Goal: Task Accomplishment & Management: Use online tool/utility

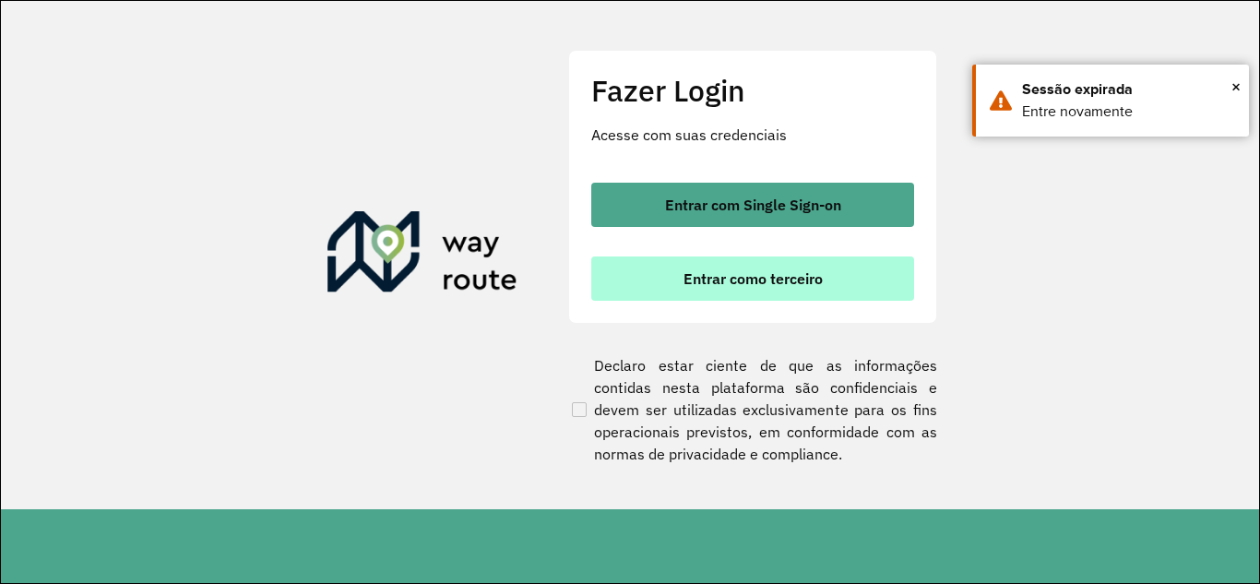
click at [753, 271] on span "Entrar como terceiro" at bounding box center [753, 278] width 139 height 15
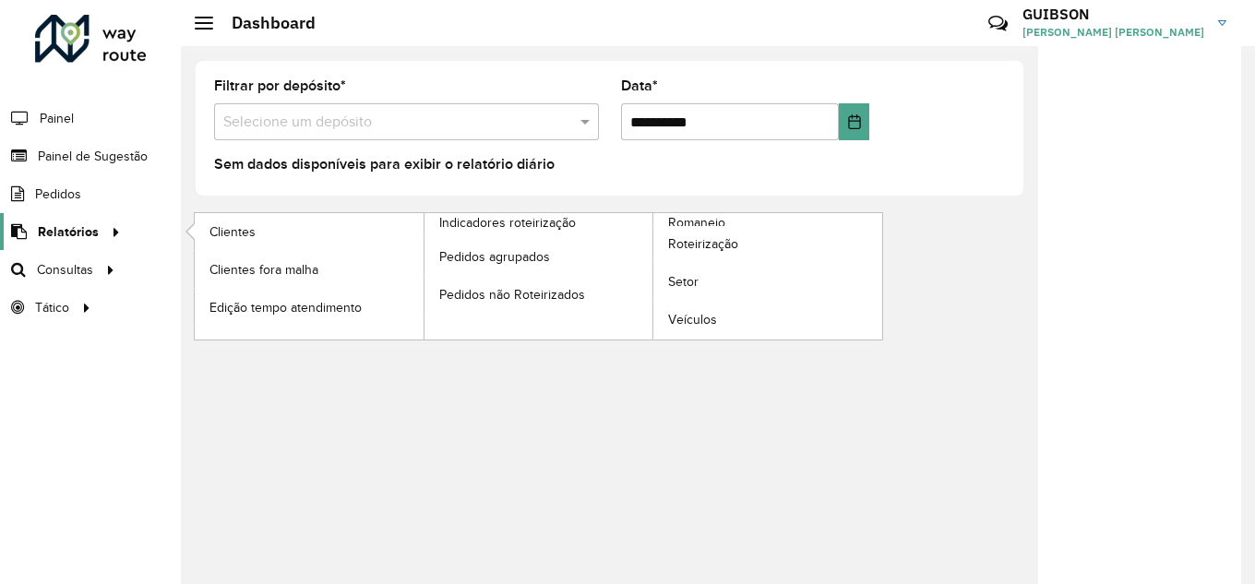
click at [74, 234] on span "Relatórios" at bounding box center [68, 231] width 61 height 19
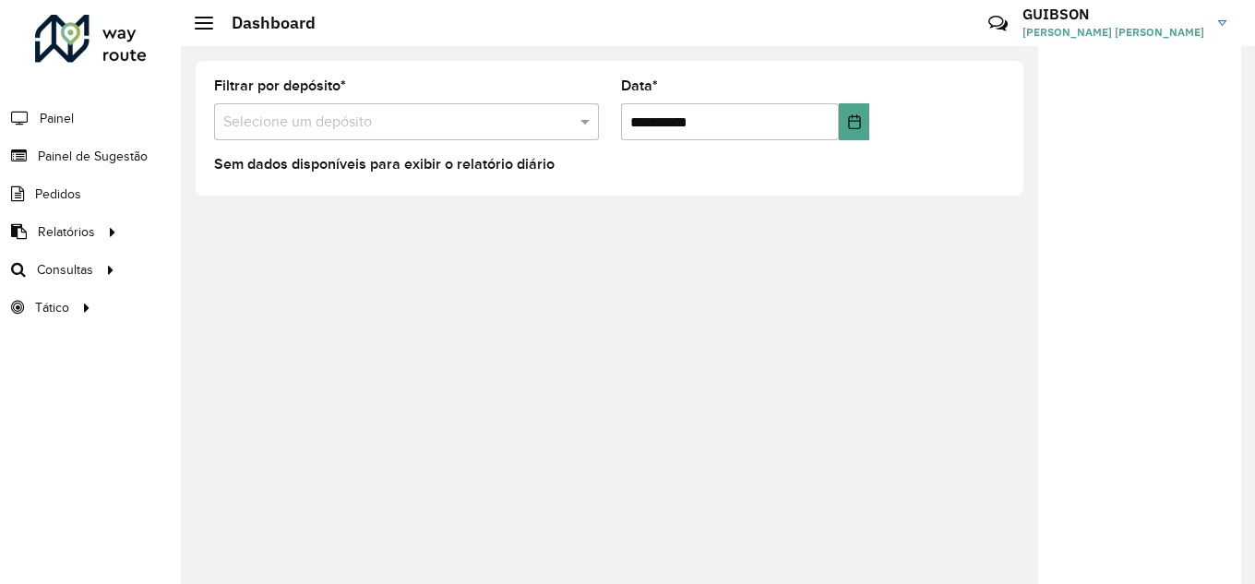
click at [262, 197] on div "**********" at bounding box center [609, 128] width 857 height 164
click at [339, 114] on input "text" at bounding box center [387, 123] width 329 height 22
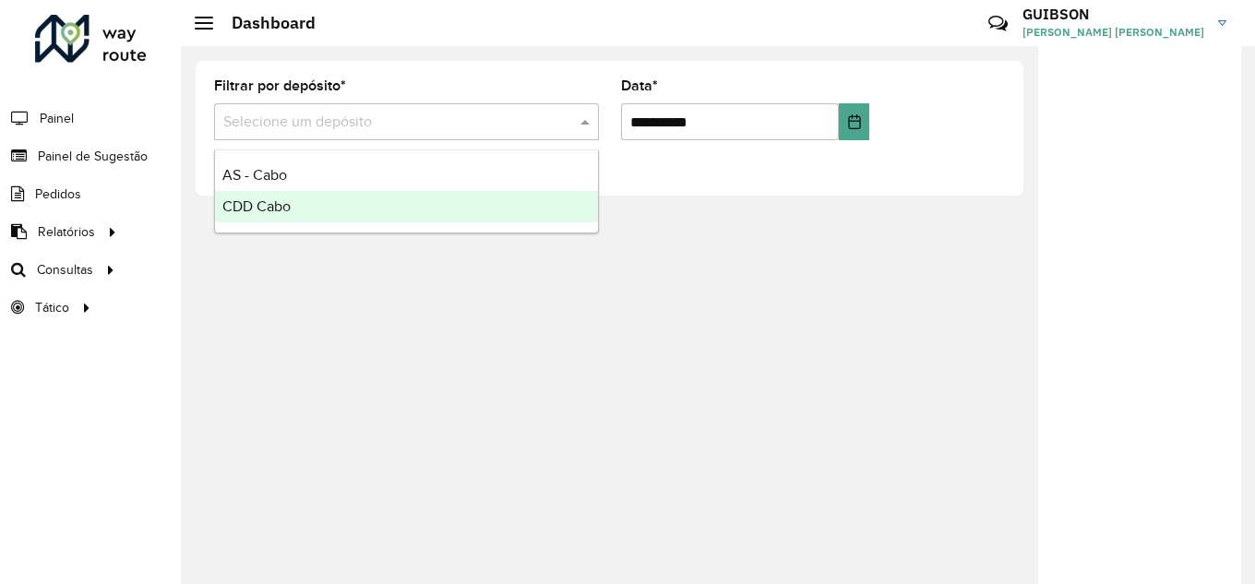
click at [291, 196] on div "CDD Cabo" at bounding box center [406, 206] width 383 height 31
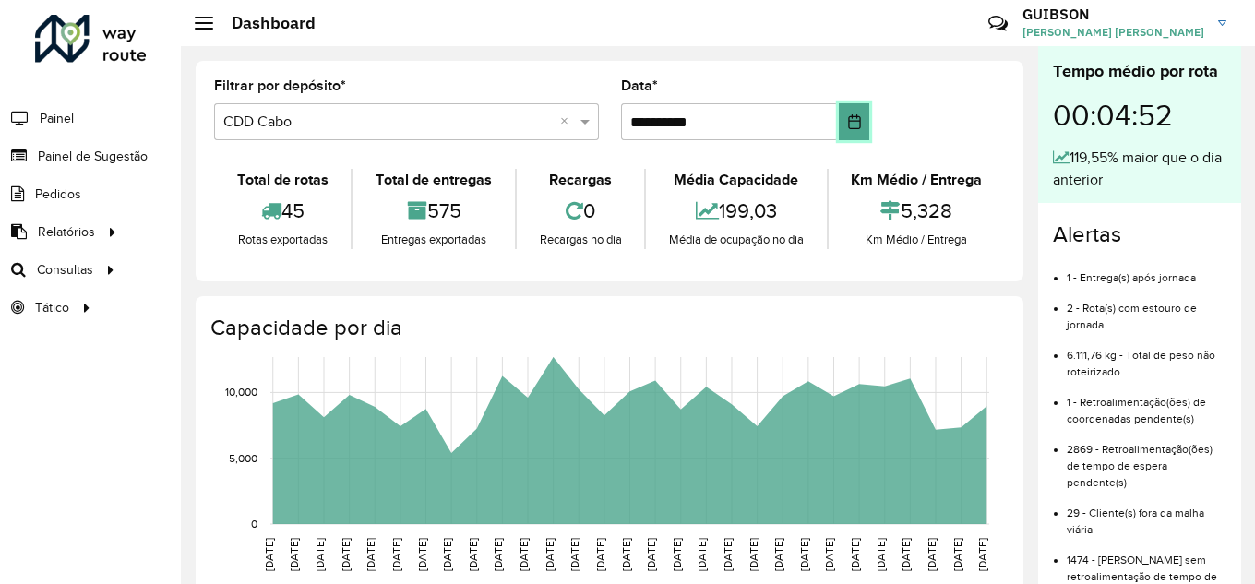
click at [859, 117] on button "Choose Date" at bounding box center [854, 121] width 30 height 37
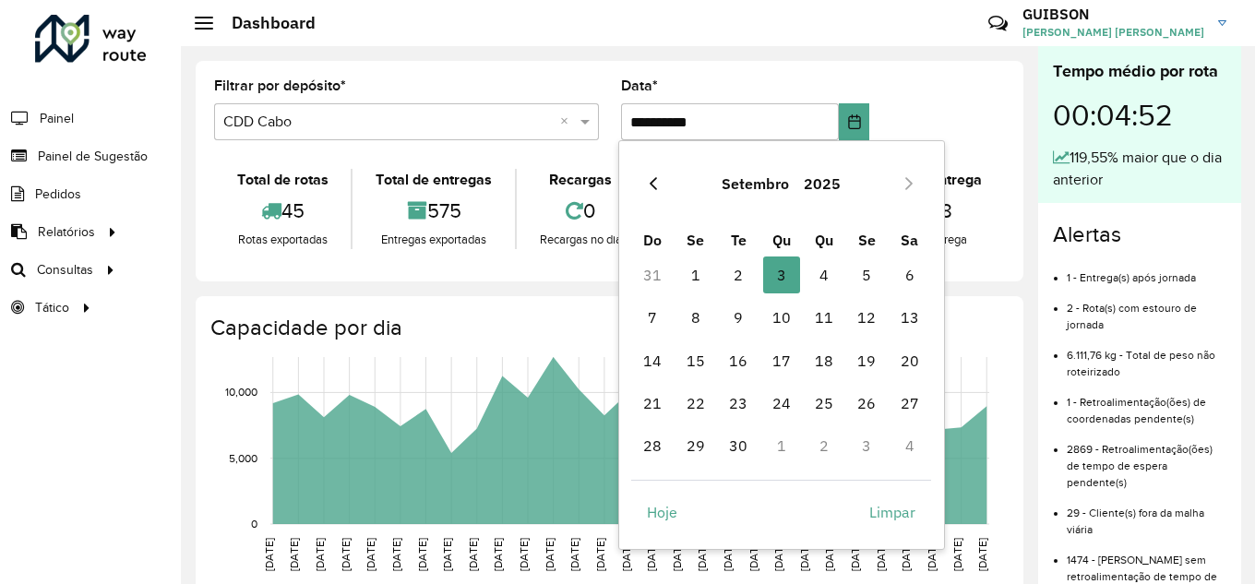
click at [652, 187] on icon "Previous Month" at bounding box center [653, 183] width 15 height 15
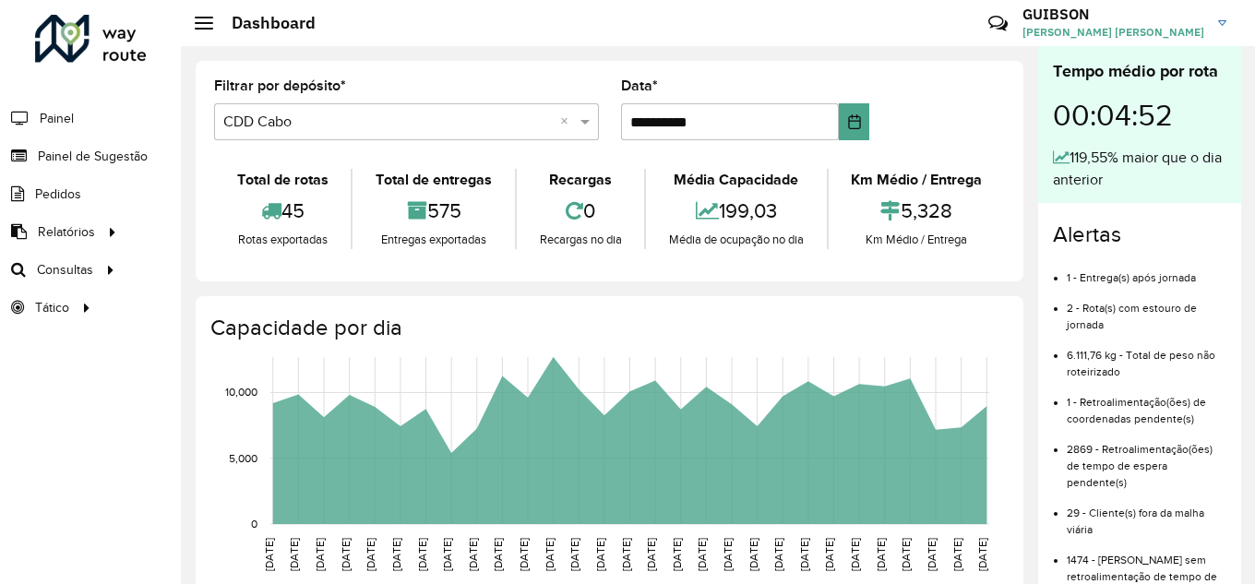
click at [535, 89] on div "Filtrar por depósito * Selecione um depósito × CDD Cabo ×" at bounding box center [406, 109] width 385 height 61
click at [234, 260] on span "Roteirização" at bounding box center [246, 269] width 75 height 19
click at [108, 270] on icon at bounding box center [111, 269] width 16 height 28
click at [241, 270] on span "Roteirização" at bounding box center [246, 269] width 75 height 19
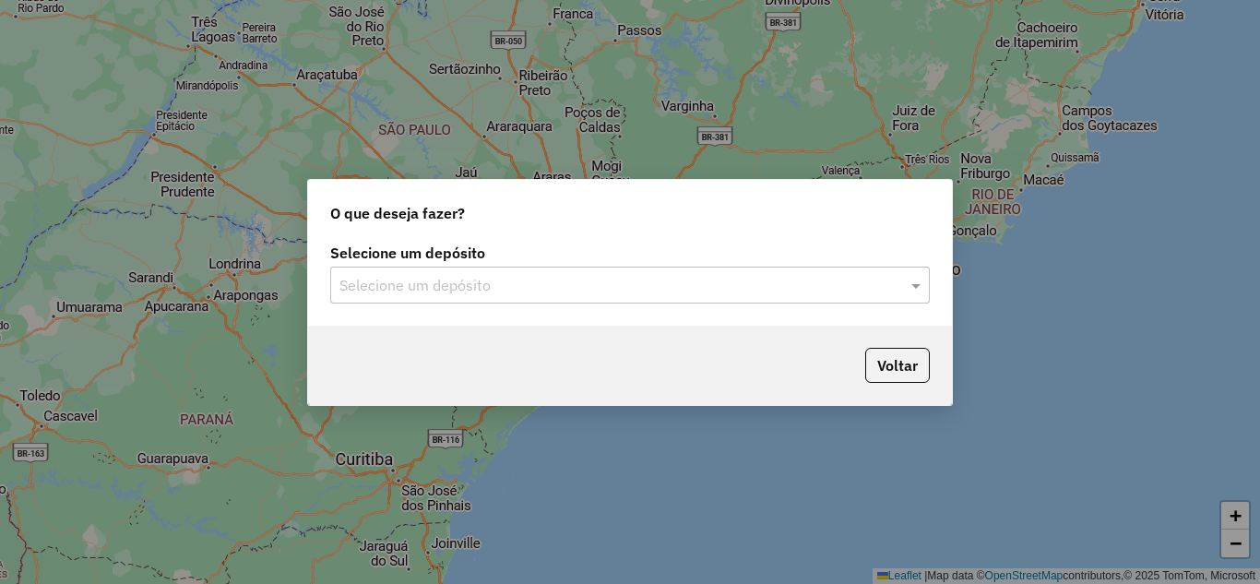
click at [659, 281] on input "text" at bounding box center [611, 286] width 544 height 22
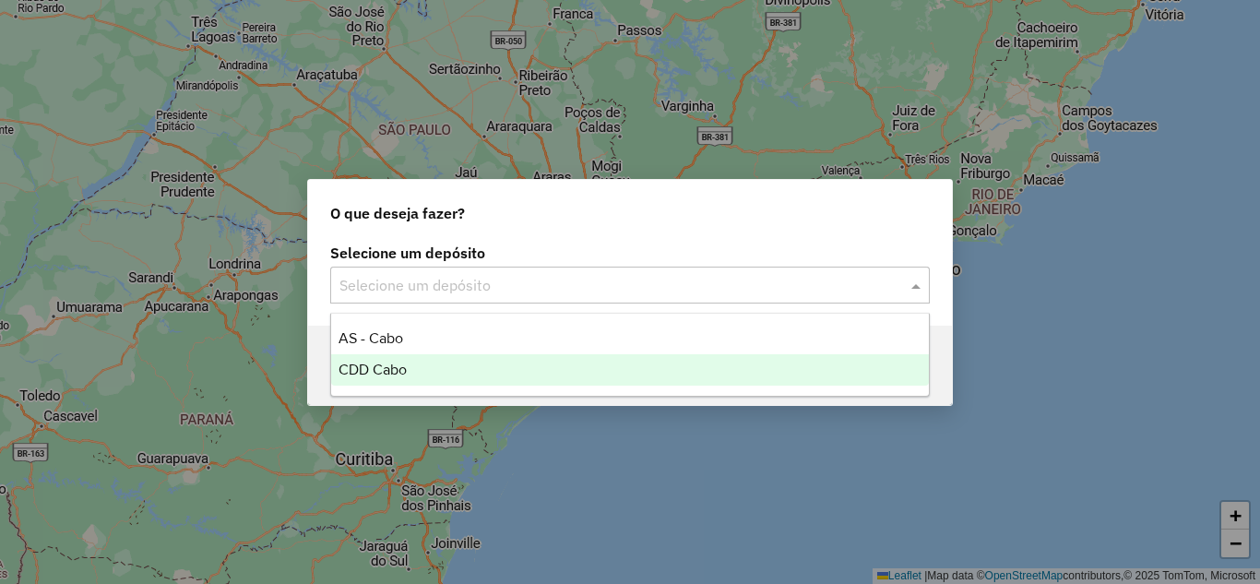
click at [517, 394] on ng-dropdown-panel "AS - Cabo CDD Cabo" at bounding box center [630, 355] width 600 height 84
click at [725, 383] on div "CDD Cabo" at bounding box center [630, 369] width 598 height 31
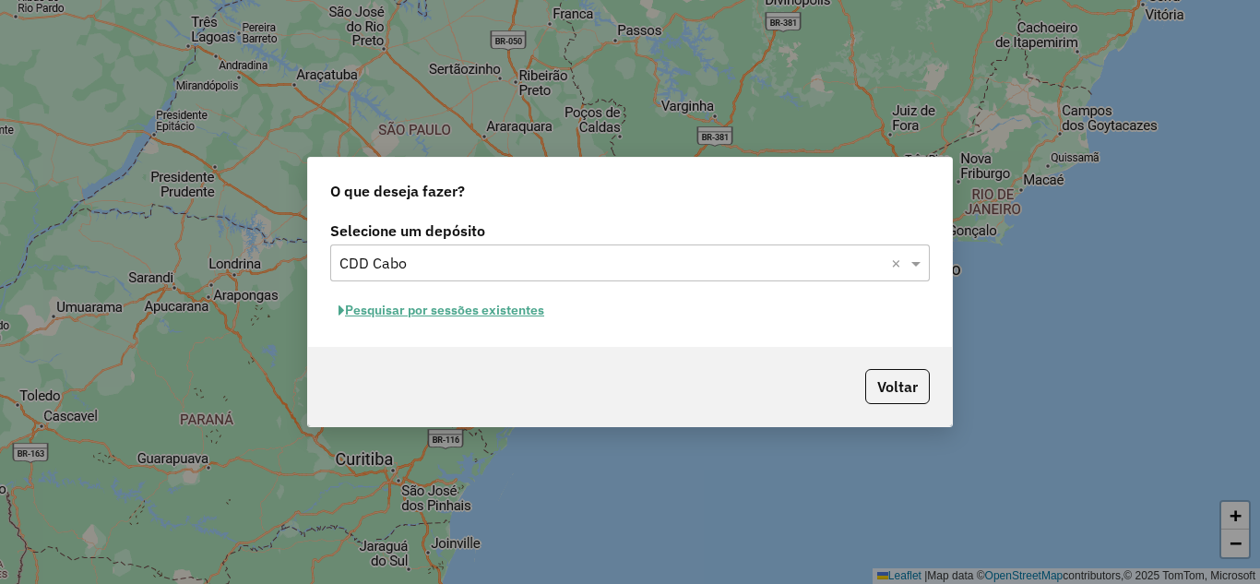
click at [434, 303] on button "Pesquisar por sessões existentes" at bounding box center [441, 310] width 222 height 29
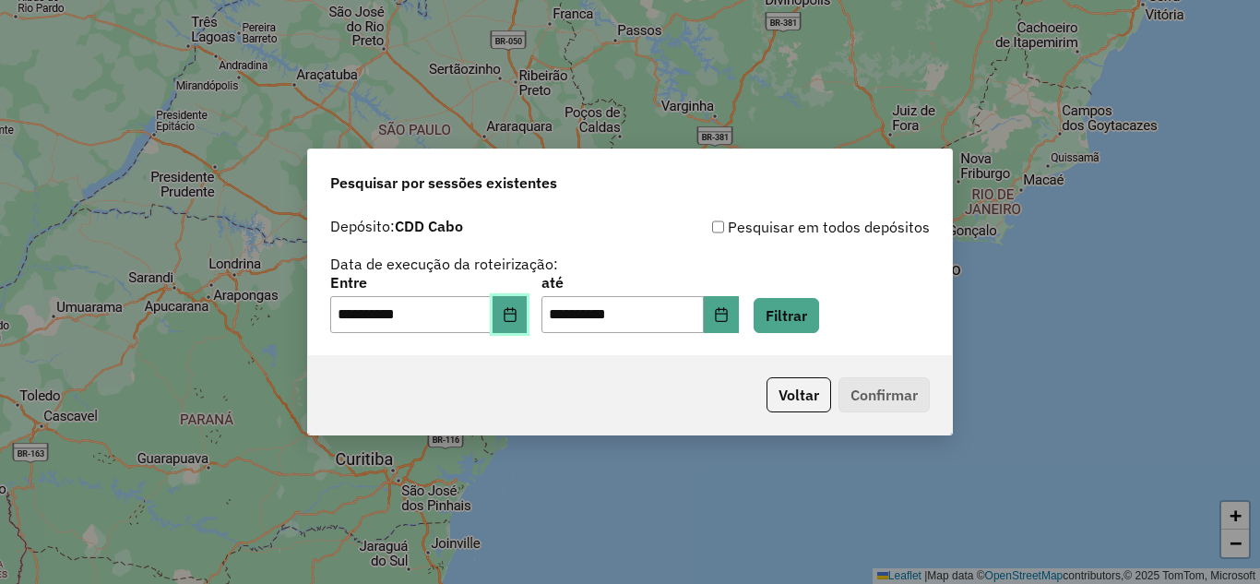
click at [517, 315] on icon "Choose Date" at bounding box center [510, 314] width 15 height 15
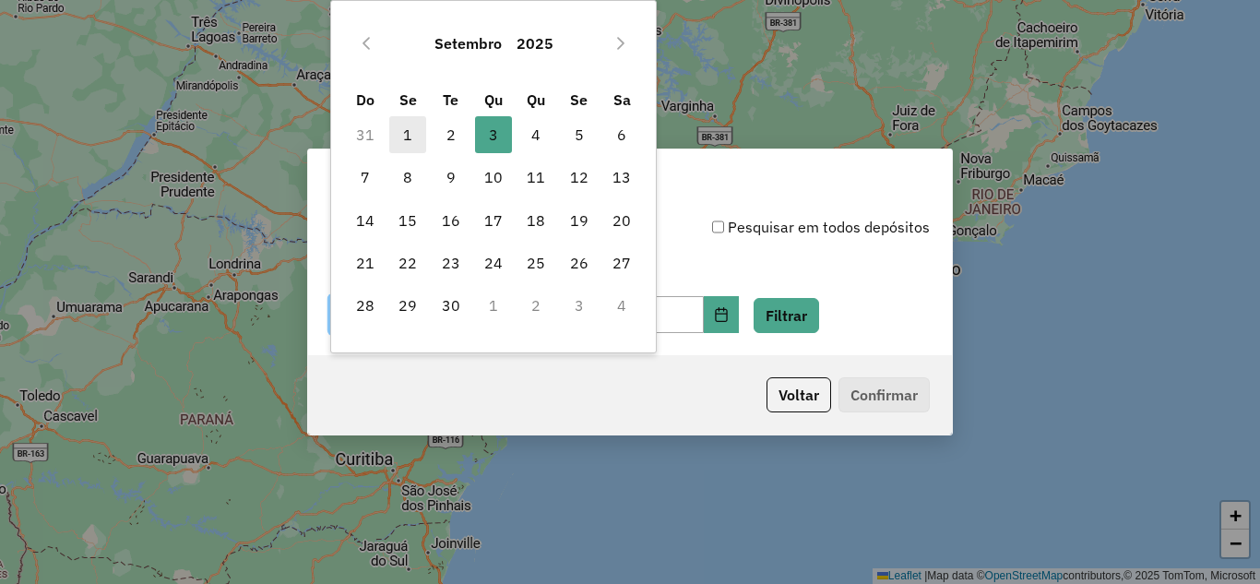
click at [419, 143] on span "1" at bounding box center [407, 134] width 37 height 37
type input "**********"
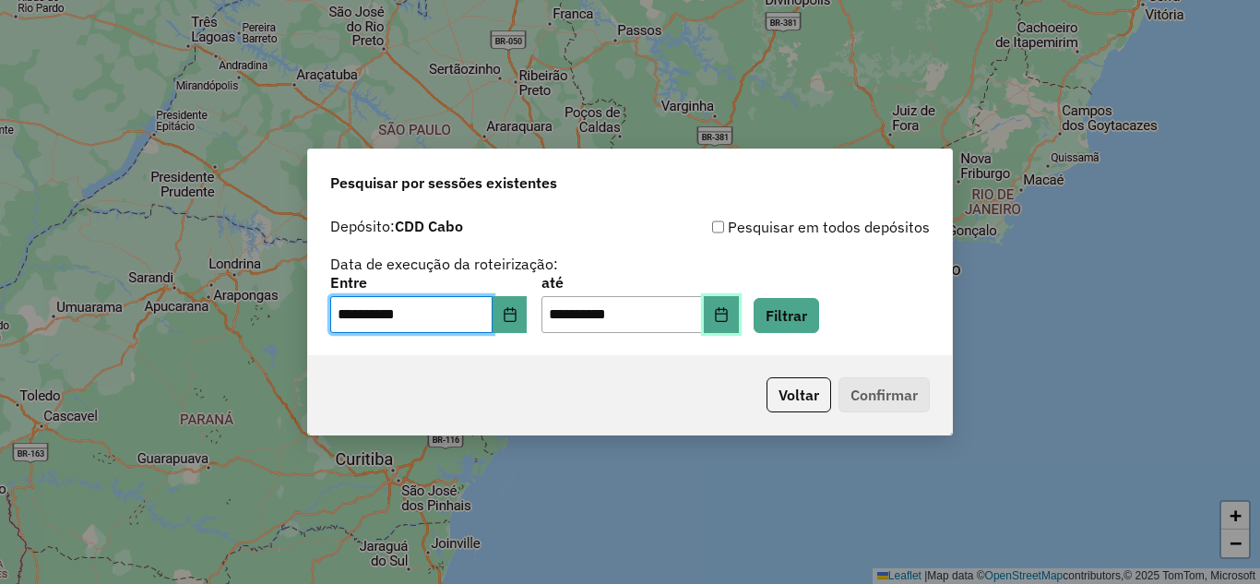
click at [739, 303] on button "Choose Date" at bounding box center [721, 314] width 35 height 37
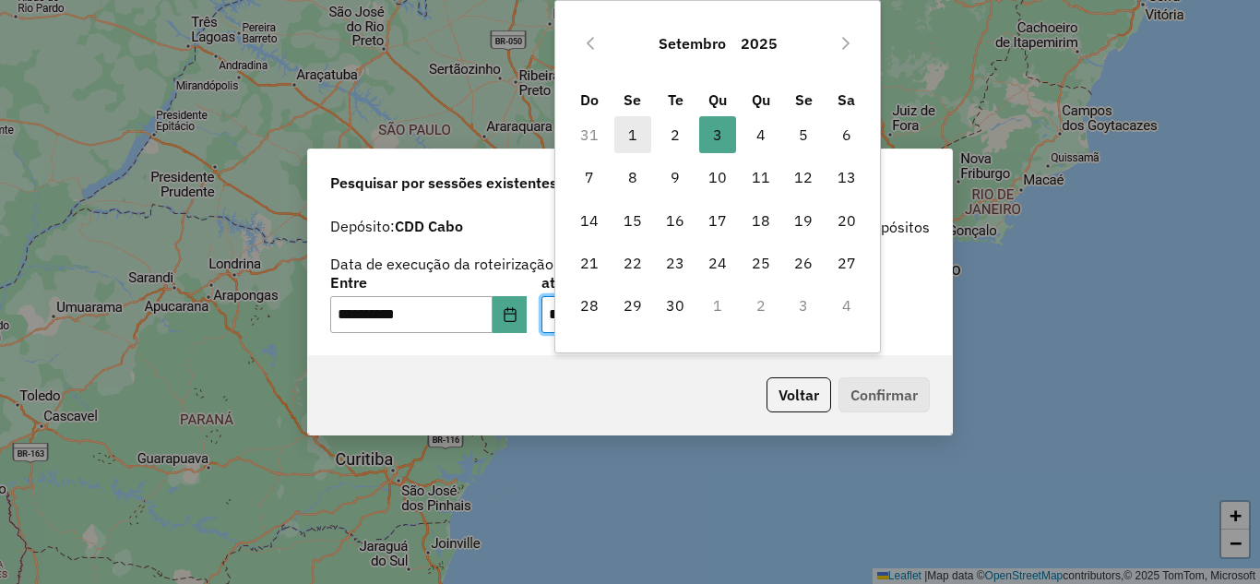
click at [634, 138] on span "1" at bounding box center [632, 134] width 37 height 37
type input "**********"
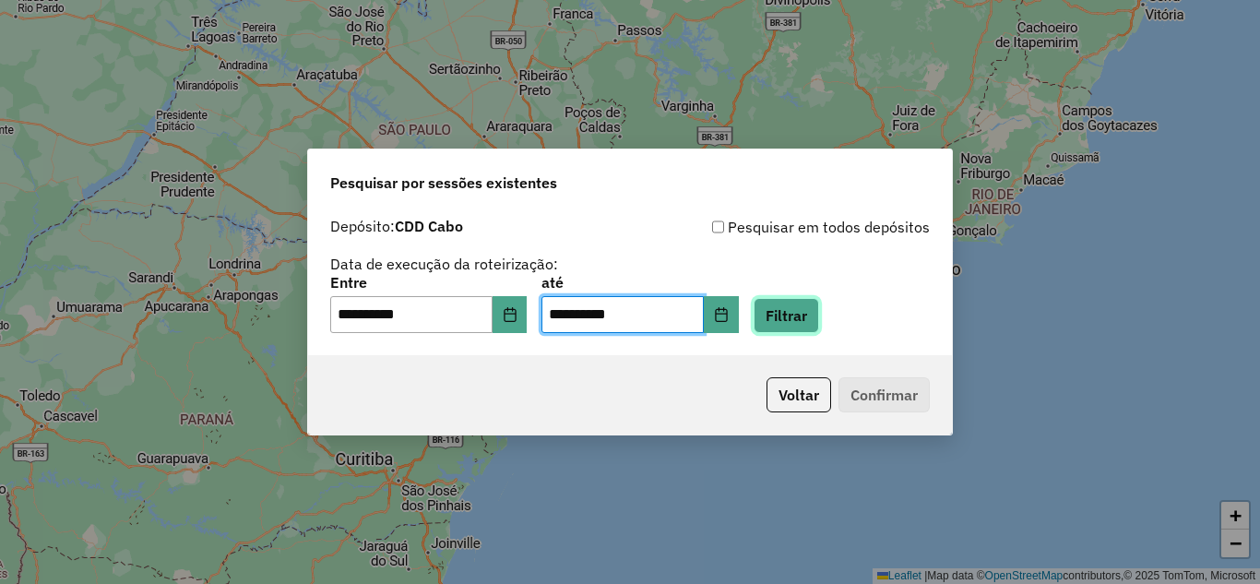
click at [819, 320] on button "Filtrar" at bounding box center [786, 315] width 65 height 35
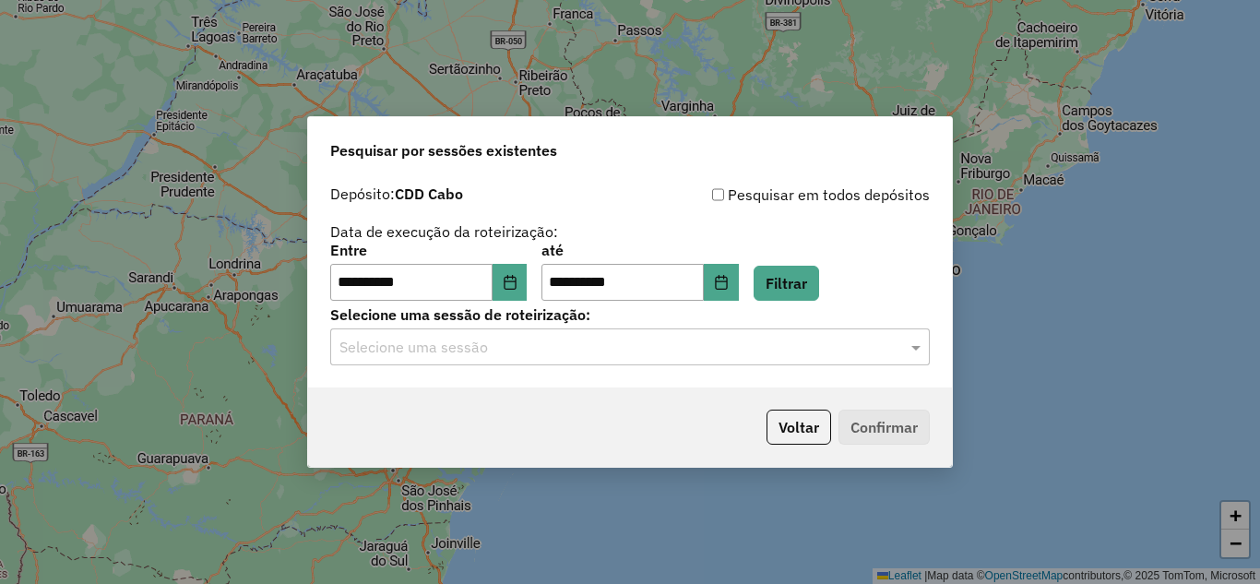
click at [493, 362] on div "Selecione uma sessão" at bounding box center [630, 346] width 600 height 37
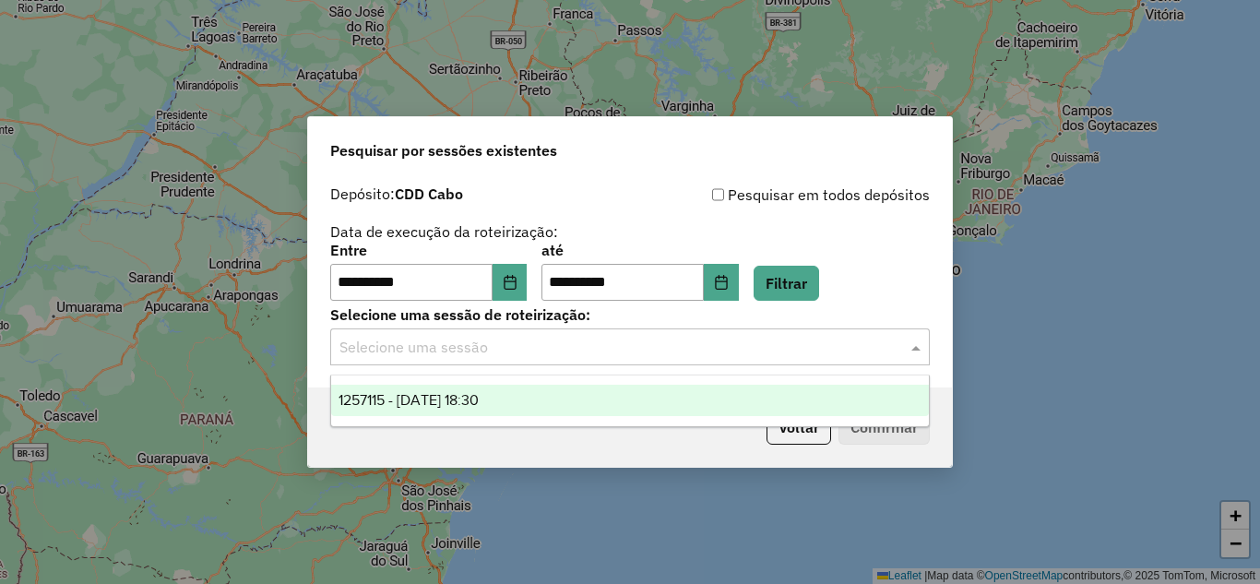
click at [472, 395] on span "1257115 - 01/09/2025 18:30" at bounding box center [409, 400] width 140 height 16
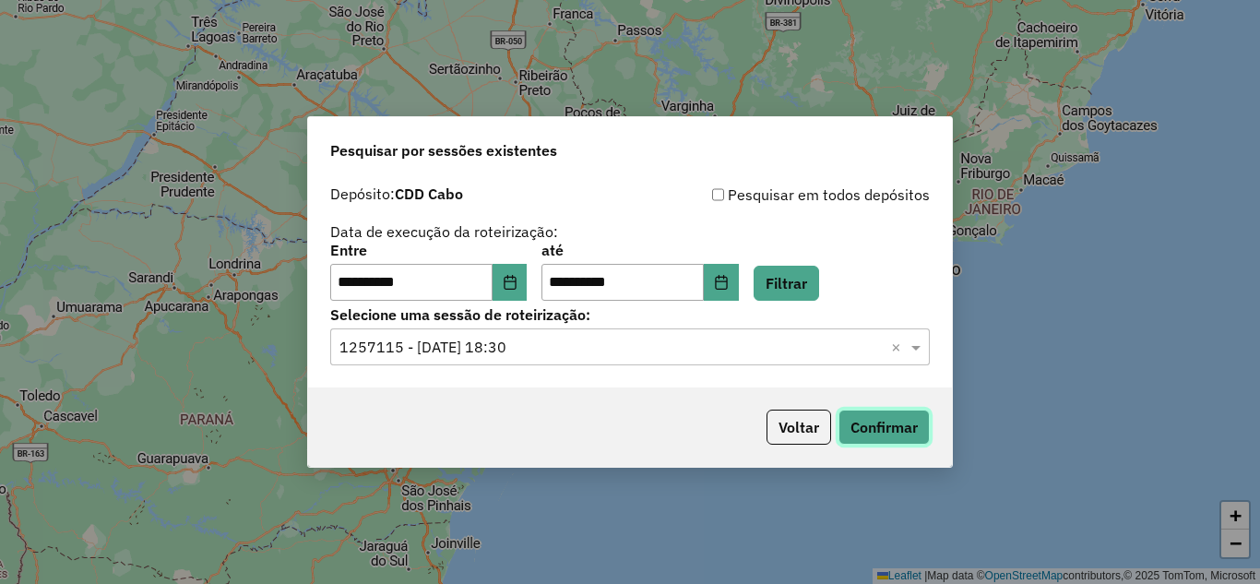
click at [887, 433] on button "Confirmar" at bounding box center [884, 427] width 91 height 35
click at [523, 273] on button "Choose Date" at bounding box center [510, 282] width 35 height 37
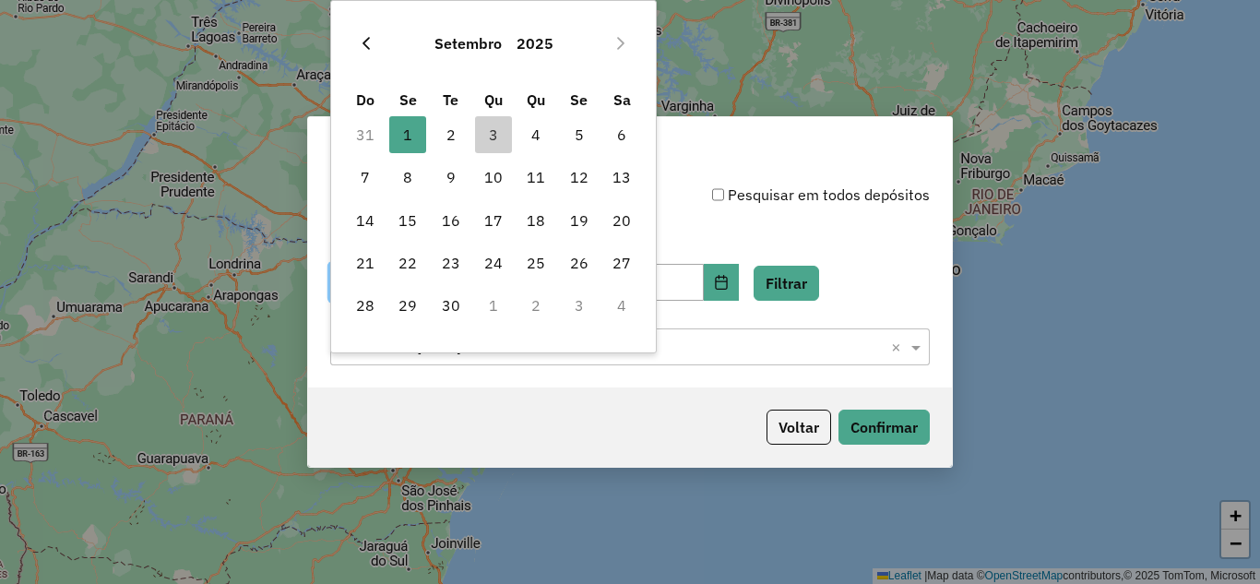
click at [363, 40] on icon "Previous Month" at bounding box center [366, 43] width 15 height 15
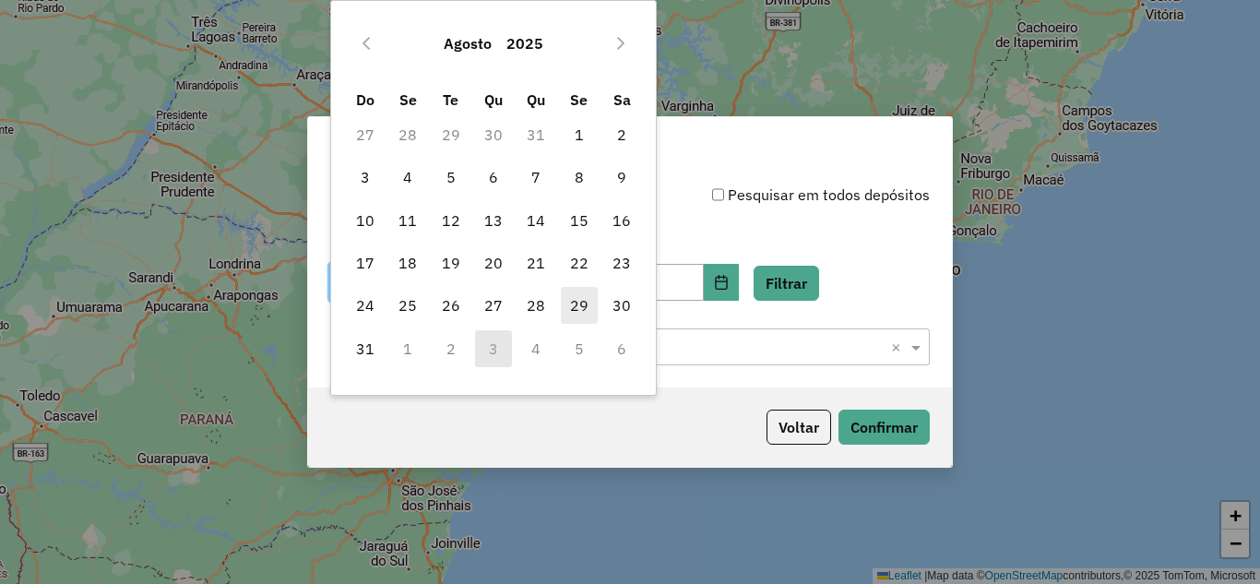
click at [580, 303] on span "29" at bounding box center [579, 305] width 37 height 37
type input "**********"
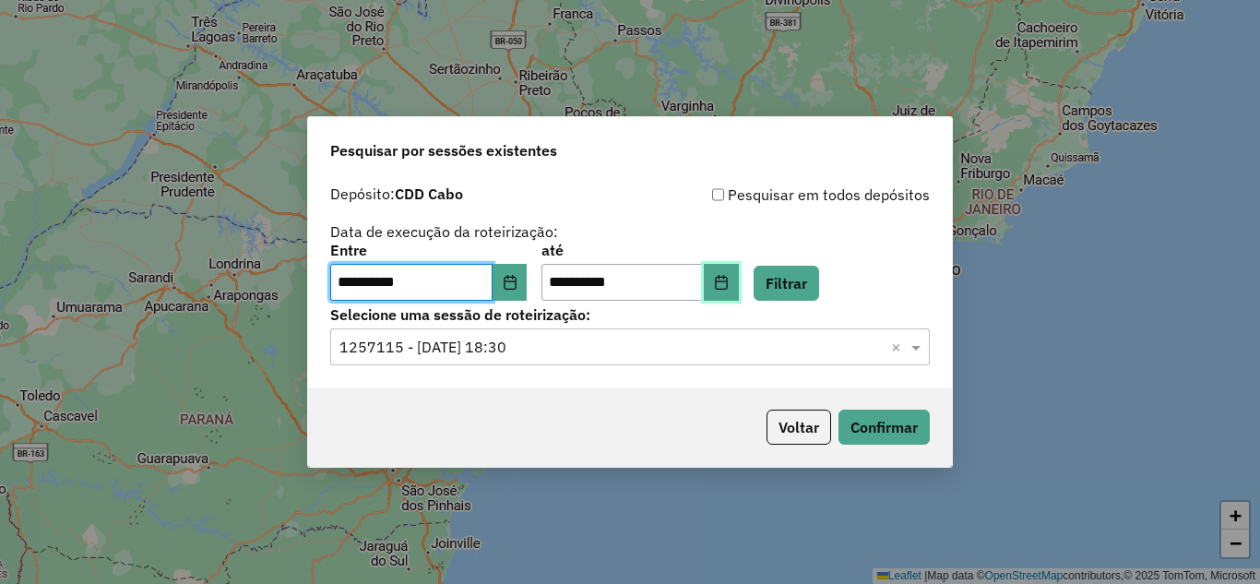
click at [739, 291] on button "Choose Date" at bounding box center [721, 282] width 35 height 37
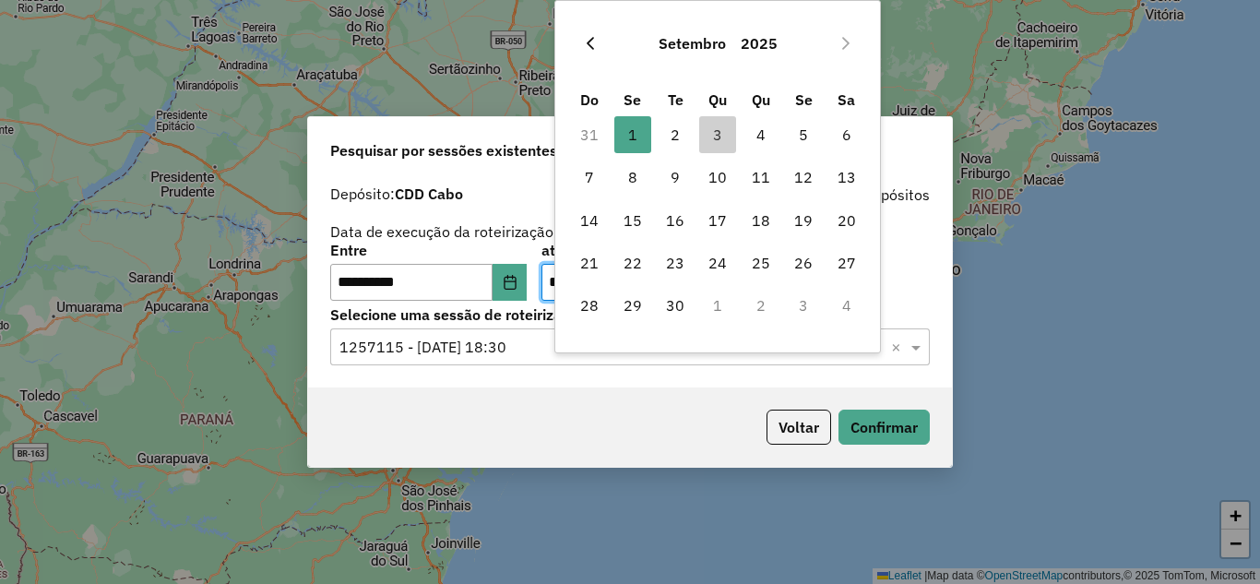
click at [594, 53] on button "Previous Month" at bounding box center [591, 44] width 30 height 30
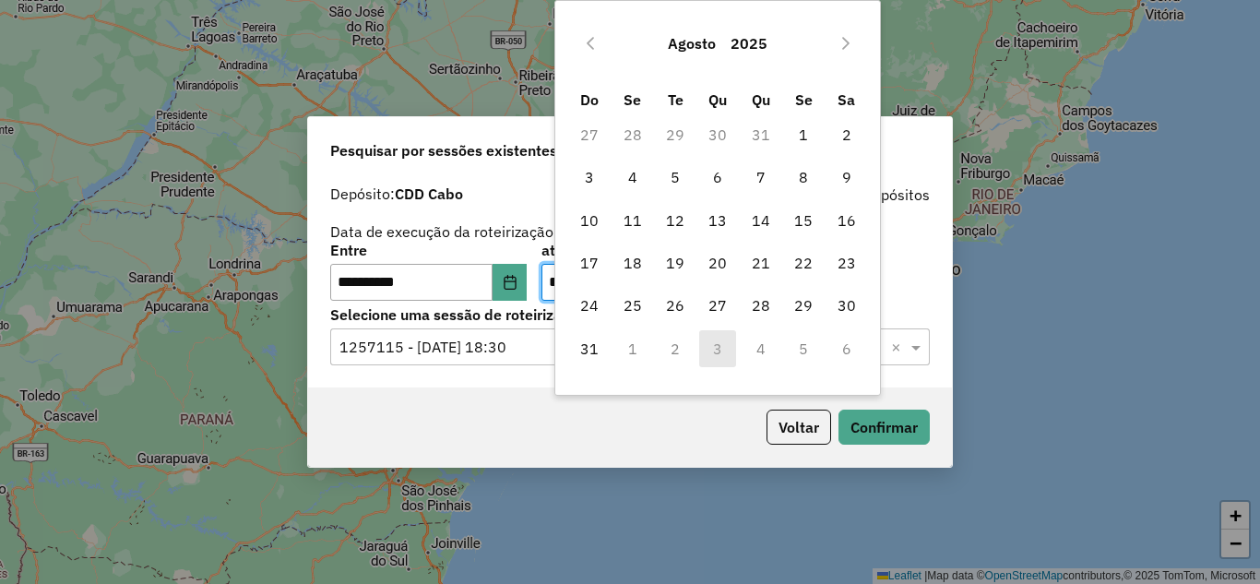
click at [803, 300] on span "29" at bounding box center [803, 305] width 37 height 37
type input "**********"
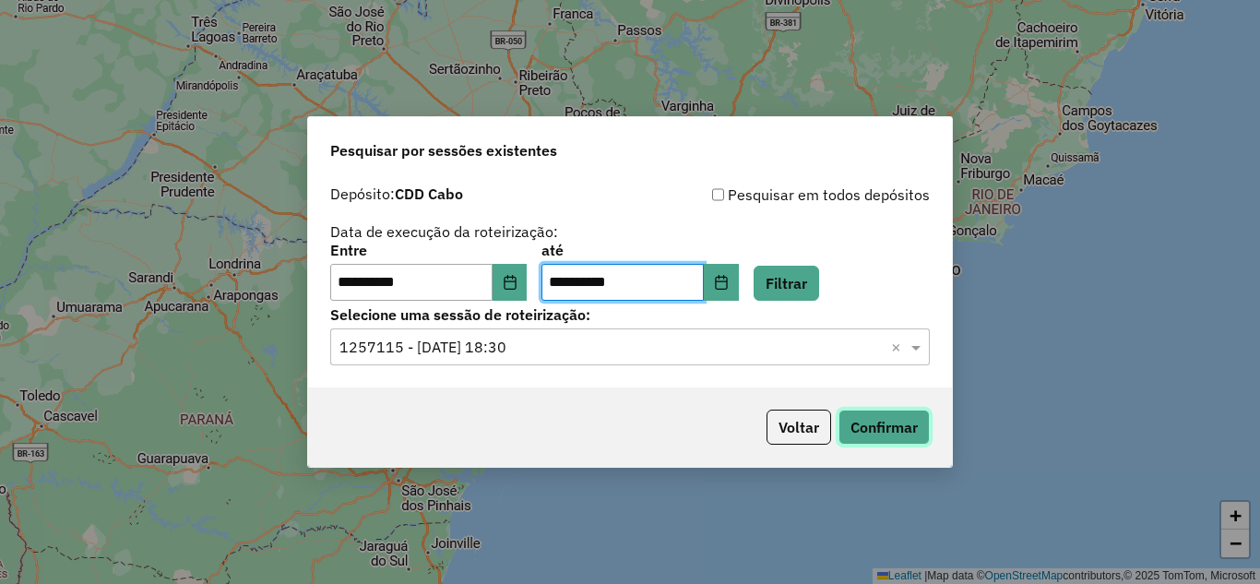
click at [890, 424] on button "Confirmar" at bounding box center [884, 427] width 91 height 35
click at [885, 418] on button "Confirmar" at bounding box center [884, 427] width 91 height 35
click at [519, 290] on button "Choose Date" at bounding box center [510, 282] width 35 height 37
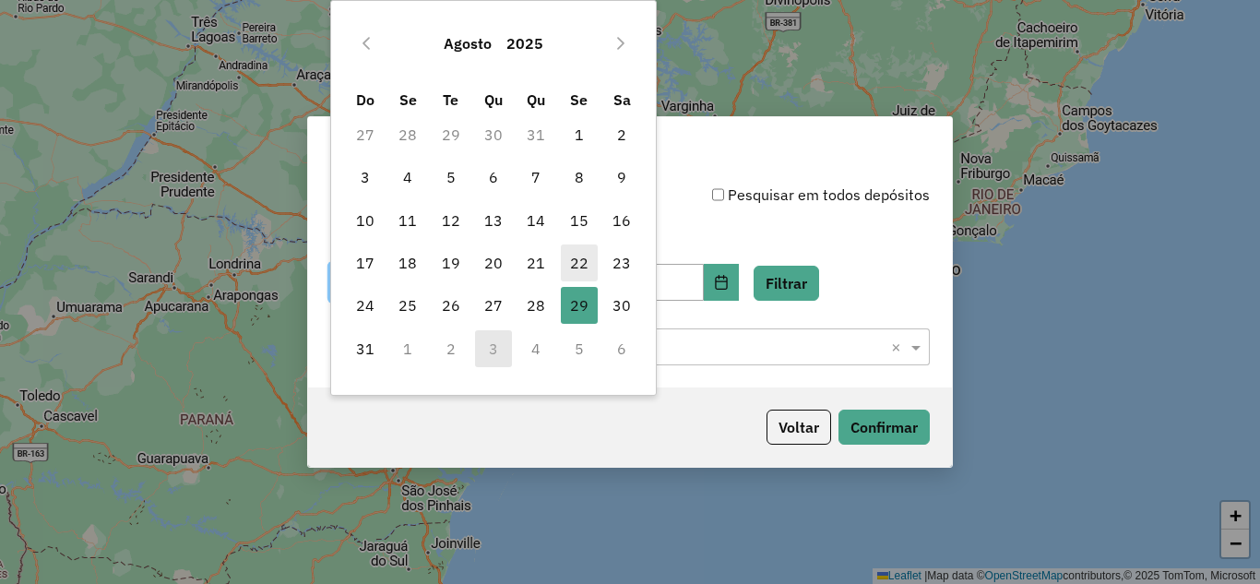
click at [579, 271] on span "22" at bounding box center [579, 262] width 37 height 37
type input "**********"
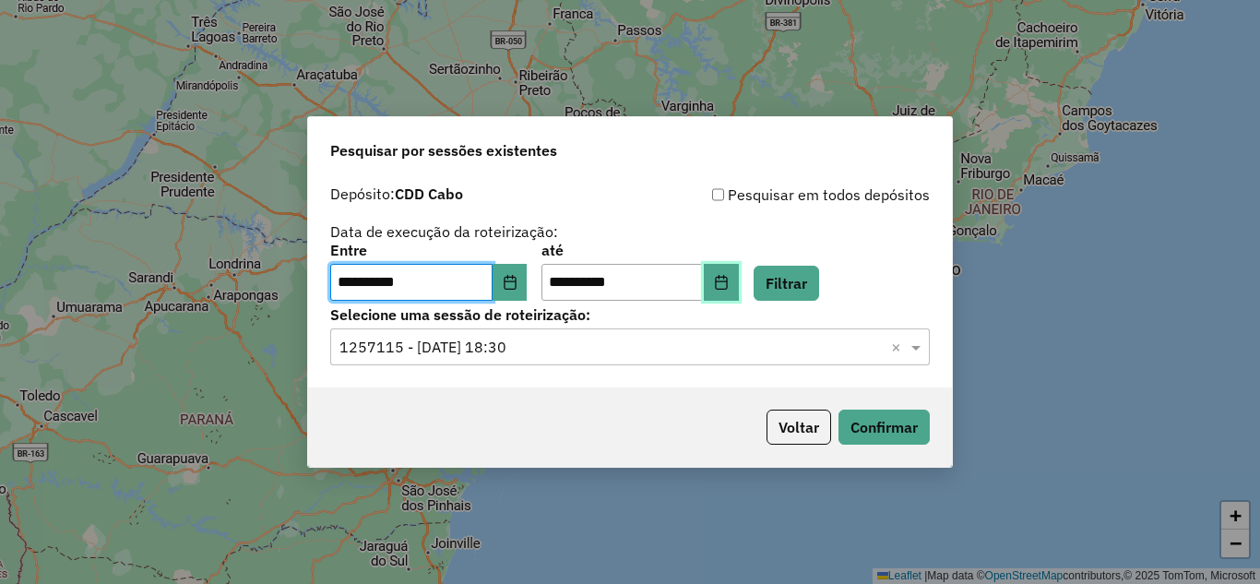
click at [727, 280] on icon "Choose Date" at bounding box center [721, 282] width 12 height 15
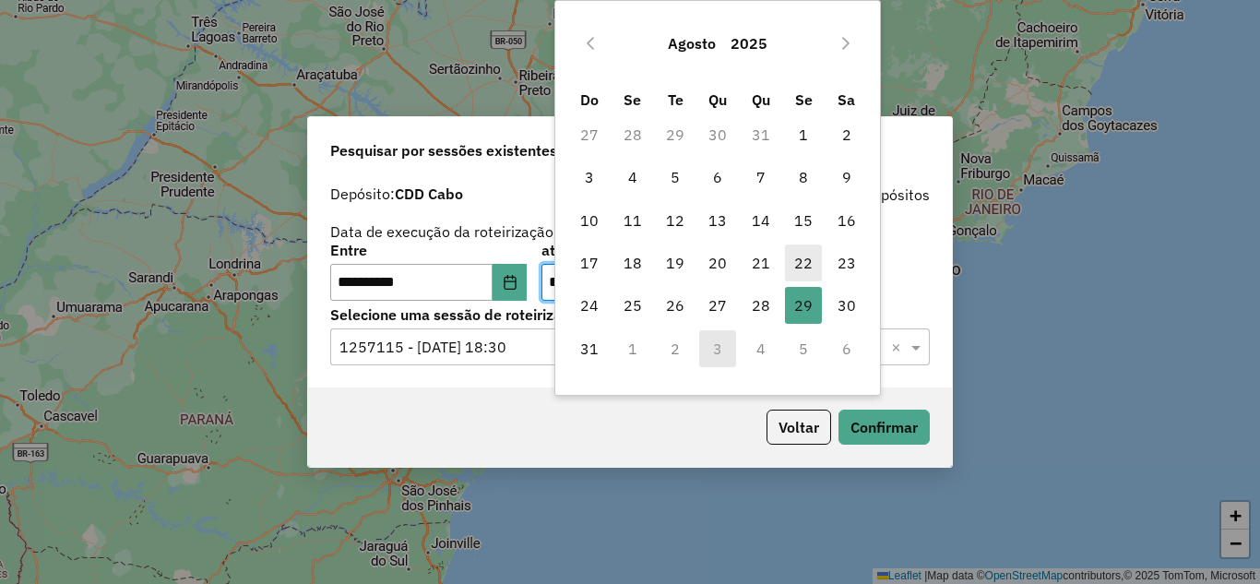
click at [805, 260] on span "22" at bounding box center [803, 262] width 37 height 37
type input "**********"
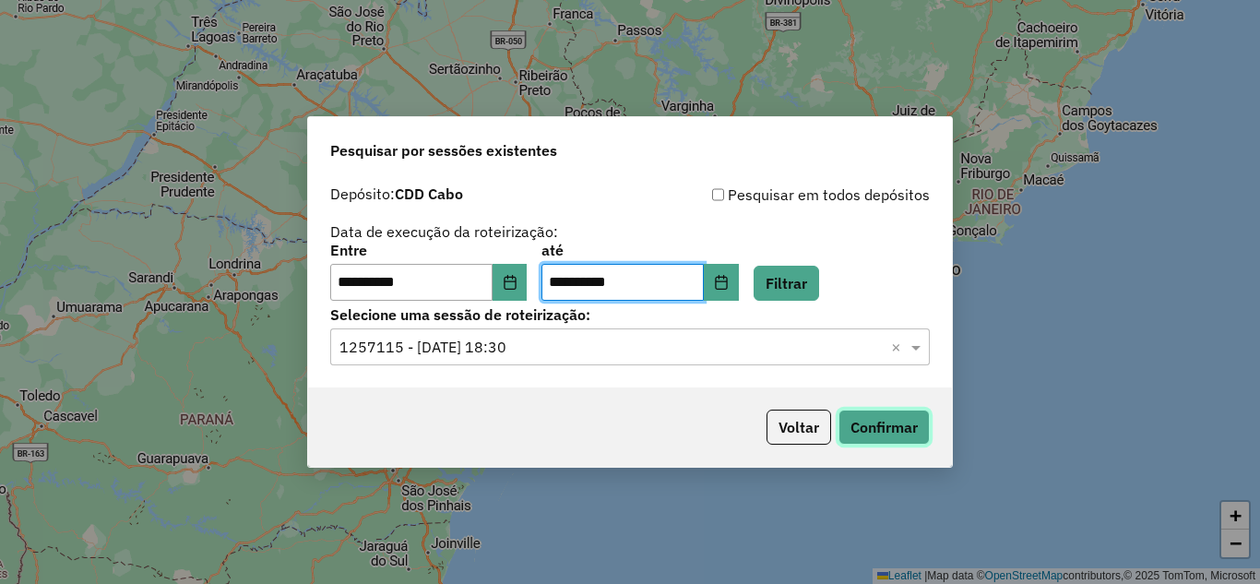
click at [871, 420] on button "Confirmar" at bounding box center [884, 427] width 91 height 35
click at [528, 270] on button "Choose Date" at bounding box center [510, 282] width 35 height 37
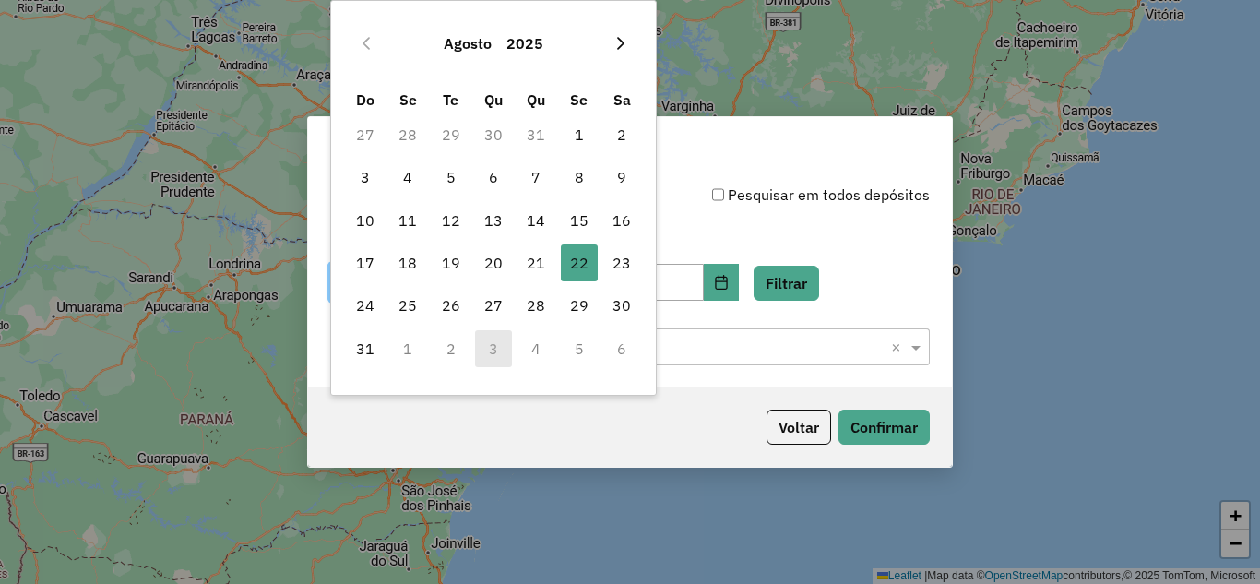
click at [621, 49] on icon "Next Month" at bounding box center [620, 43] width 15 height 15
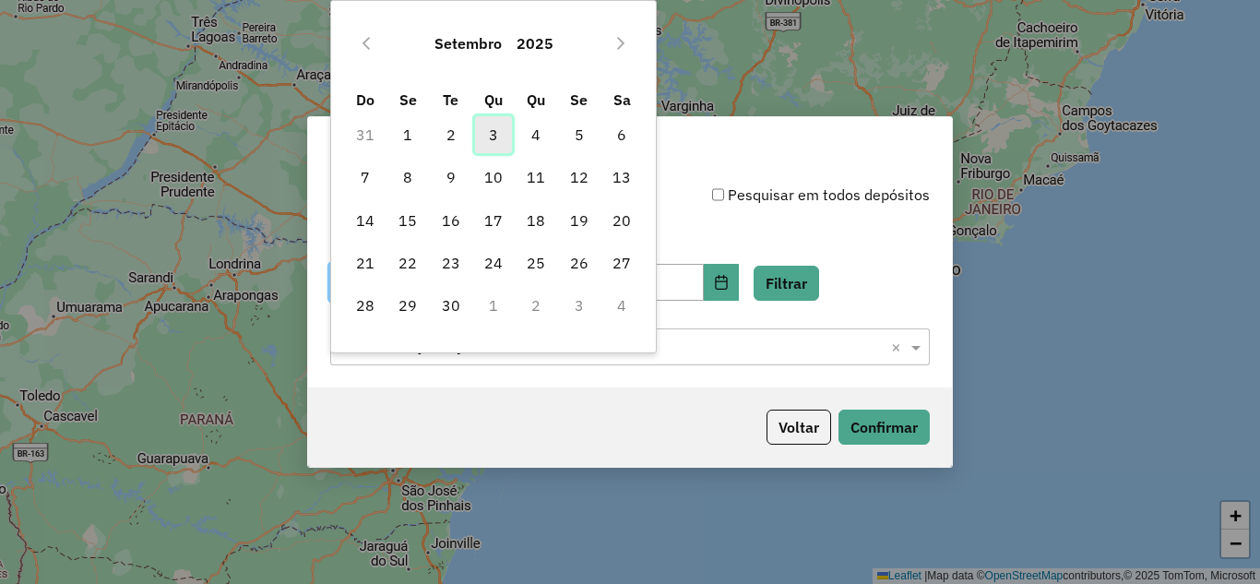
click at [490, 130] on span "3" at bounding box center [493, 134] width 37 height 37
type input "**********"
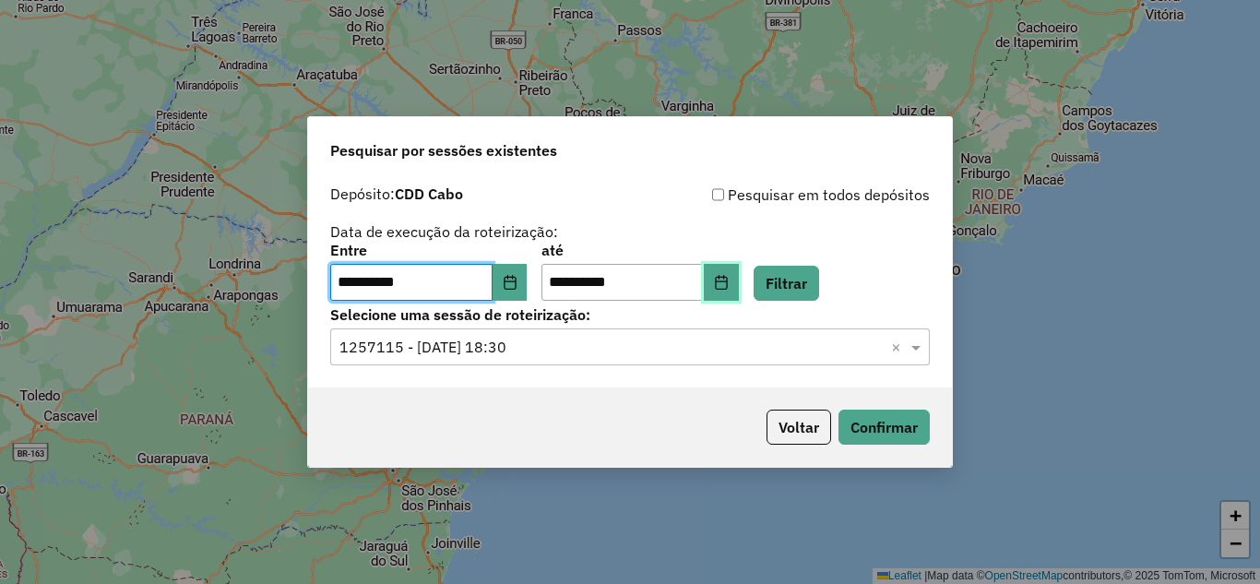
click at [727, 278] on icon "Choose Date" at bounding box center [721, 282] width 12 height 15
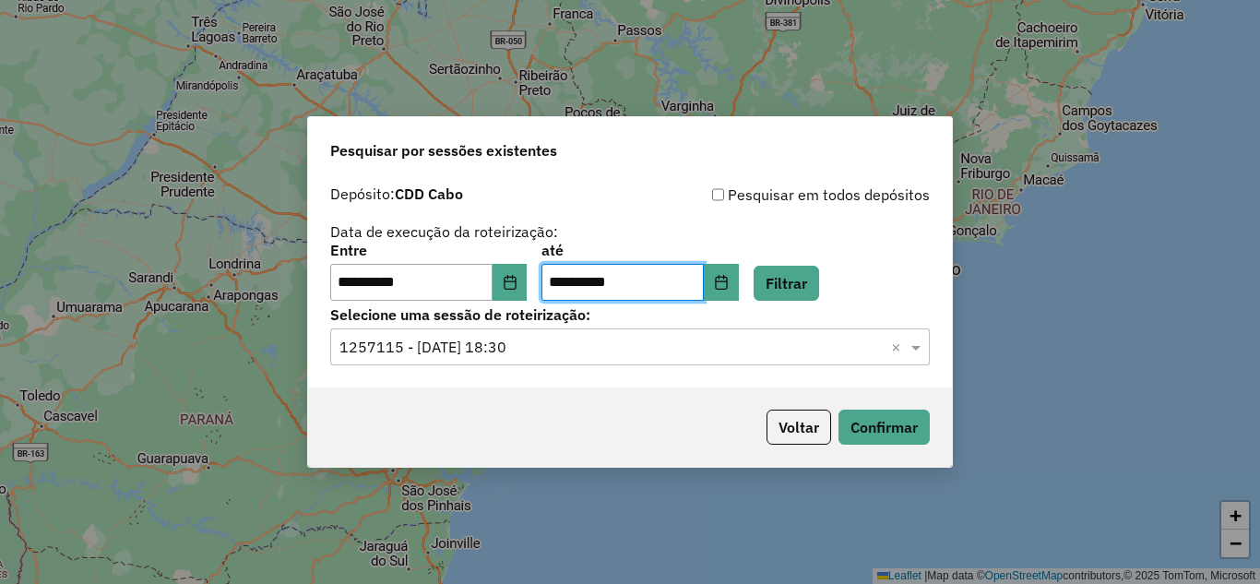
click at [760, 370] on div "**********" at bounding box center [630, 281] width 644 height 211
click at [732, 338] on input "text" at bounding box center [611, 348] width 544 height 22
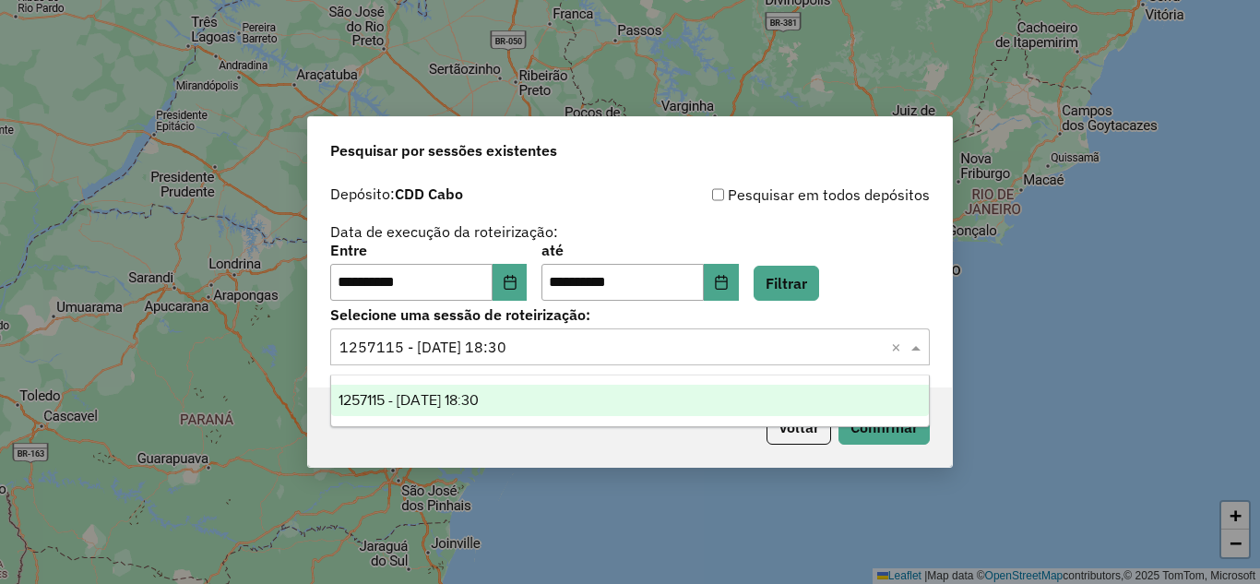
click at [732, 338] on input "text" at bounding box center [611, 348] width 544 height 22
click at [813, 392] on div "1257115 - 01/09/2025 18:30" at bounding box center [630, 400] width 598 height 31
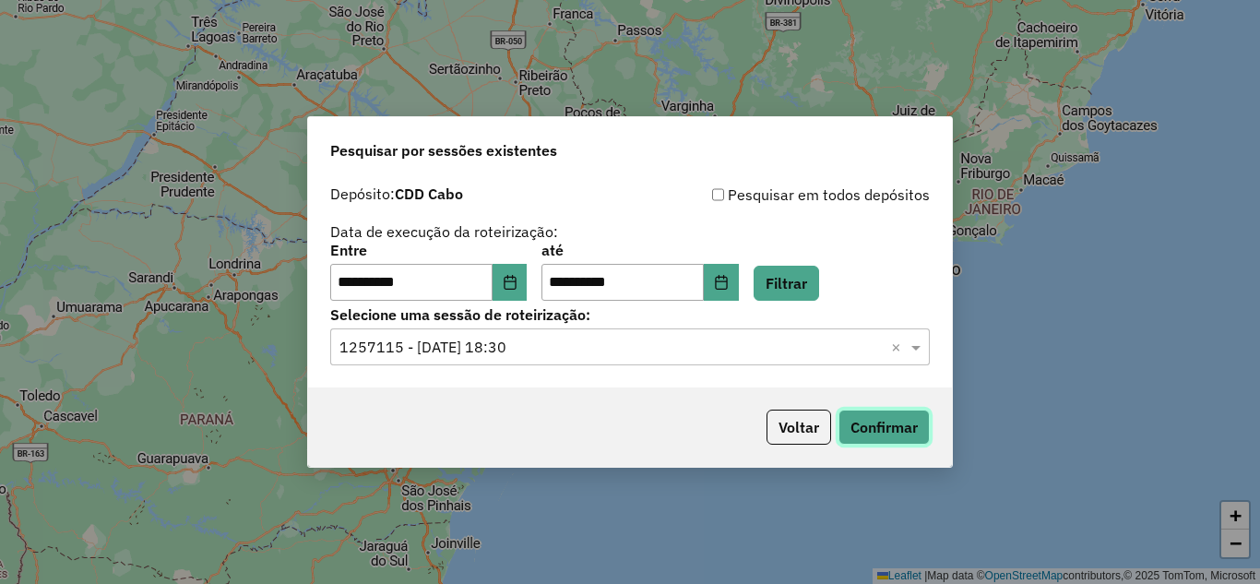
click at [916, 415] on button "Confirmar" at bounding box center [884, 427] width 91 height 35
click at [597, 339] on input "text" at bounding box center [611, 348] width 544 height 22
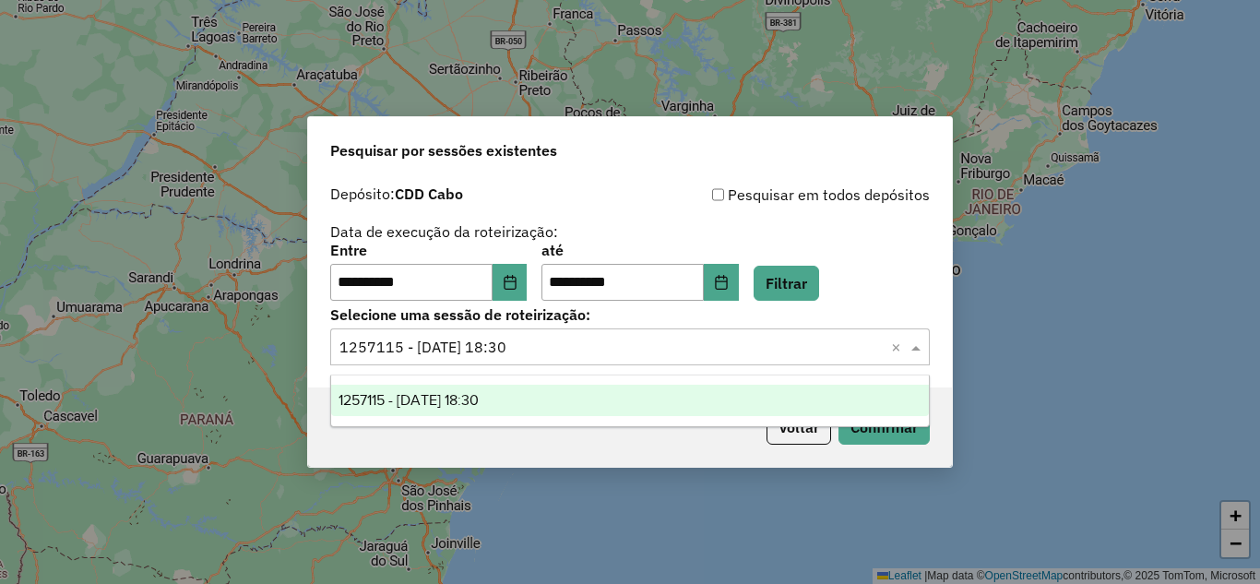
click at [540, 411] on div "1257115 - 01/09/2025 18:30" at bounding box center [630, 400] width 598 height 31
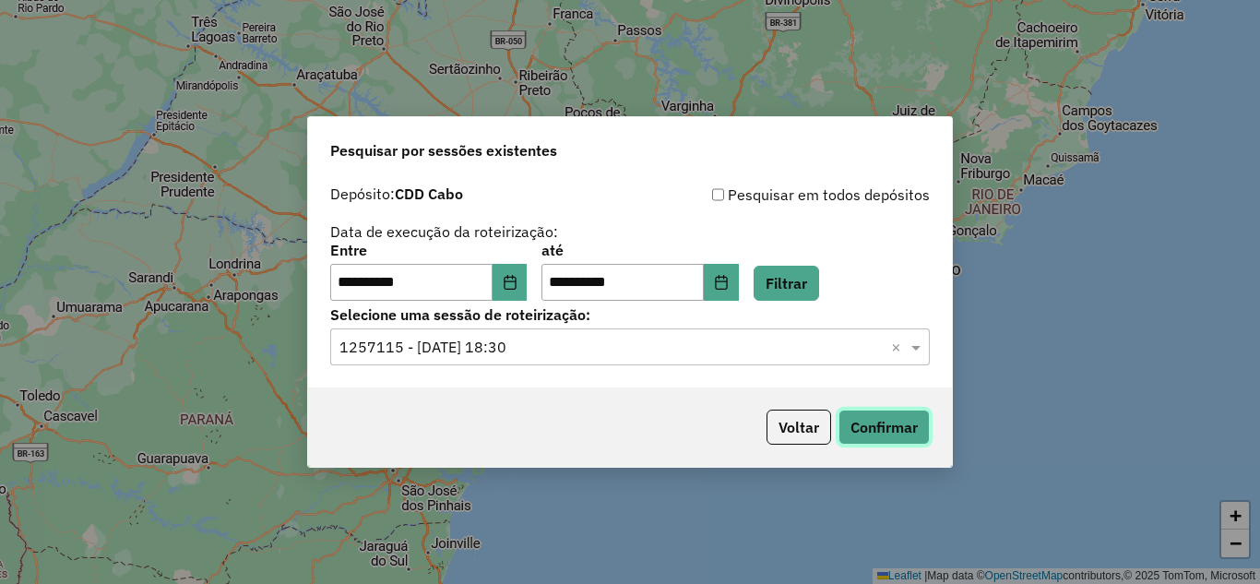
click at [880, 429] on button "Confirmar" at bounding box center [884, 427] width 91 height 35
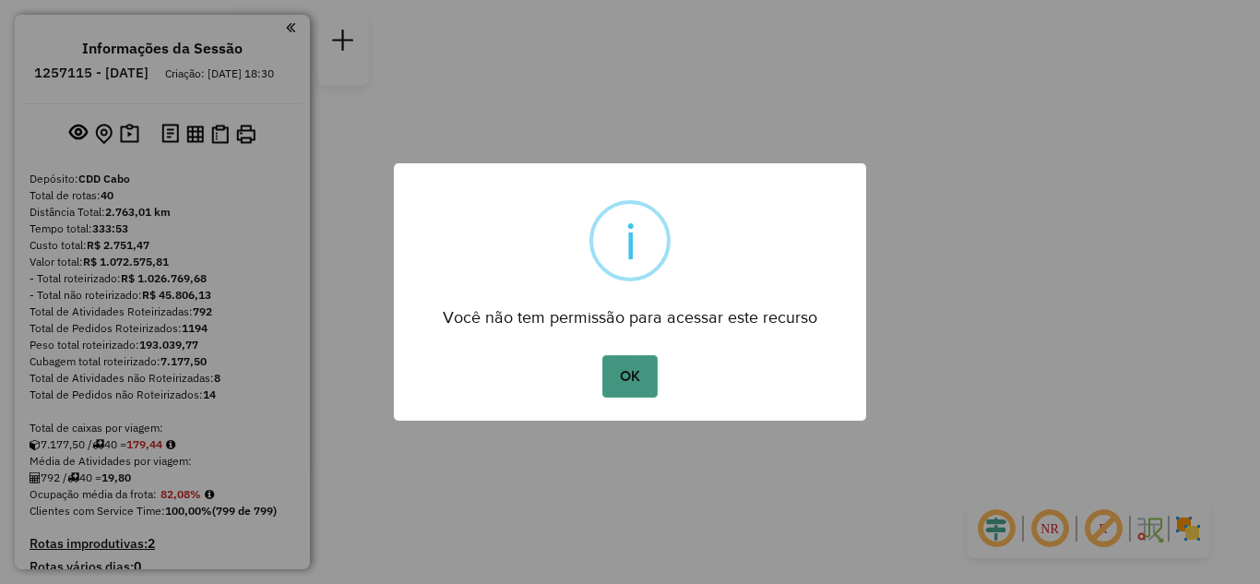
click at [623, 374] on button "OK" at bounding box center [629, 376] width 54 height 42
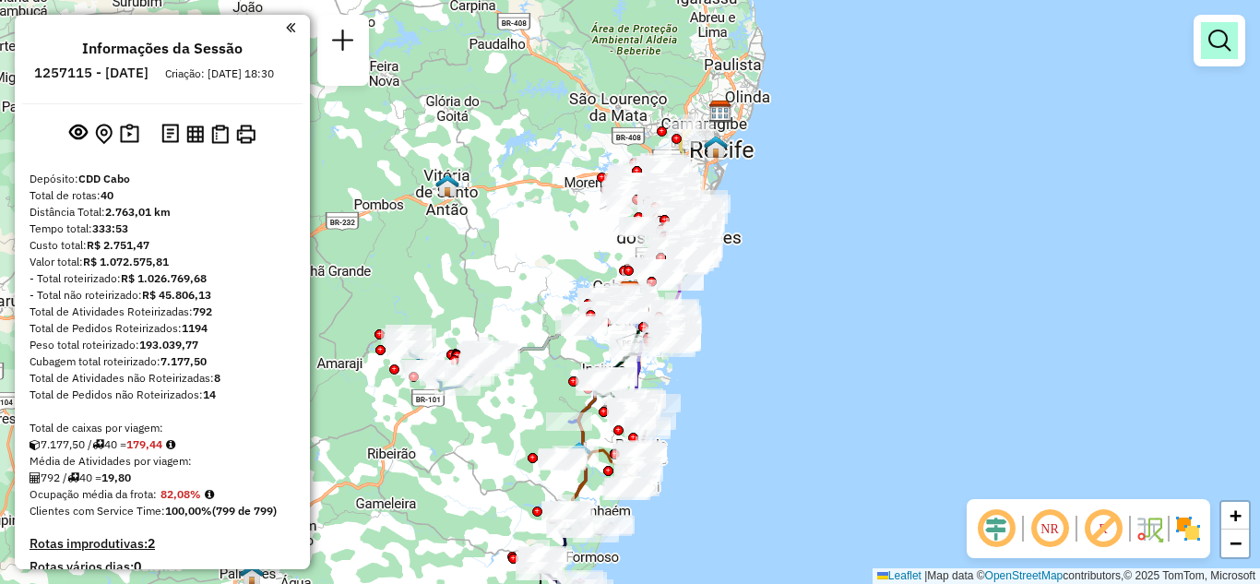
click at [1211, 42] on em at bounding box center [1219, 41] width 22 height 22
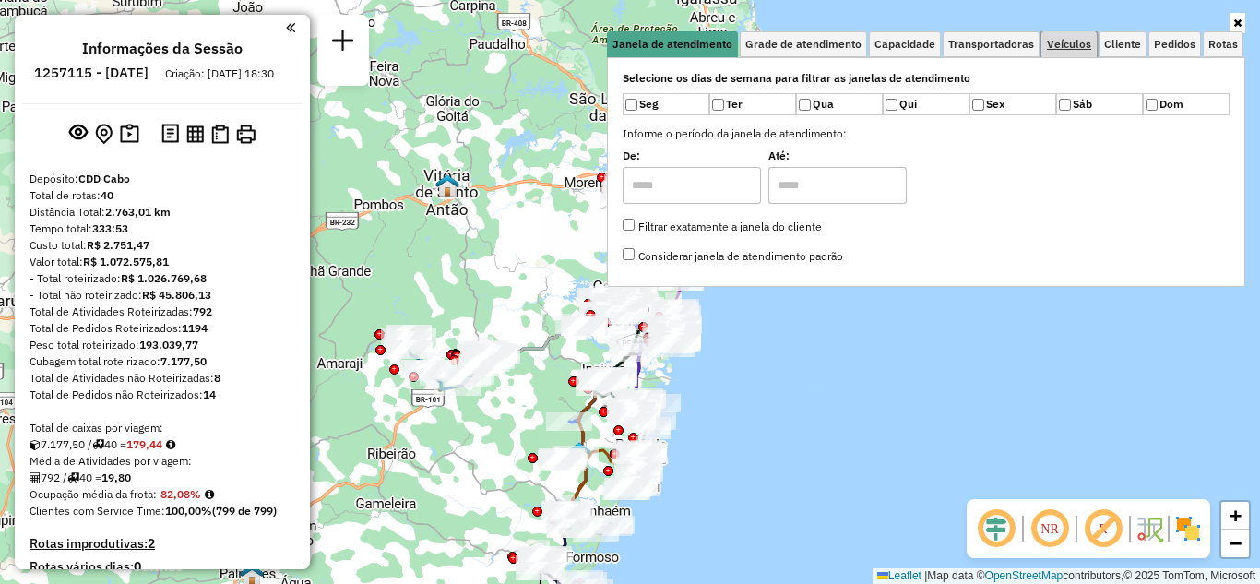
click at [1080, 47] on span "Veículos" at bounding box center [1069, 44] width 44 height 11
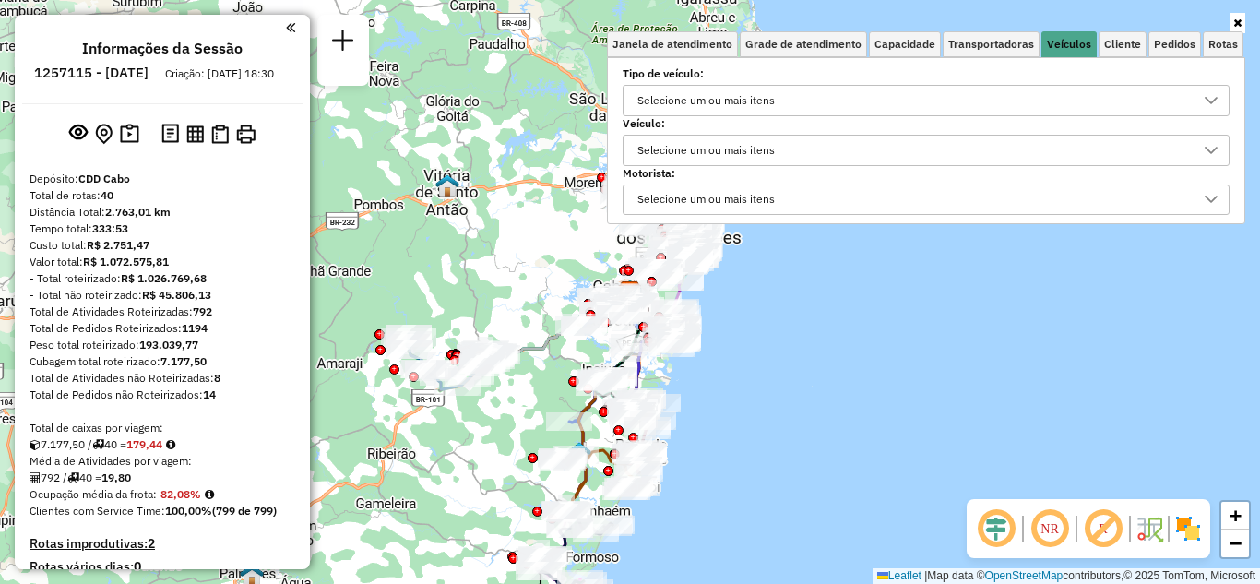
click at [750, 85] on div "Selecione um ou mais itens" at bounding box center [926, 100] width 607 height 31
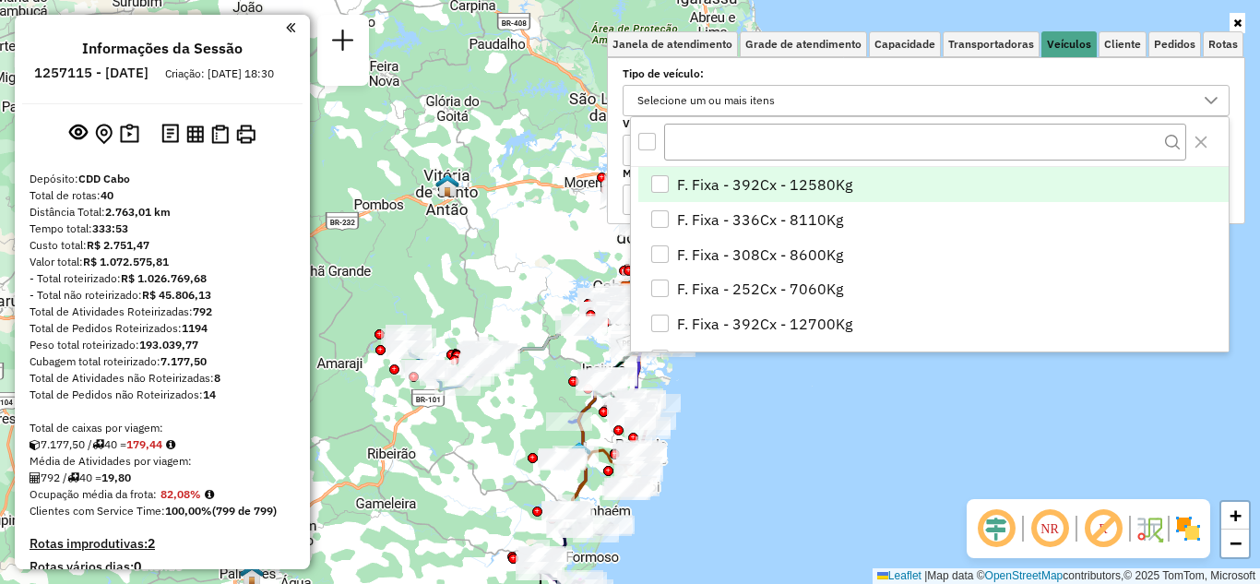
scroll to position [11, 64]
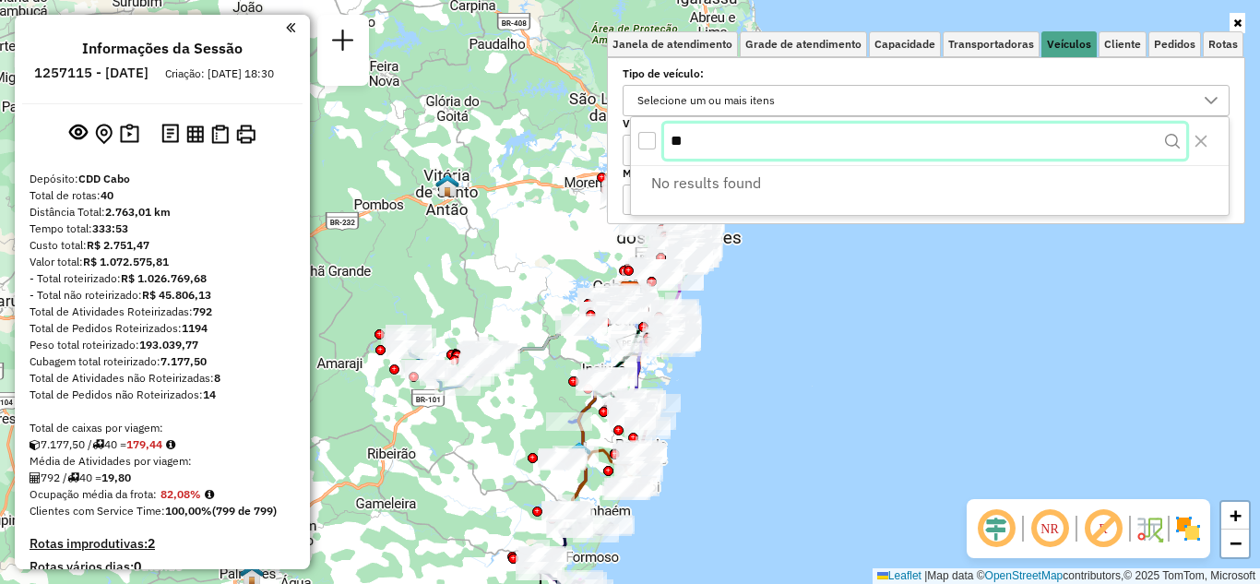
type input "*"
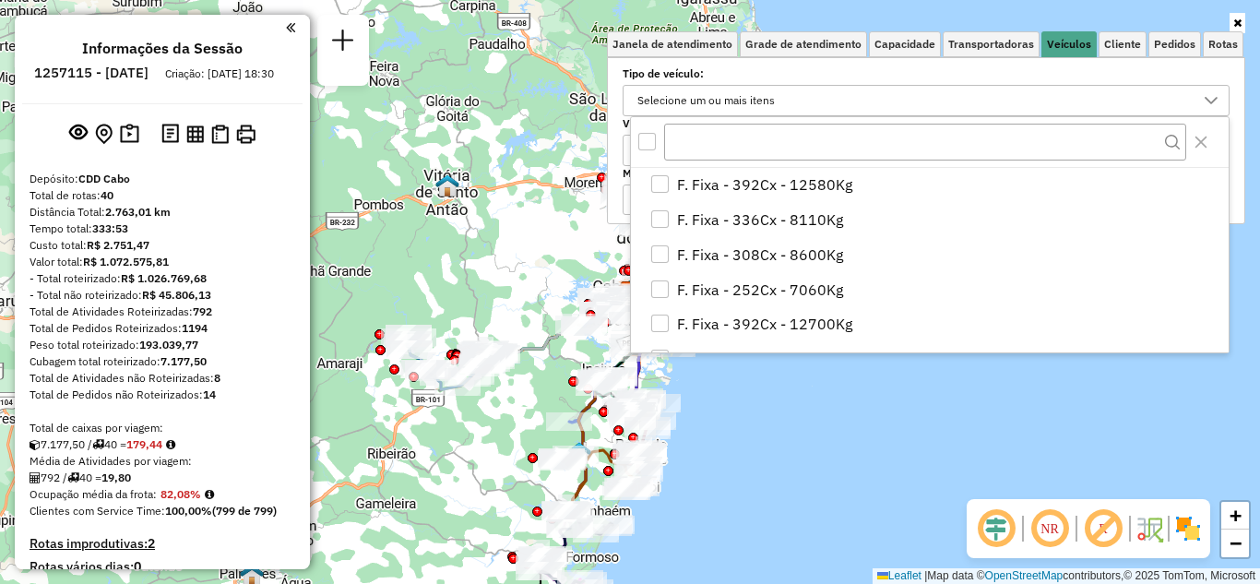
click at [881, 74] on label "Tipo de veículo:" at bounding box center [926, 73] width 607 height 17
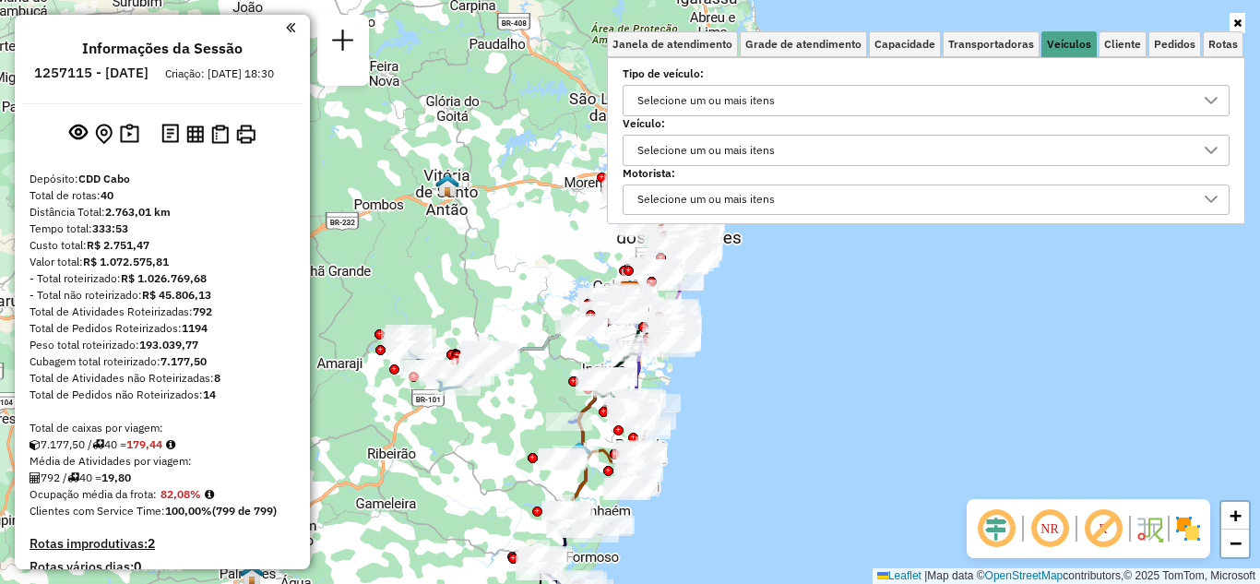
click at [815, 143] on div "Selecione um ou mais itens" at bounding box center [912, 151] width 563 height 30
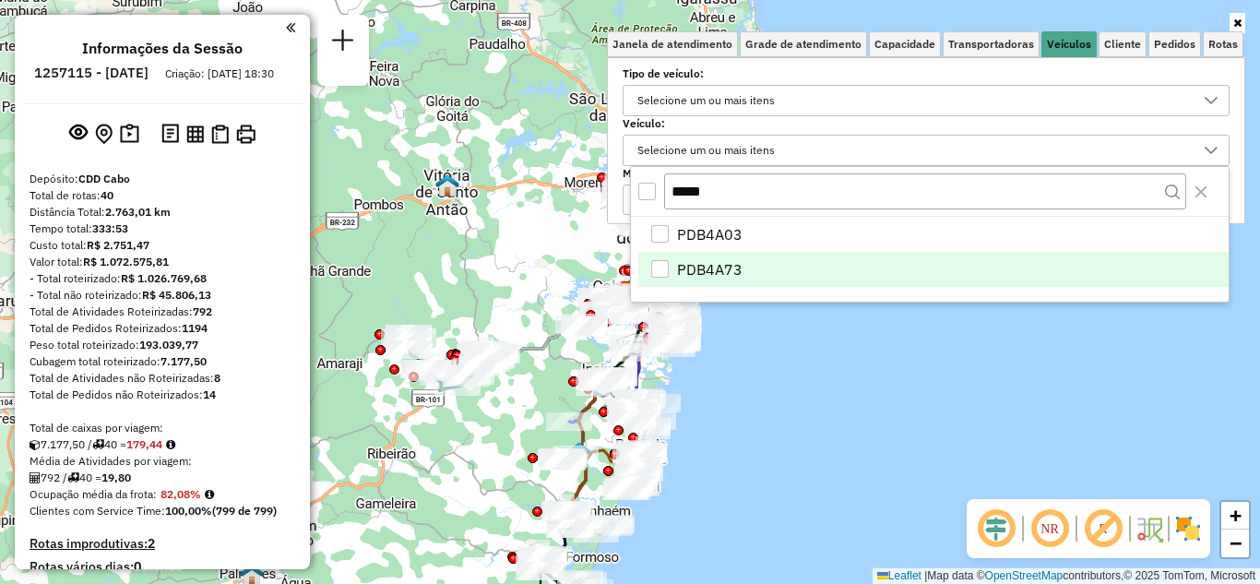
type input "*****"
click at [735, 259] on span "PDB4A73" at bounding box center [709, 269] width 65 height 22
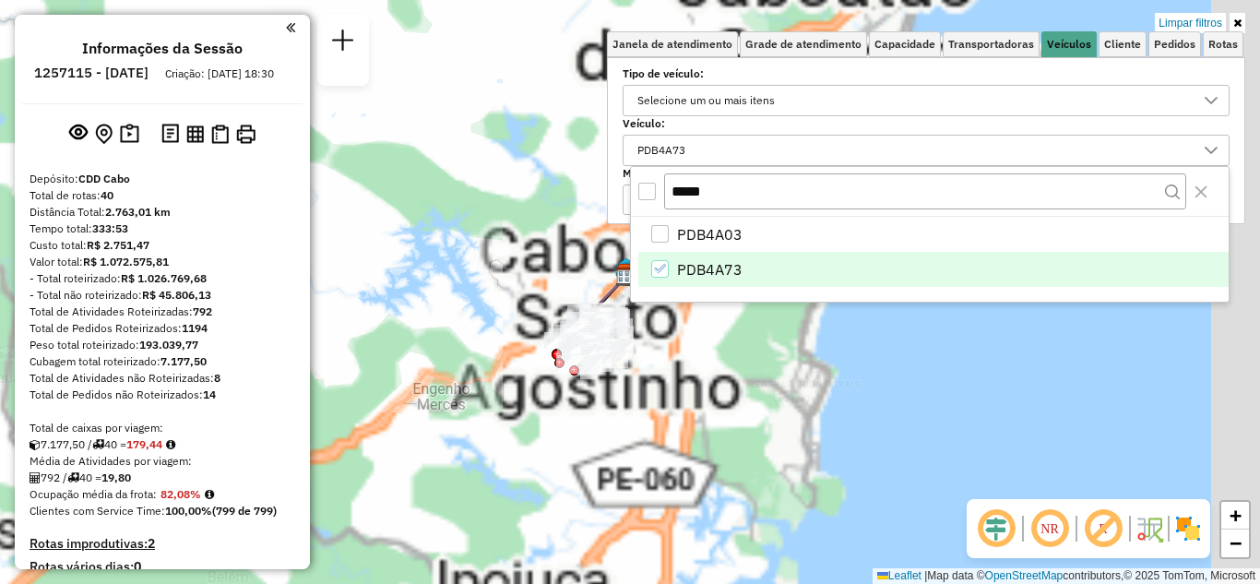
drag, startPoint x: 698, startPoint y: 462, endPoint x: 501, endPoint y: 503, distance: 201.5
click at [501, 505] on div "Limpar filtros Janela de atendimento Grade de atendimento Capacidade Transporta…" at bounding box center [630, 292] width 1260 height 584
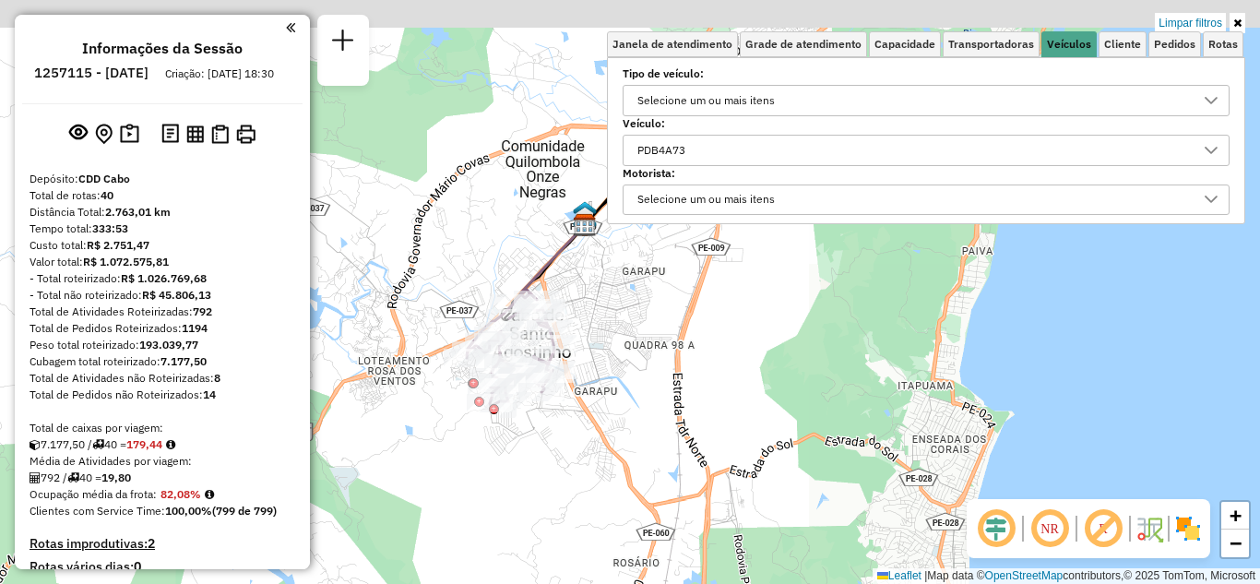
click at [597, 339] on div "Limpar filtros Janela de atendimento Grade de atendimento Capacidade Transporta…" at bounding box center [630, 292] width 1260 height 584
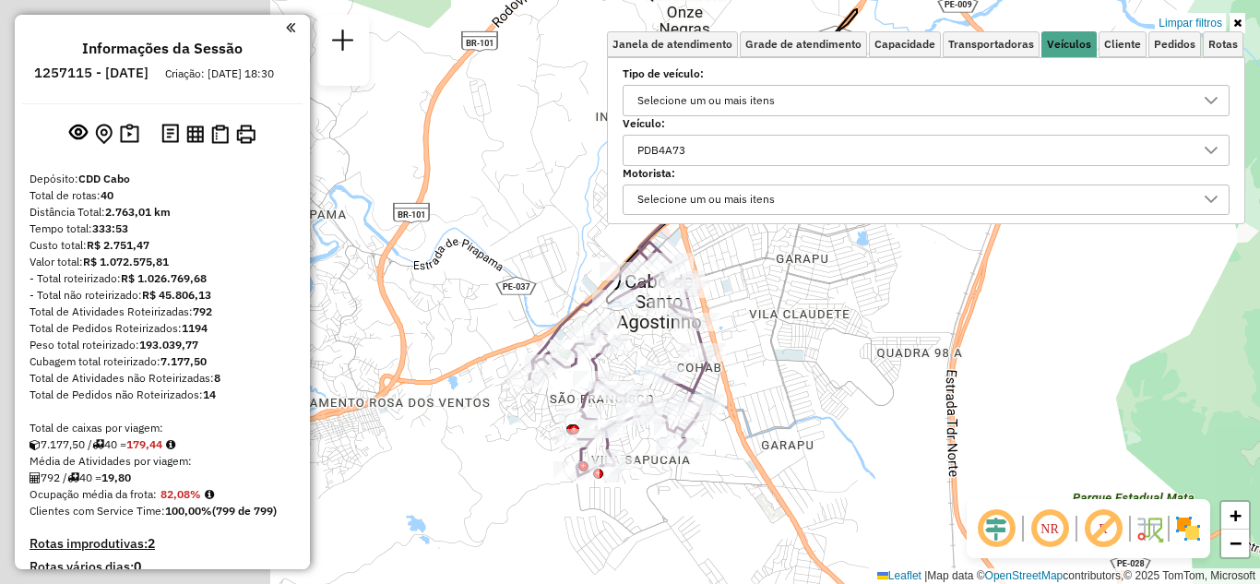
drag, startPoint x: 565, startPoint y: 367, endPoint x: 872, endPoint y: 379, distance: 306.5
click at [872, 379] on div "Limpar filtros Janela de atendimento Grade de atendimento Capacidade Transporta…" at bounding box center [630, 292] width 1260 height 584
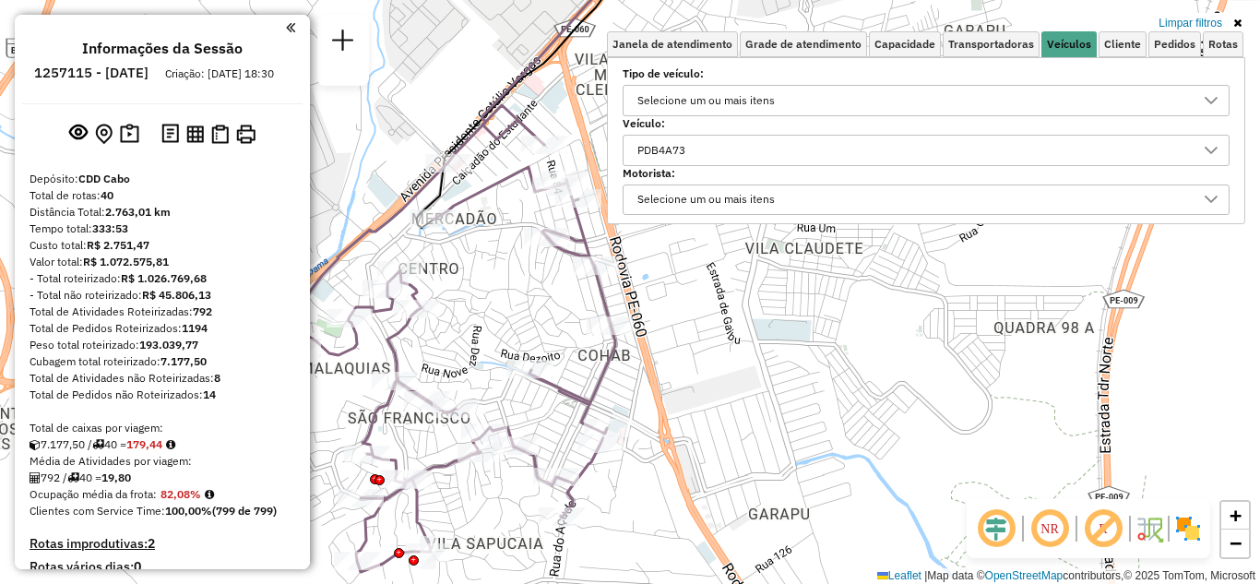
click at [1234, 26] on icon at bounding box center [1237, 23] width 8 height 11
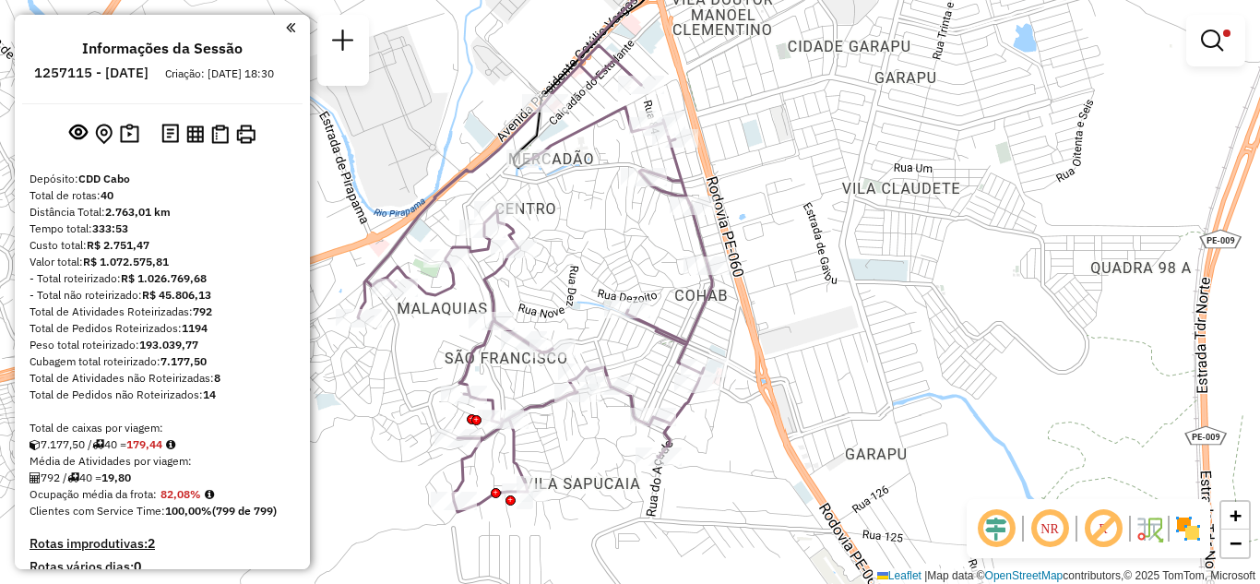
drag, startPoint x: 762, startPoint y: 349, endPoint x: 794, endPoint y: 340, distance: 33.3
click at [794, 340] on div "Limpar filtros Janela de atendimento Grade de atendimento Capacidade Transporta…" at bounding box center [630, 292] width 1260 height 584
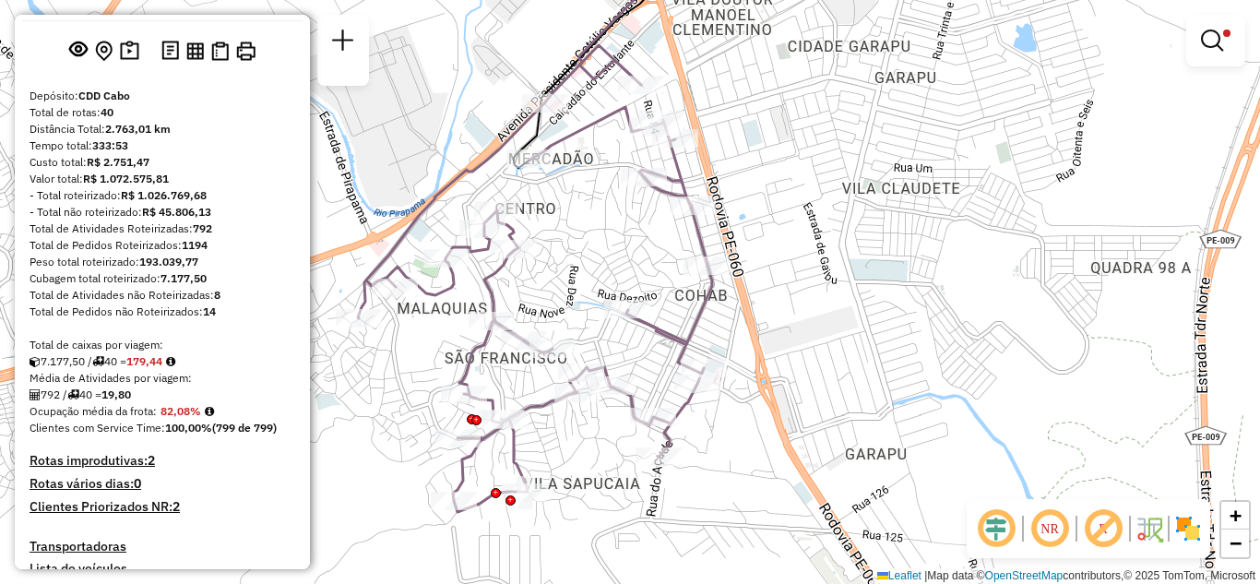
scroll to position [0, 0]
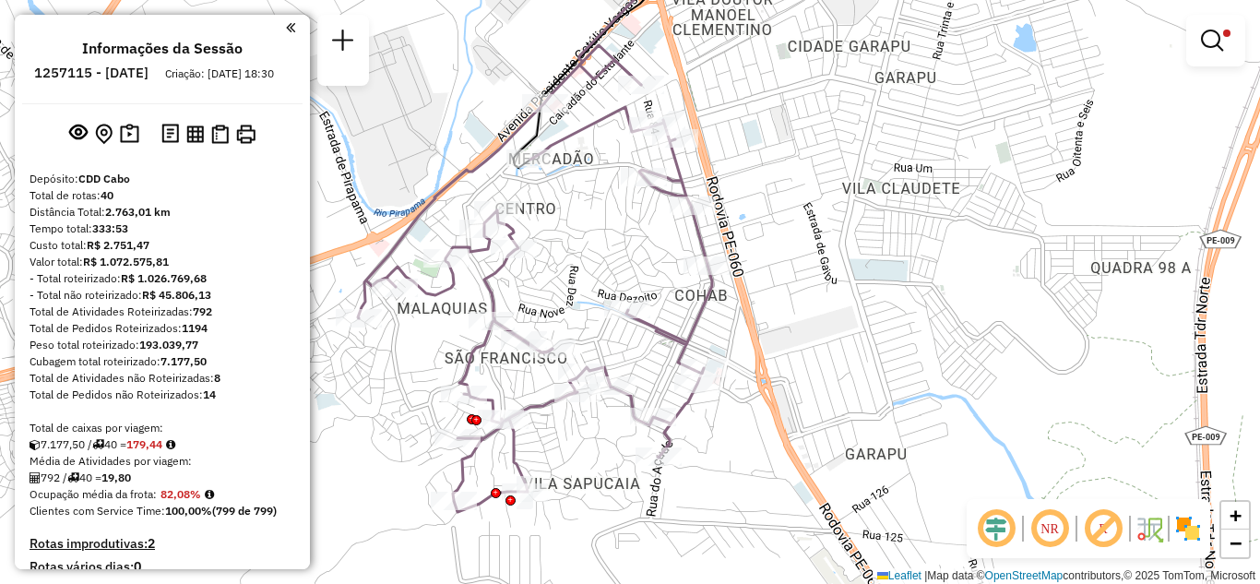
drag, startPoint x: 648, startPoint y: 260, endPoint x: 670, endPoint y: 257, distance: 22.3
click at [649, 259] on div "Rota 13 - Placa PDB4A73 72990722 - ALEXANDRE FRANCISCO Limpar filtros Janela de…" at bounding box center [630, 292] width 1260 height 584
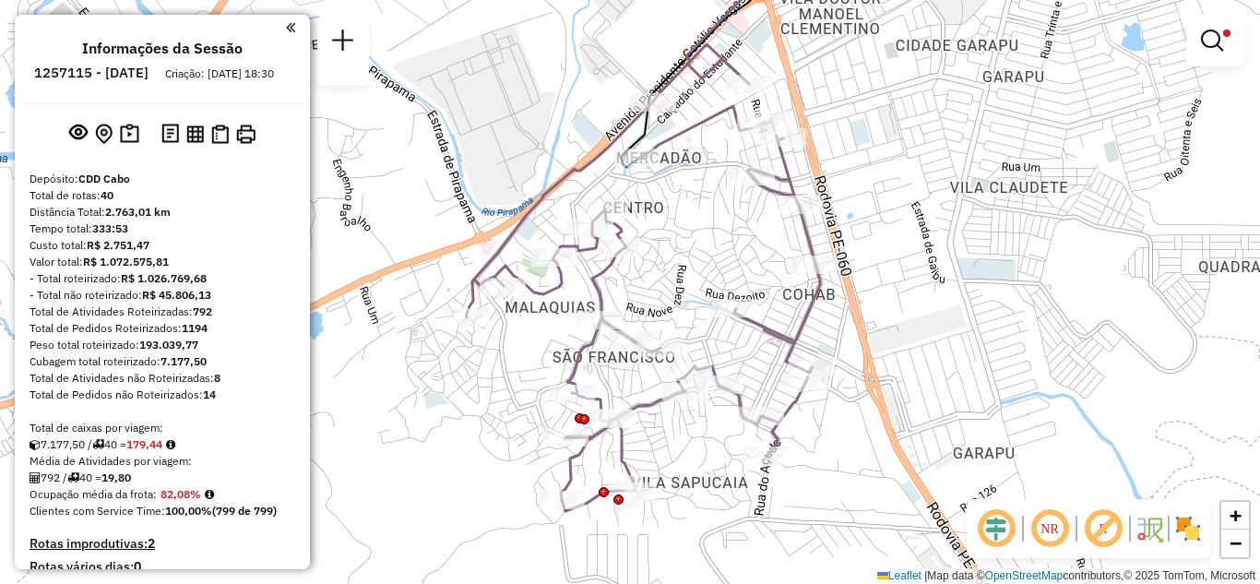
drag, startPoint x: 831, startPoint y: 256, endPoint x: 937, endPoint y: 256, distance: 106.1
click at [937, 256] on div "Limpar filtros Janela de atendimento Grade de atendimento Capacidade Transporta…" at bounding box center [630, 292] width 1260 height 584
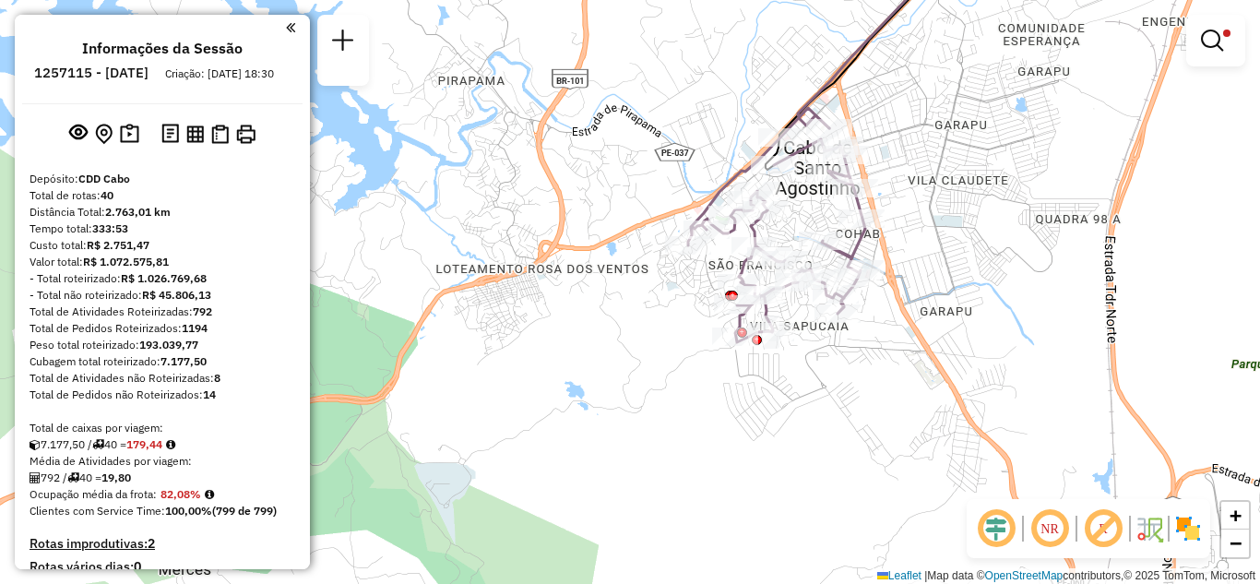
drag, startPoint x: 884, startPoint y: 110, endPoint x: 773, endPoint y: 311, distance: 229.5
click at [773, 311] on div "Limpar filtros Janela de atendimento Grade de atendimento Capacidade Transporta…" at bounding box center [630, 292] width 1260 height 584
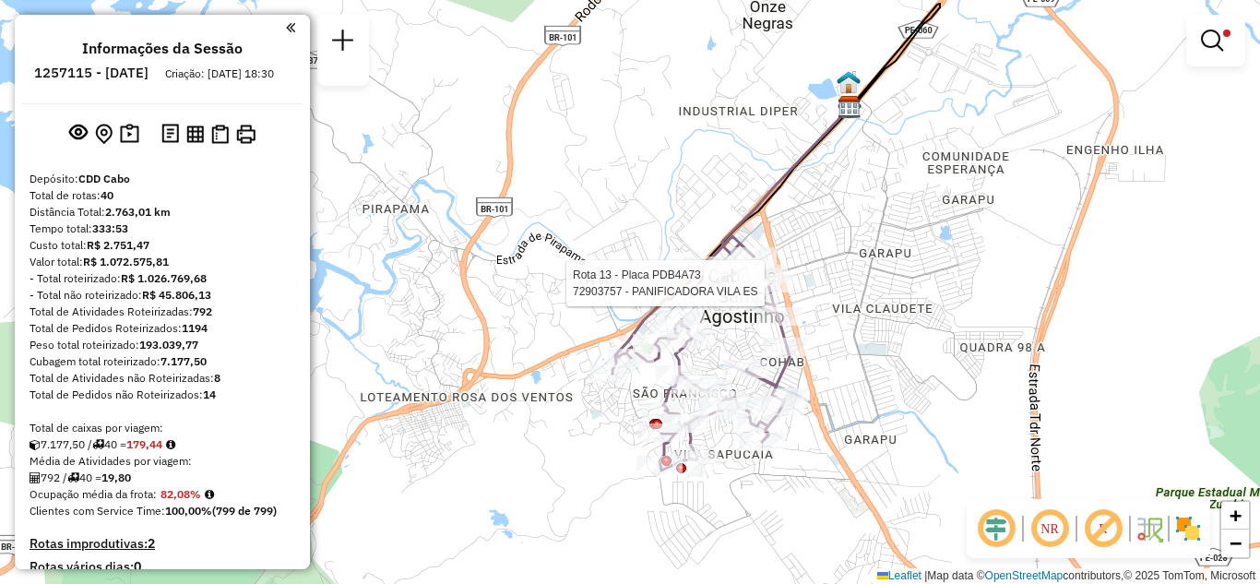
drag, startPoint x: 799, startPoint y: 343, endPoint x: 828, endPoint y: 291, distance: 60.3
click at [828, 291] on div "Rota 13 - Placa PDB4A73 72903757 - PANIFICADORA VILA ES Limpar filtros Janela d…" at bounding box center [630, 292] width 1260 height 584
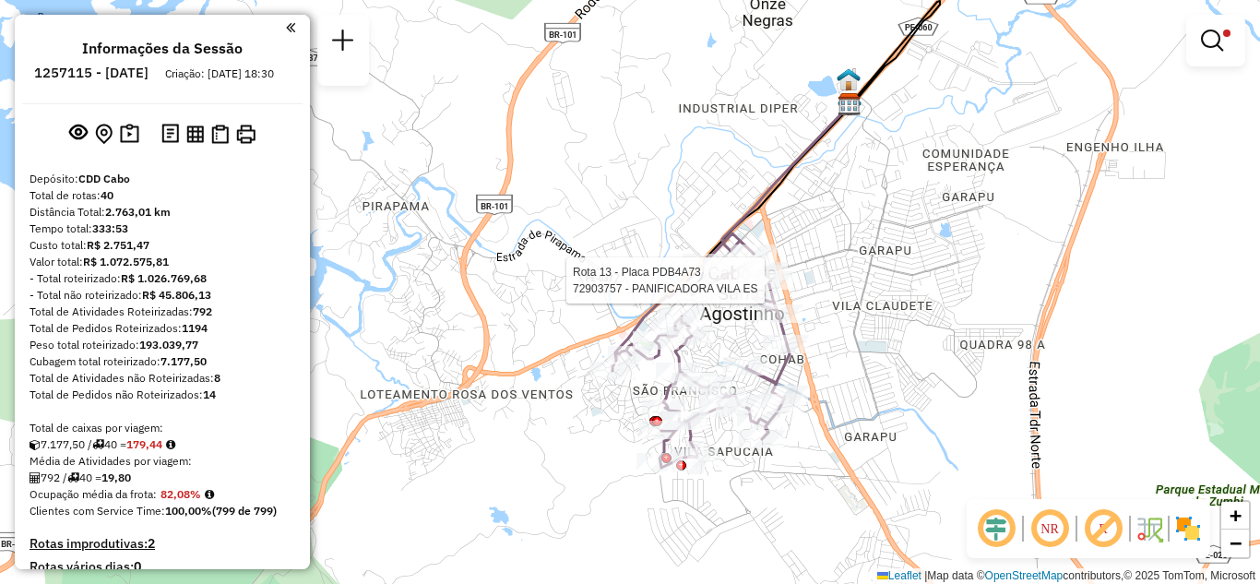
click at [627, 203] on div "Rota 13 - Placa PDB4A73 72903757 - PANIFICADORA VILA ES Limpar filtros Janela d…" at bounding box center [630, 292] width 1260 height 584
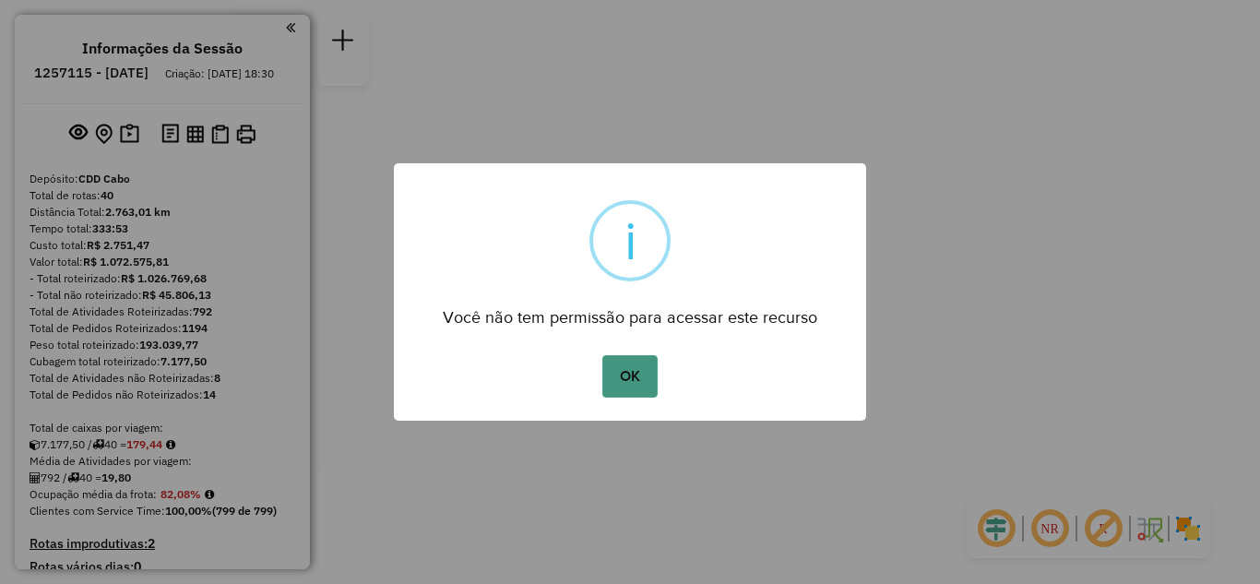
click at [637, 374] on button "OK" at bounding box center [629, 376] width 54 height 42
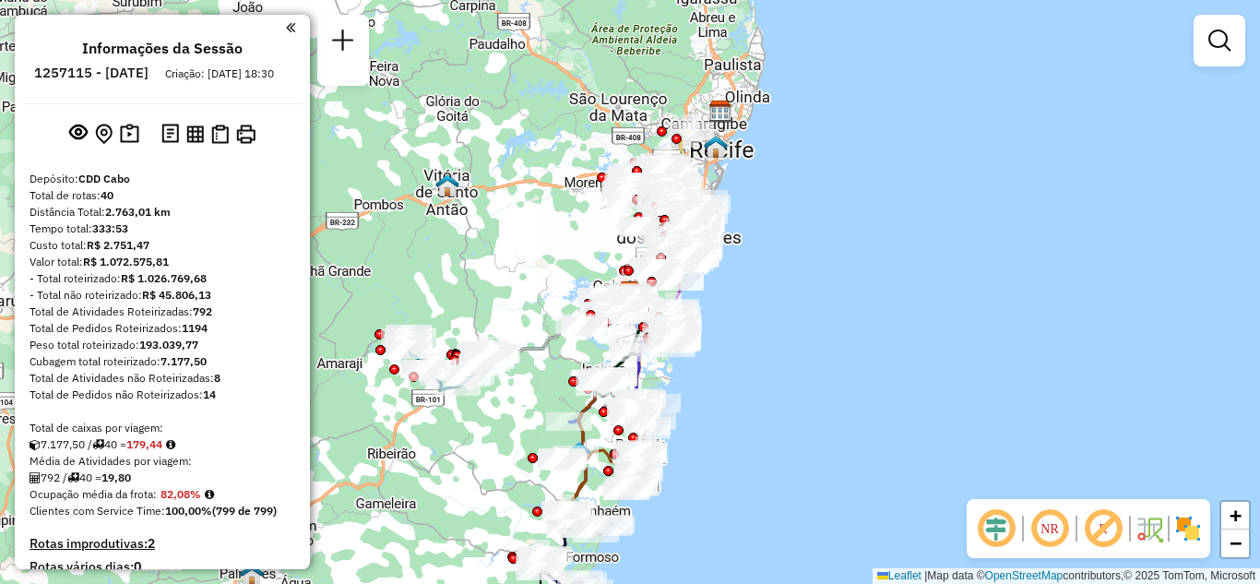
drag, startPoint x: 1230, startPoint y: 30, endPoint x: 1219, endPoint y: 31, distance: 11.1
click at [1230, 30] on em at bounding box center [1219, 41] width 22 height 22
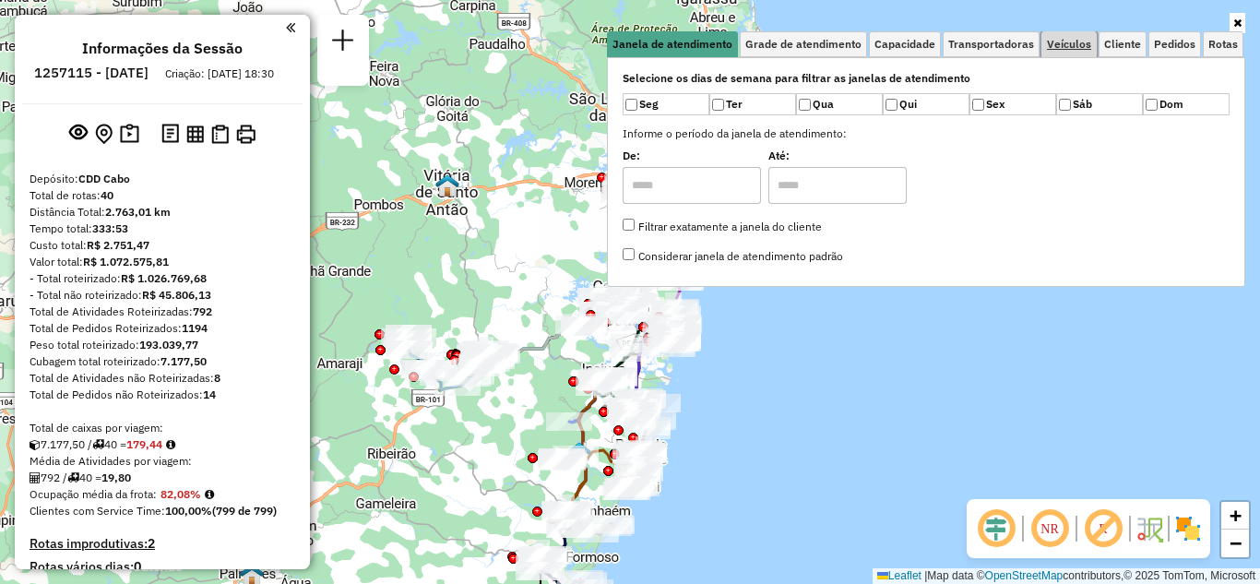
click at [1080, 39] on span "Veículos" at bounding box center [1069, 44] width 44 height 11
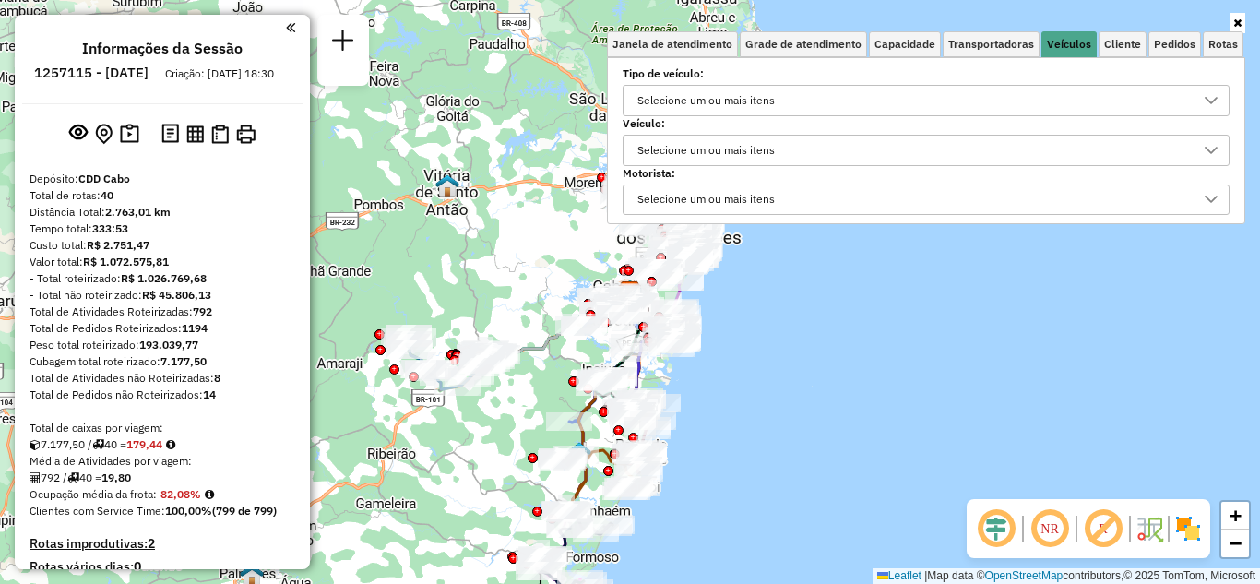
click at [726, 152] on div "Selecione um ou mais itens" at bounding box center [706, 151] width 150 height 30
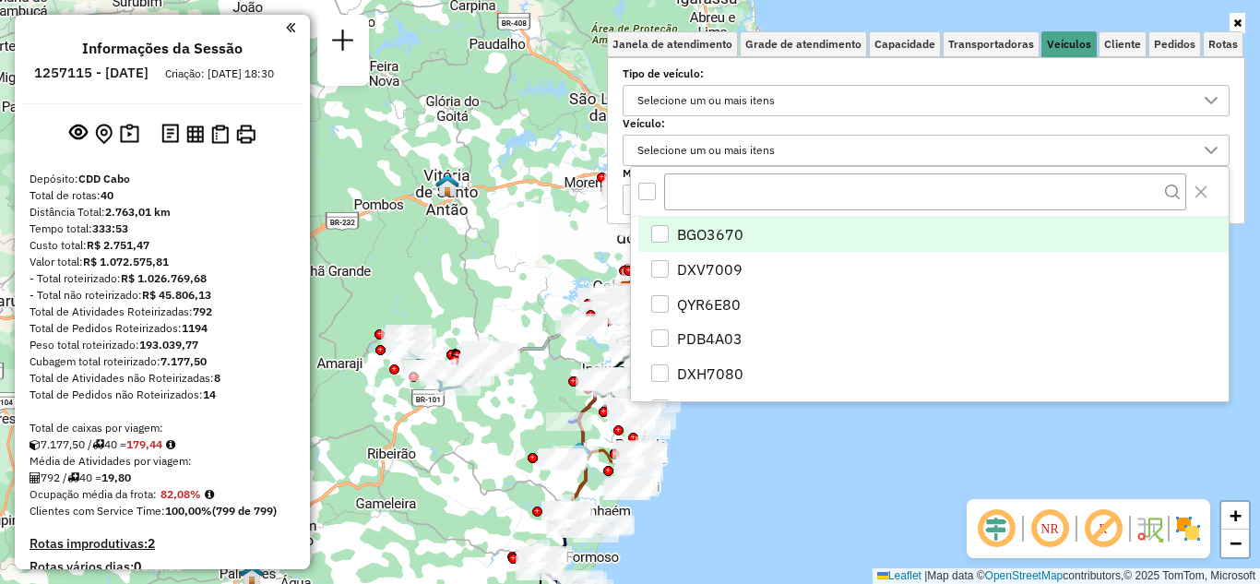
scroll to position [11, 64]
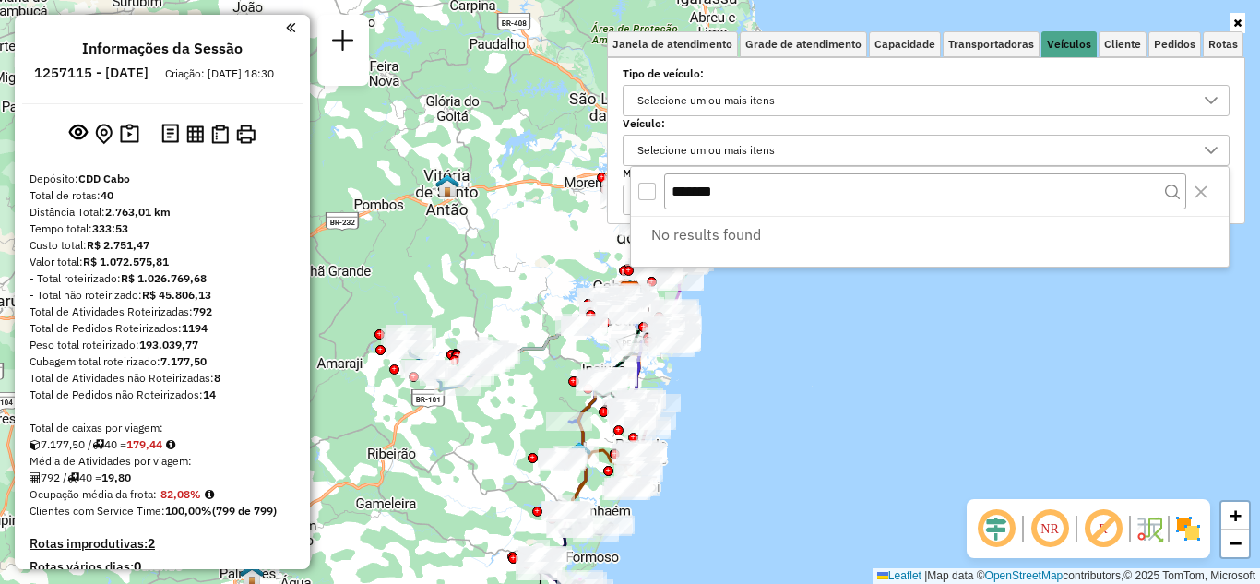
type input "*******"
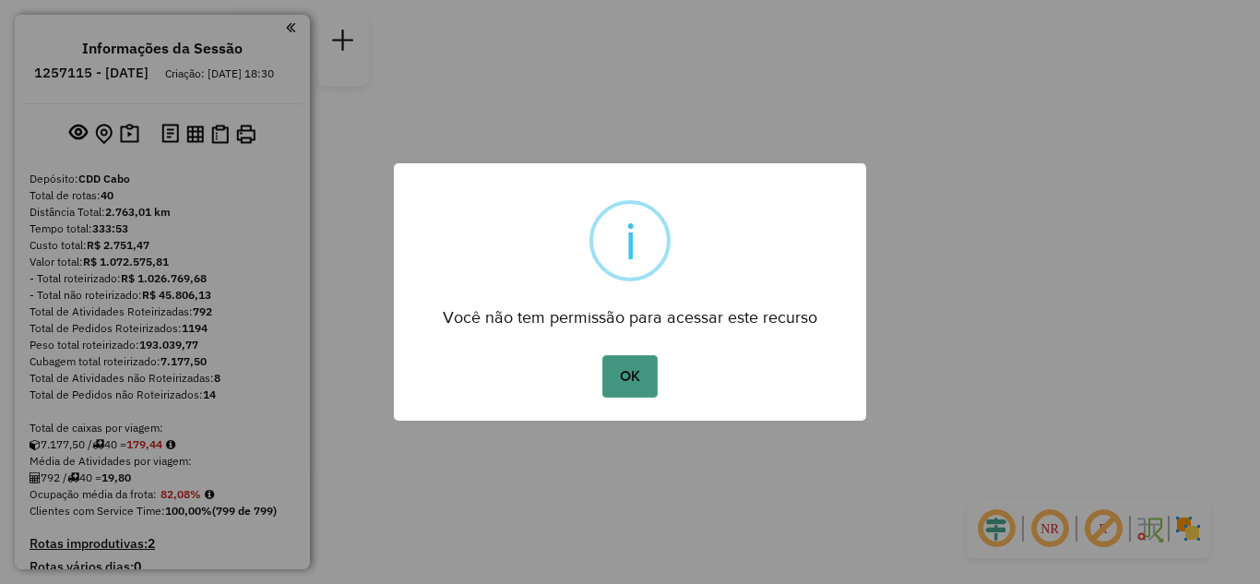
click at [644, 380] on button "OK" at bounding box center [629, 376] width 54 height 42
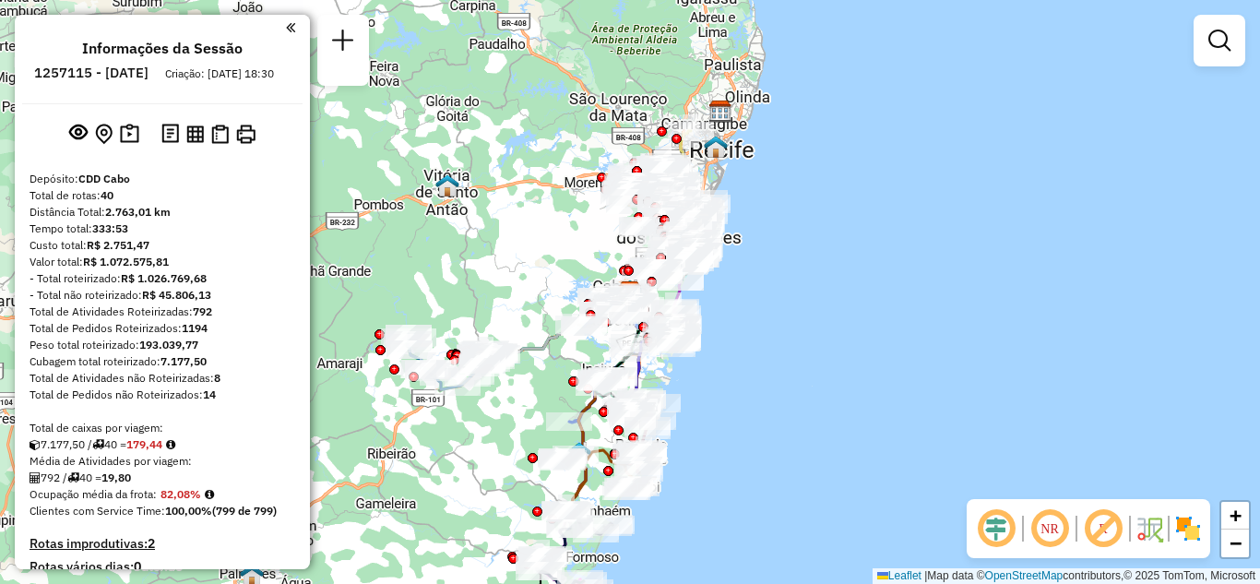
click at [1222, 63] on div at bounding box center [1220, 41] width 52 height 52
click at [1219, 53] on link at bounding box center [1219, 40] width 37 height 37
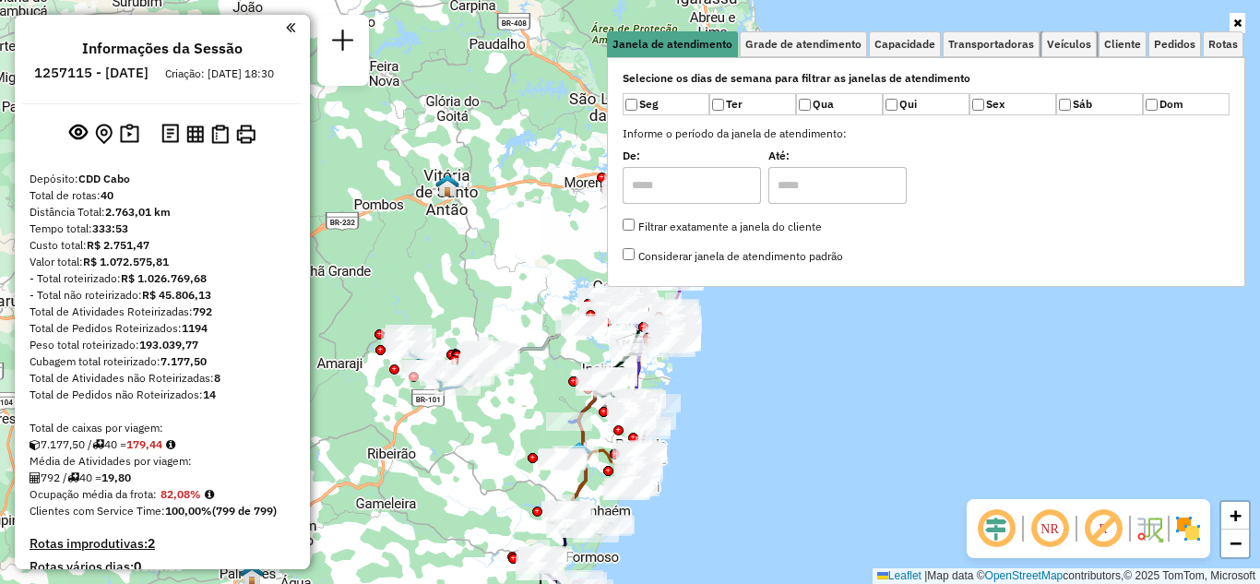
drag, startPoint x: 1067, startPoint y: 48, endPoint x: 1053, endPoint y: 62, distance: 19.6
click at [1069, 48] on span "Veículos" at bounding box center [1069, 44] width 44 height 11
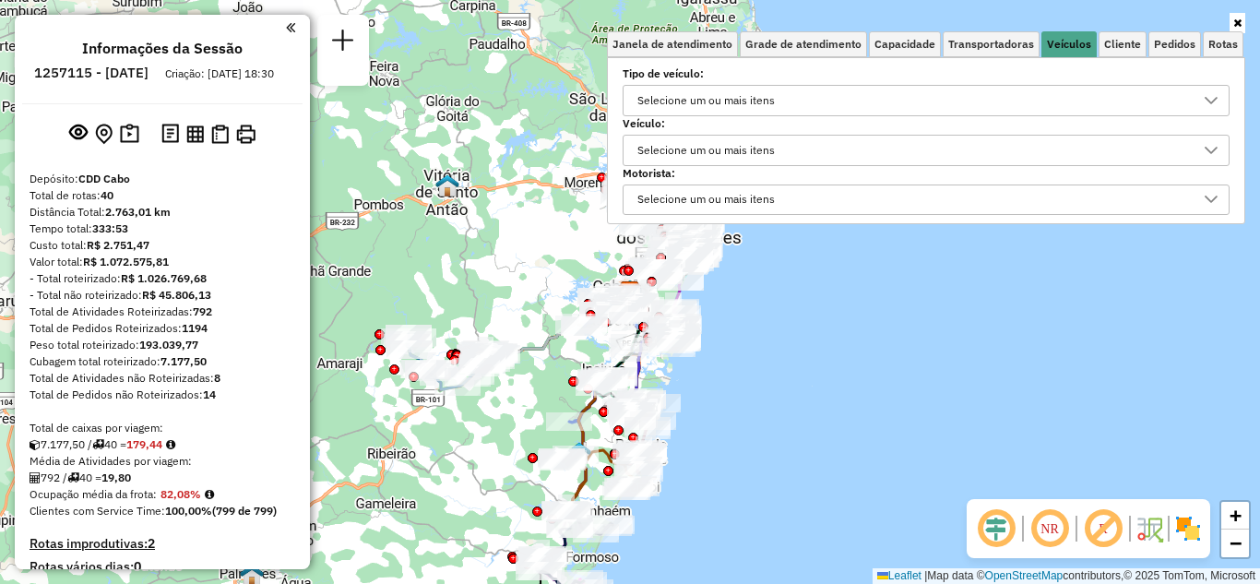
click at [775, 143] on div "Selecione um ou mais itens" at bounding box center [706, 151] width 150 height 30
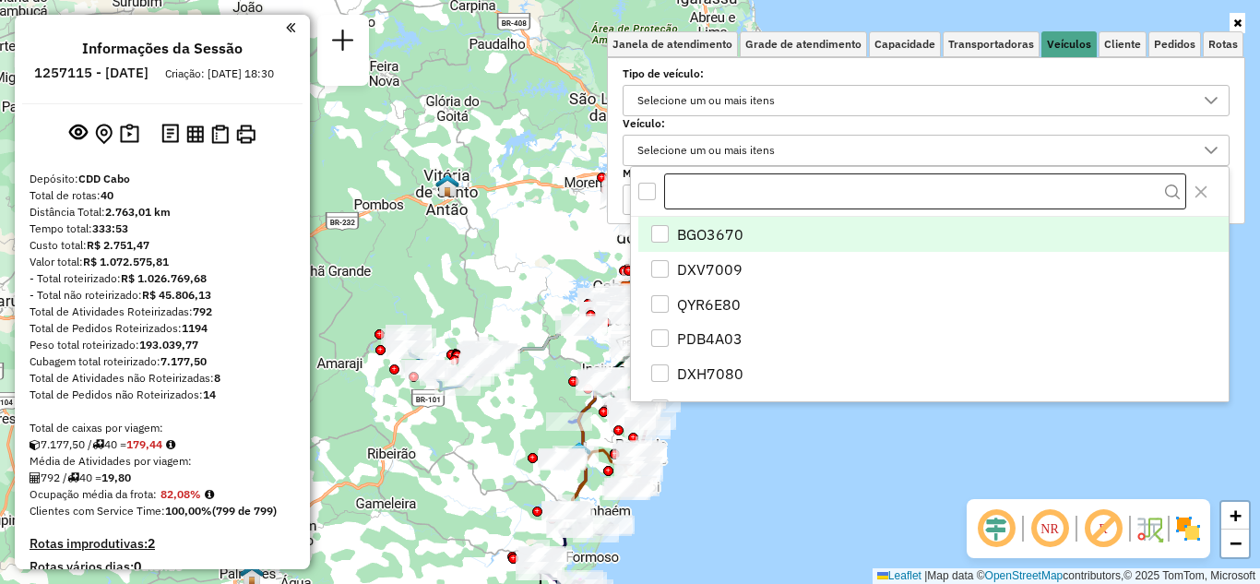
scroll to position [11, 64]
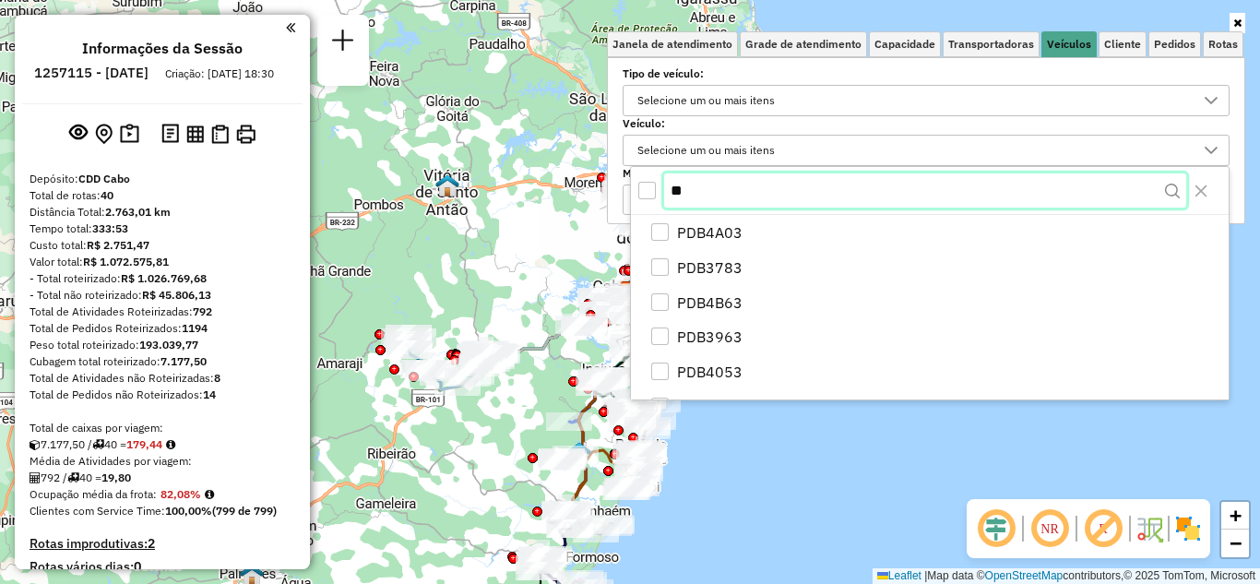
type input "*"
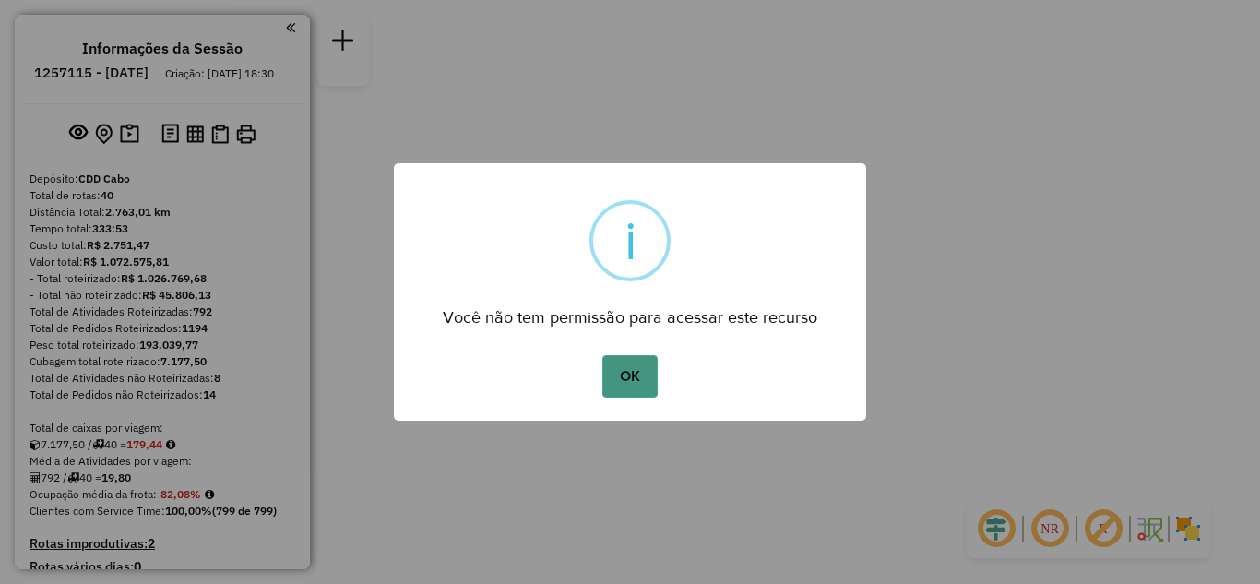
click at [639, 369] on button "OK" at bounding box center [629, 376] width 54 height 42
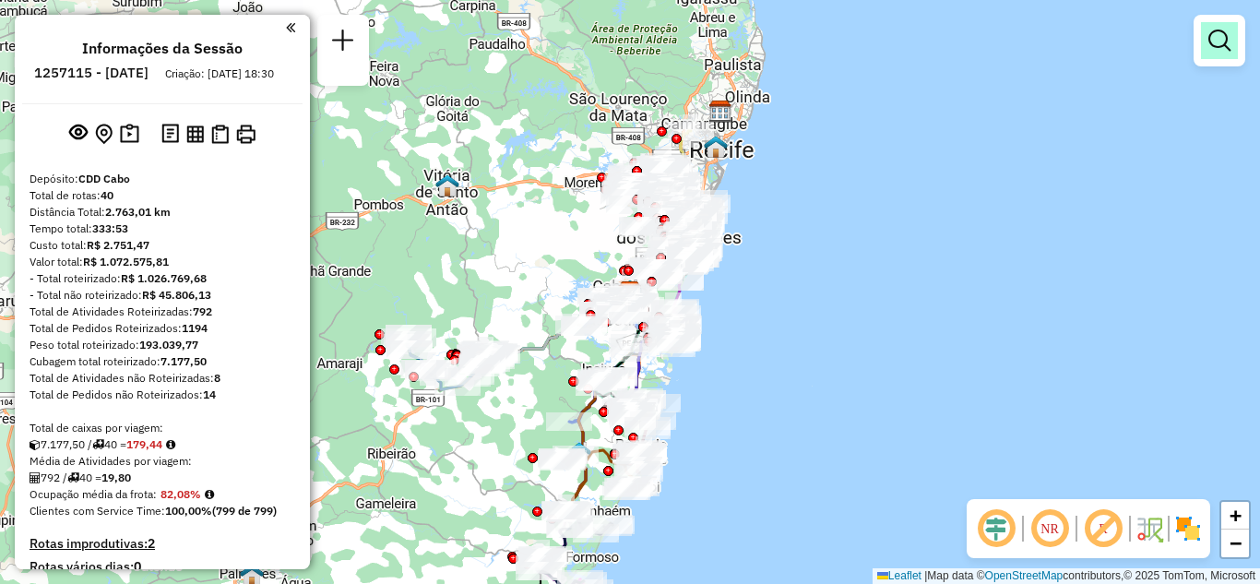
click at [1221, 52] on link at bounding box center [1219, 40] width 37 height 37
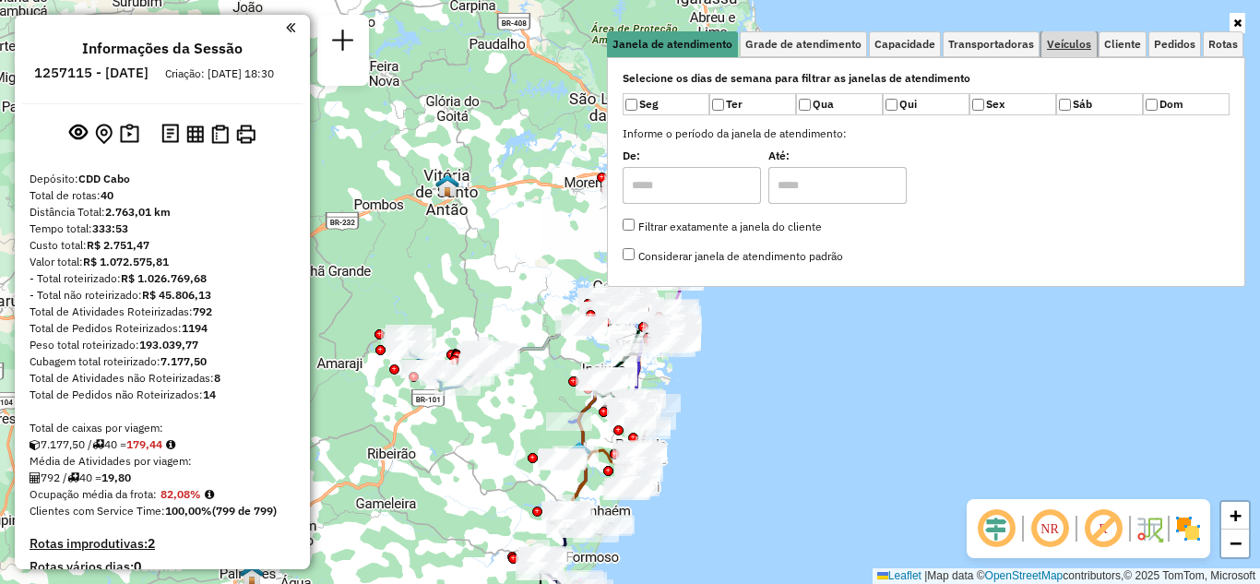
click at [1061, 54] on link "Veículos" at bounding box center [1068, 44] width 55 height 26
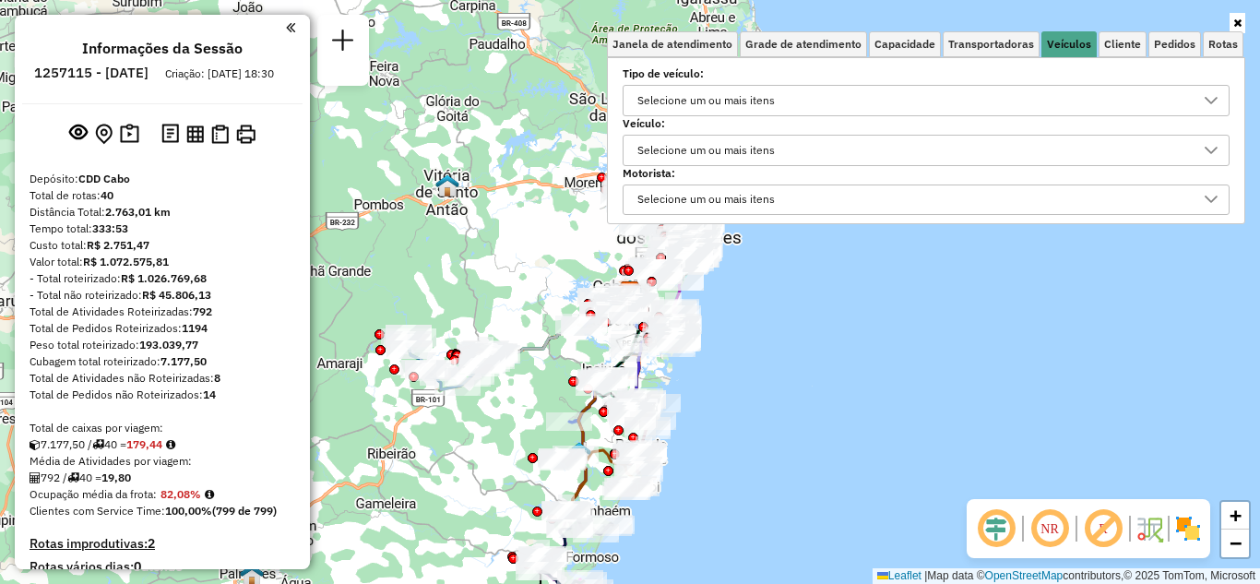
click at [730, 158] on div "Selecione um ou mais itens" at bounding box center [706, 151] width 150 height 30
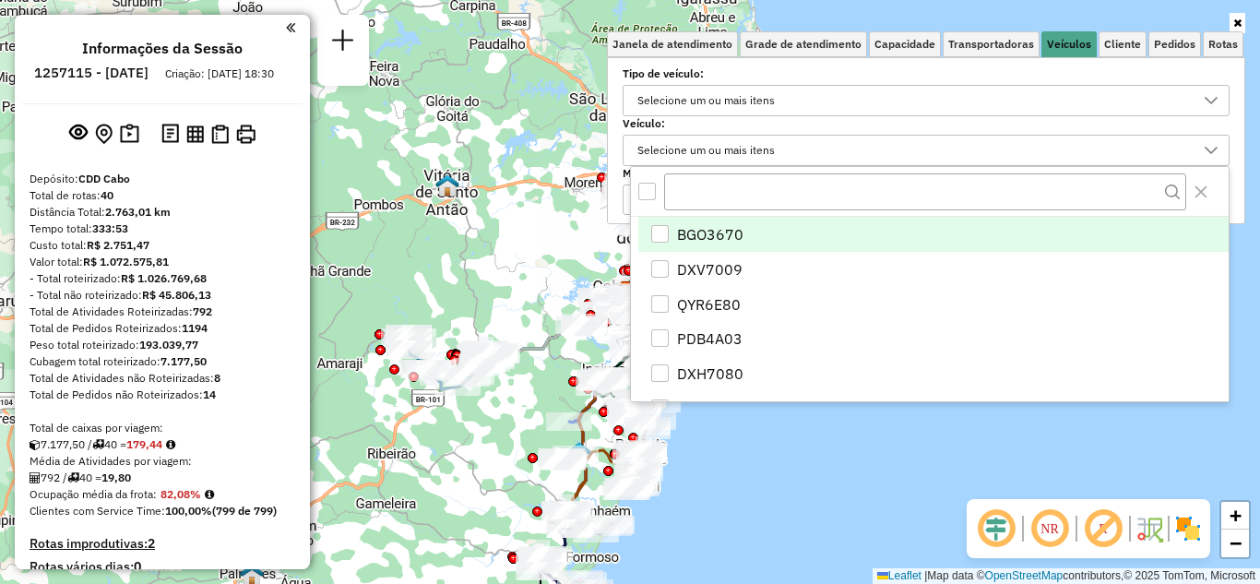
scroll to position [11, 64]
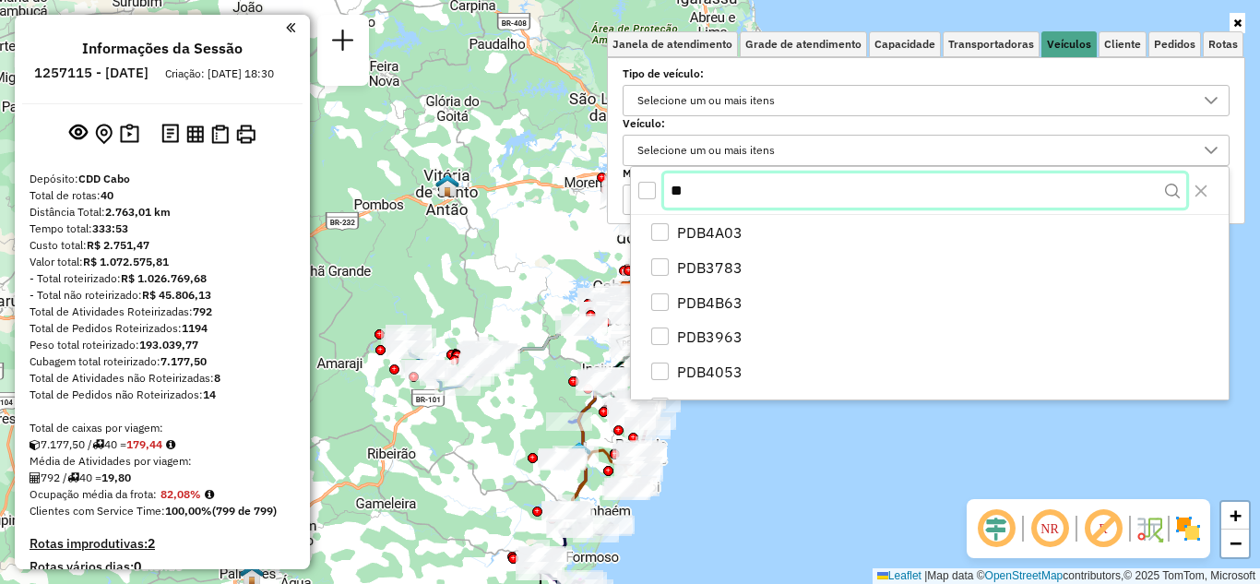
type input "*"
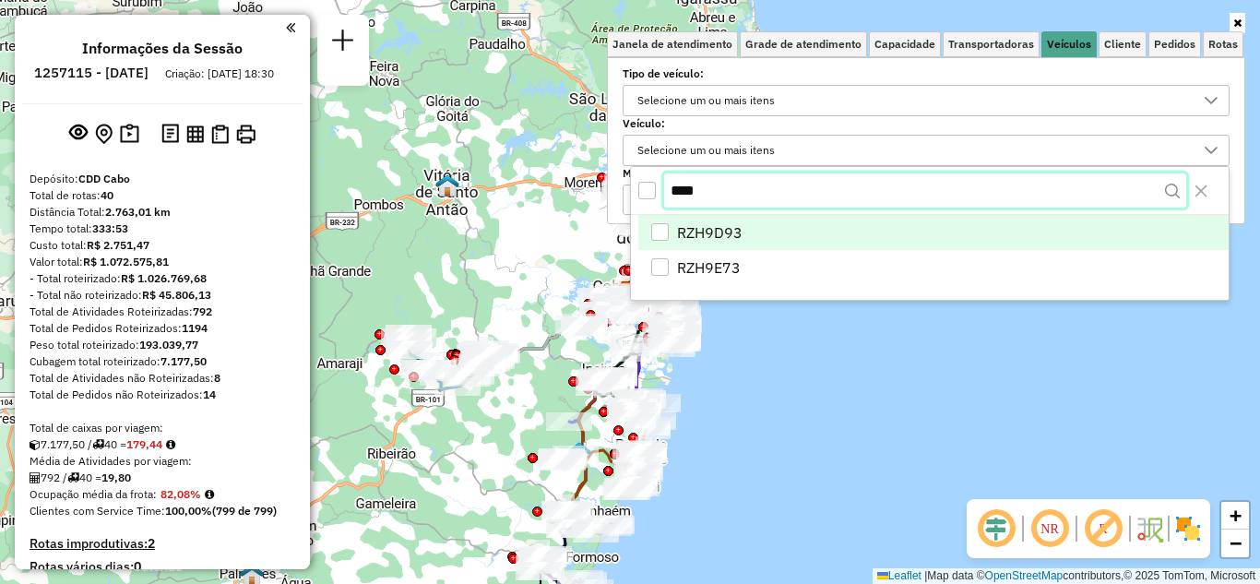
type input "****"
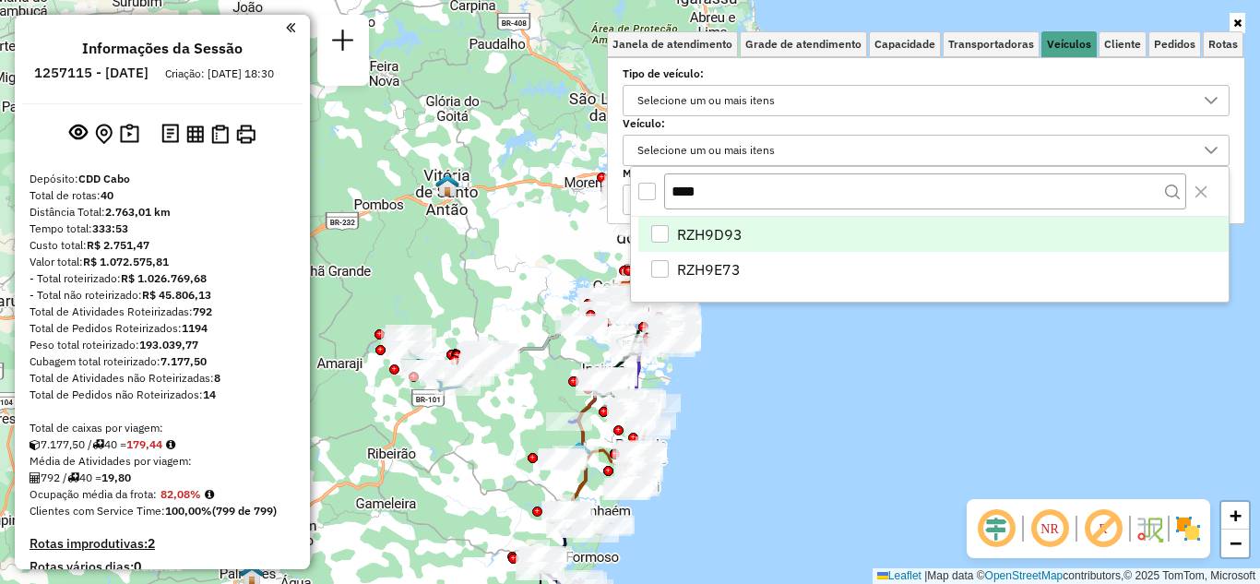
click at [761, 236] on li "RZH9D93" at bounding box center [933, 234] width 590 height 35
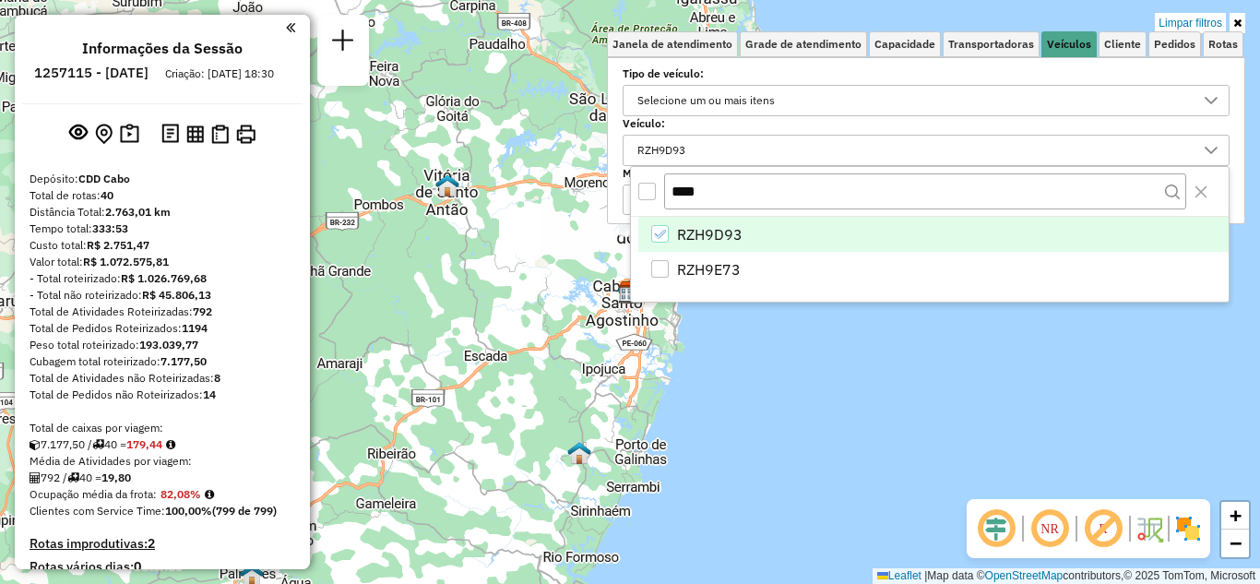
click at [1055, 341] on div "Limpar filtros Janela de atendimento Grade de atendimento Capacidade Transporta…" at bounding box center [630, 292] width 1260 height 584
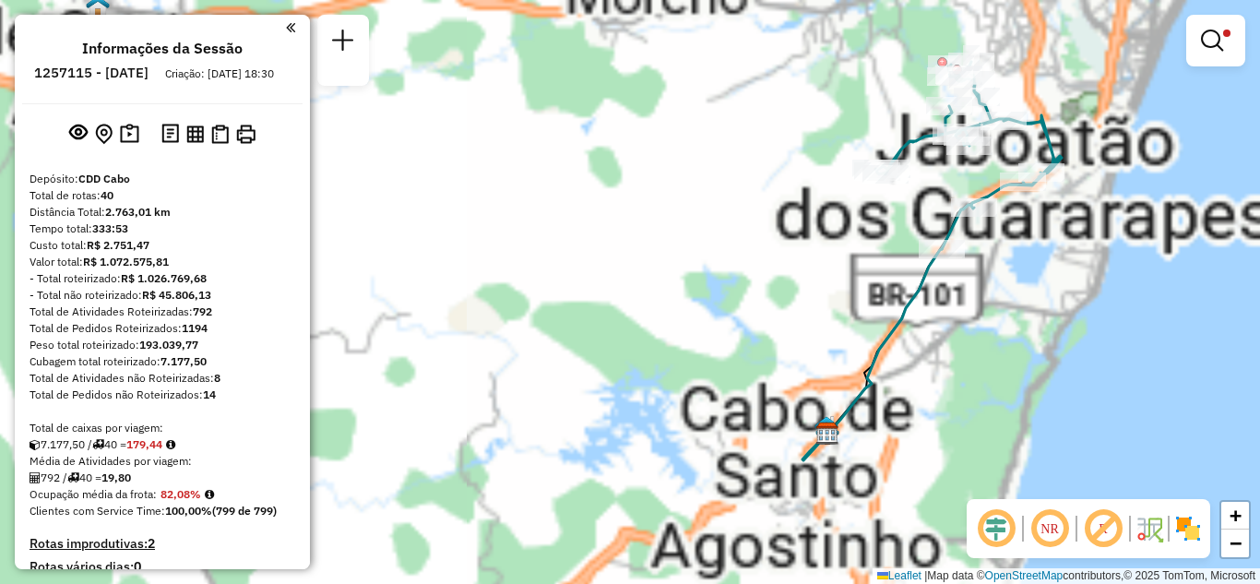
drag, startPoint x: 818, startPoint y: 204, endPoint x: 577, endPoint y: 322, distance: 268.2
click at [577, 322] on div "Limpar filtros Janela de atendimento Grade de atendimento Capacidade Transporta…" at bounding box center [630, 292] width 1260 height 584
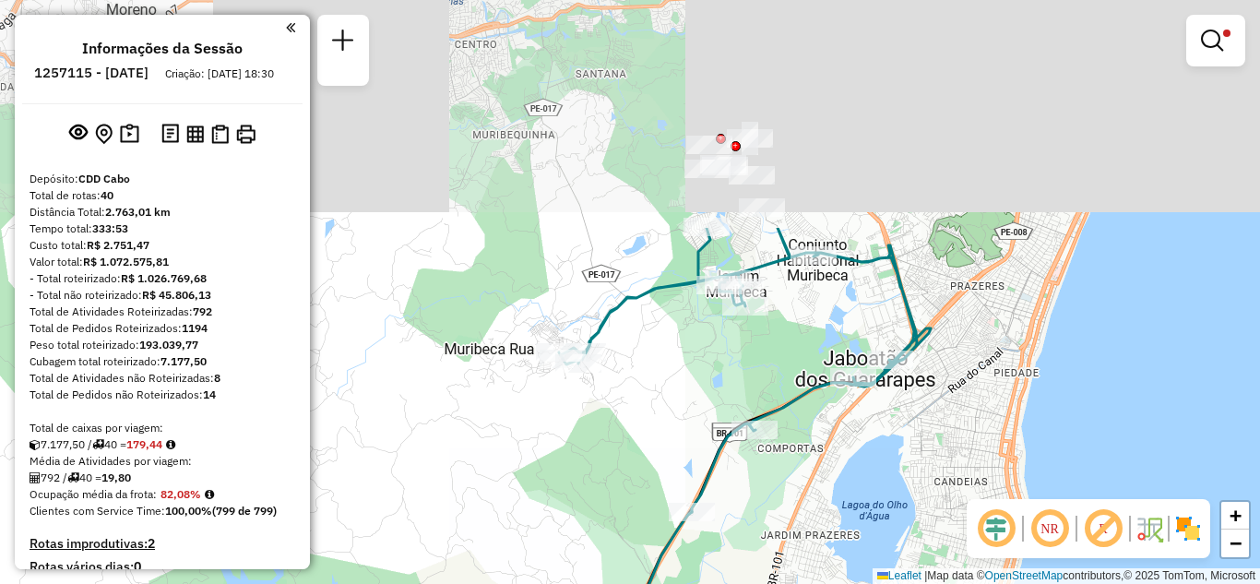
drag, startPoint x: 824, startPoint y: 251, endPoint x: 801, endPoint y: 488, distance: 238.2
click at [801, 488] on div "Limpar filtros Janela de atendimento Grade de atendimento Capacidade Transporta…" at bounding box center [630, 292] width 1260 height 584
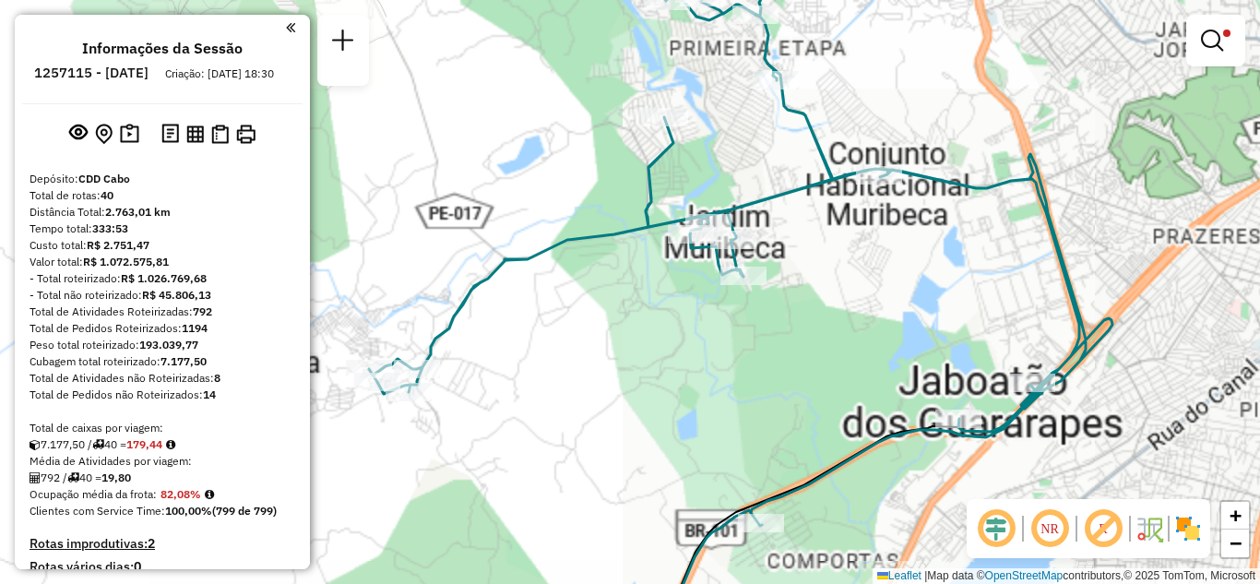
drag, startPoint x: 769, startPoint y: 279, endPoint x: 757, endPoint y: 332, distance: 54.8
click at [757, 332] on div "Limpar filtros Janela de atendimento Grade de atendimento Capacidade Transporta…" at bounding box center [630, 292] width 1260 height 584
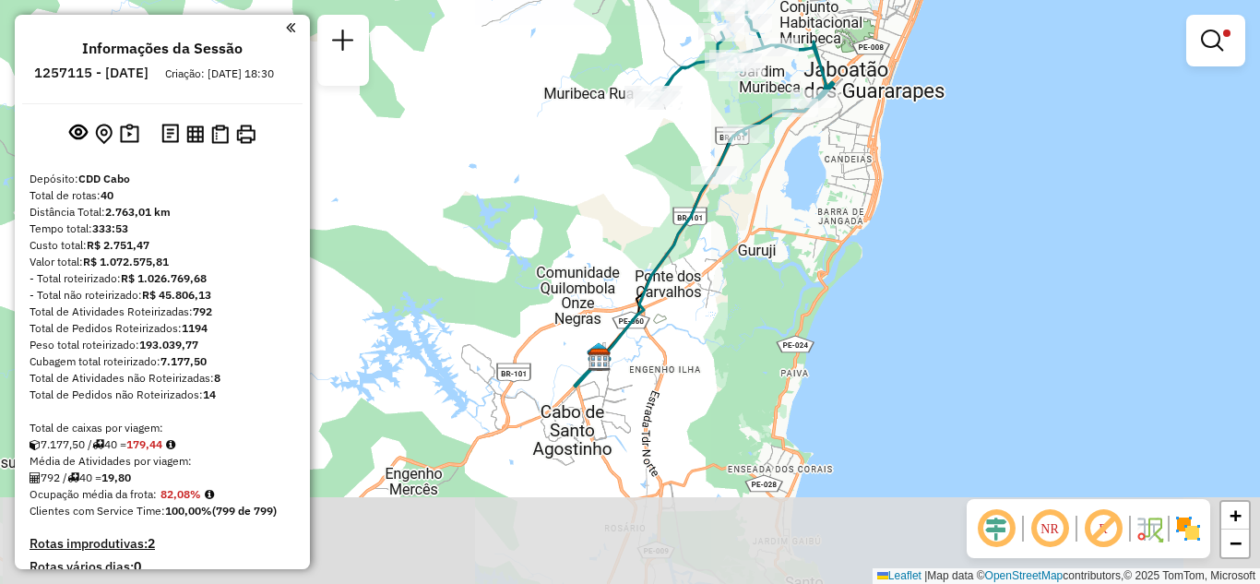
drag, startPoint x: 732, startPoint y: 459, endPoint x: 696, endPoint y: 244, distance: 218.8
click at [696, 244] on div "Limpar filtros Janela de atendimento Grade de atendimento Capacidade Transporta…" at bounding box center [630, 292] width 1260 height 584
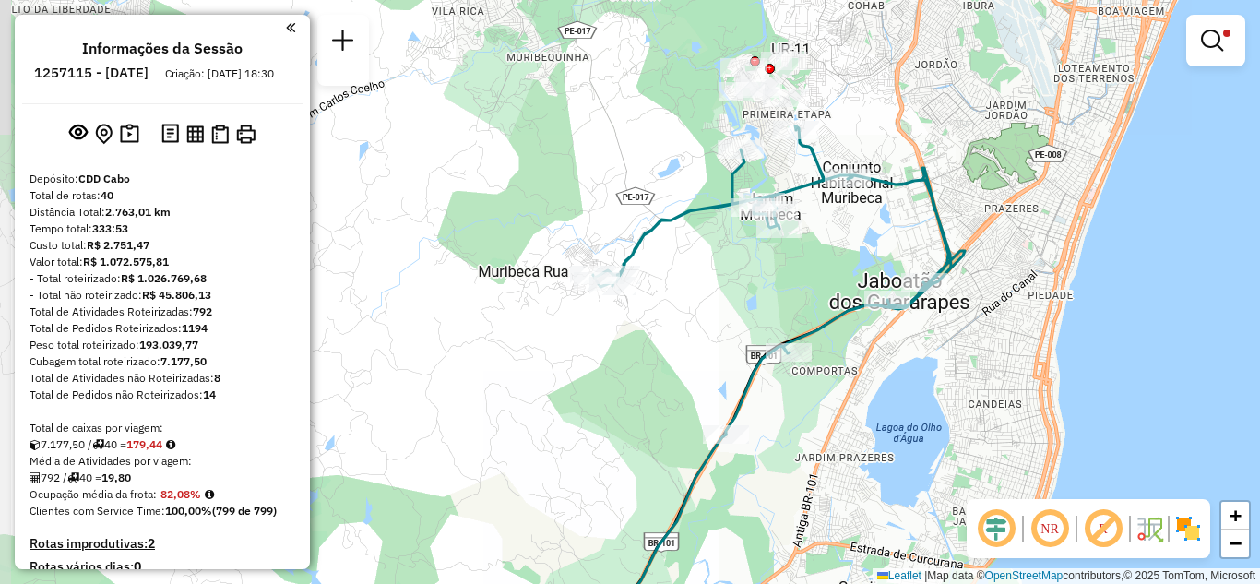
drag, startPoint x: 724, startPoint y: 137, endPoint x: 742, endPoint y: 292, distance: 156.9
click at [742, 292] on div "Limpar filtros Janela de atendimento Grade de atendimento Capacidade Transporta…" at bounding box center [630, 292] width 1260 height 584
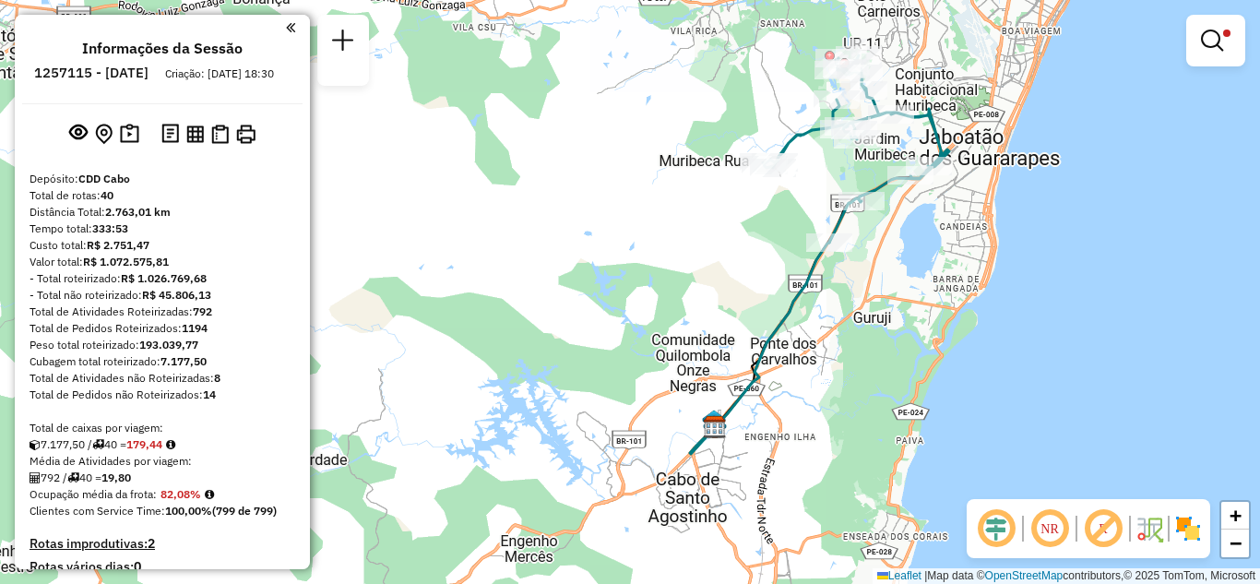
drag, startPoint x: 773, startPoint y: 388, endPoint x: 869, endPoint y: 280, distance: 144.4
click at [869, 280] on div "Limpar filtros Janela de atendimento Grade de atendimento Capacidade Transporta…" at bounding box center [630, 292] width 1260 height 584
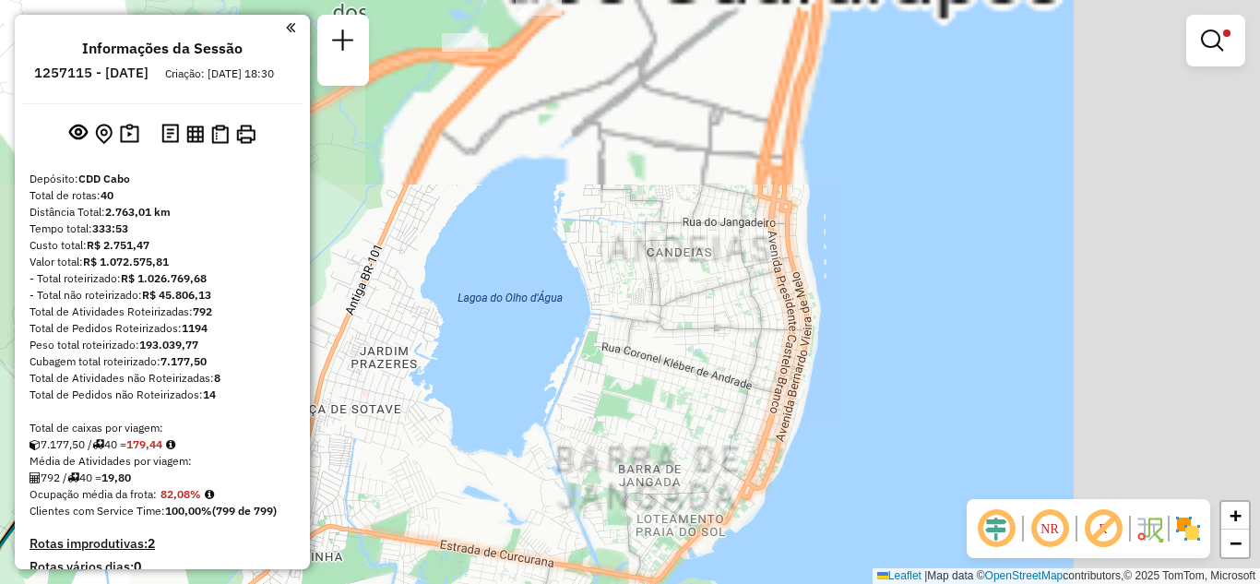
drag, startPoint x: 811, startPoint y: 351, endPoint x: 313, endPoint y: 331, distance: 498.5
click at [313, 331] on div "Limpar filtros Janela de atendimento Grade de atendimento Capacidade Transporta…" at bounding box center [630, 292] width 1260 height 584
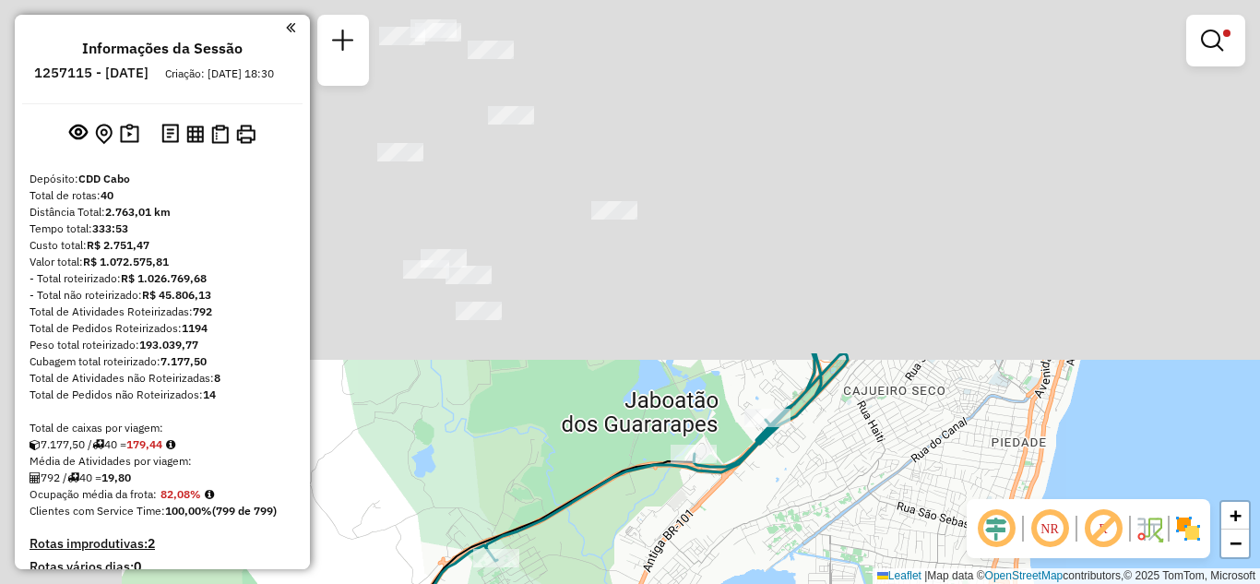
drag, startPoint x: 515, startPoint y: 117, endPoint x: 743, endPoint y: 529, distance: 470.7
click at [743, 529] on div "Limpar filtros Janela de atendimento Grade de atendimento Capacidade Transporta…" at bounding box center [630, 292] width 1260 height 584
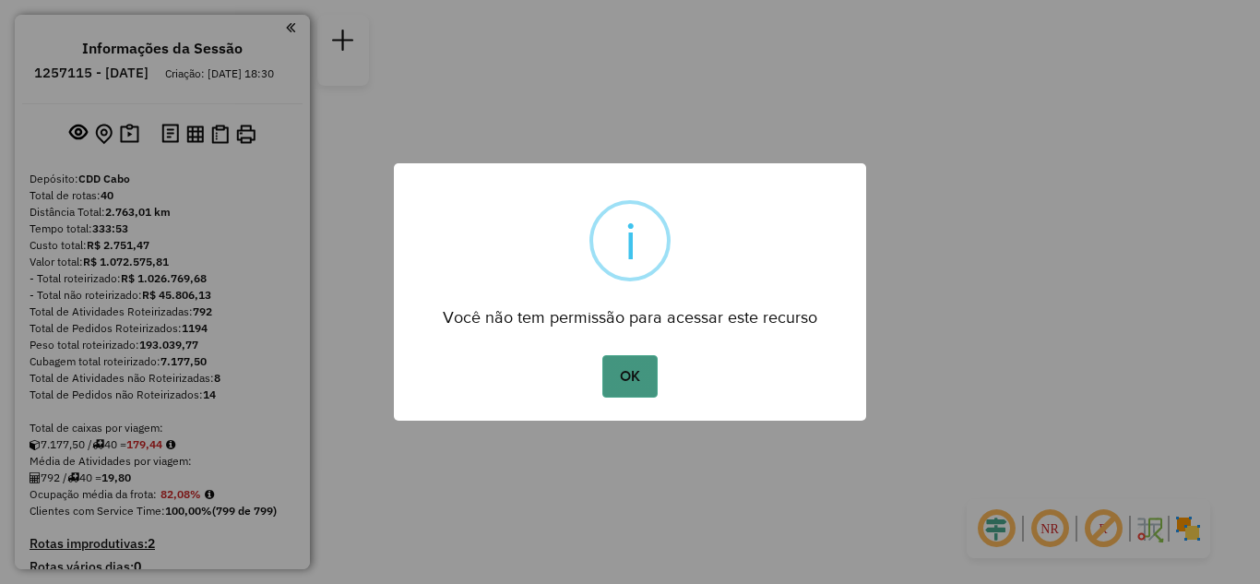
click at [636, 372] on button "OK" at bounding box center [629, 376] width 54 height 42
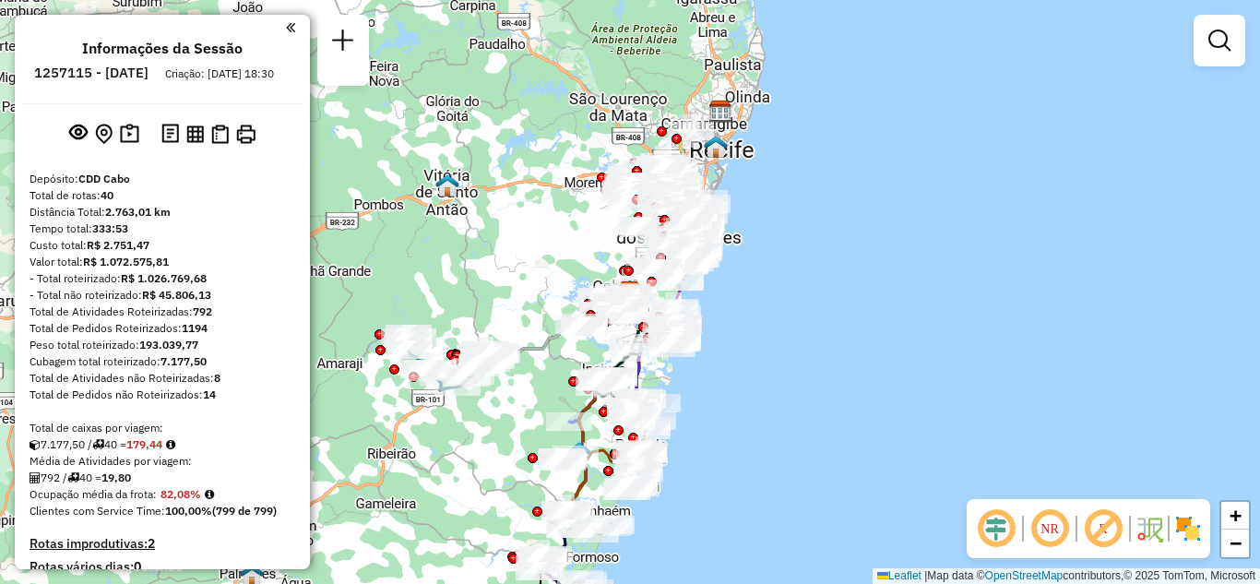
drag, startPoint x: 1224, startPoint y: 39, endPoint x: 1196, endPoint y: 48, distance: 29.2
click at [1224, 39] on em at bounding box center [1219, 41] width 22 height 22
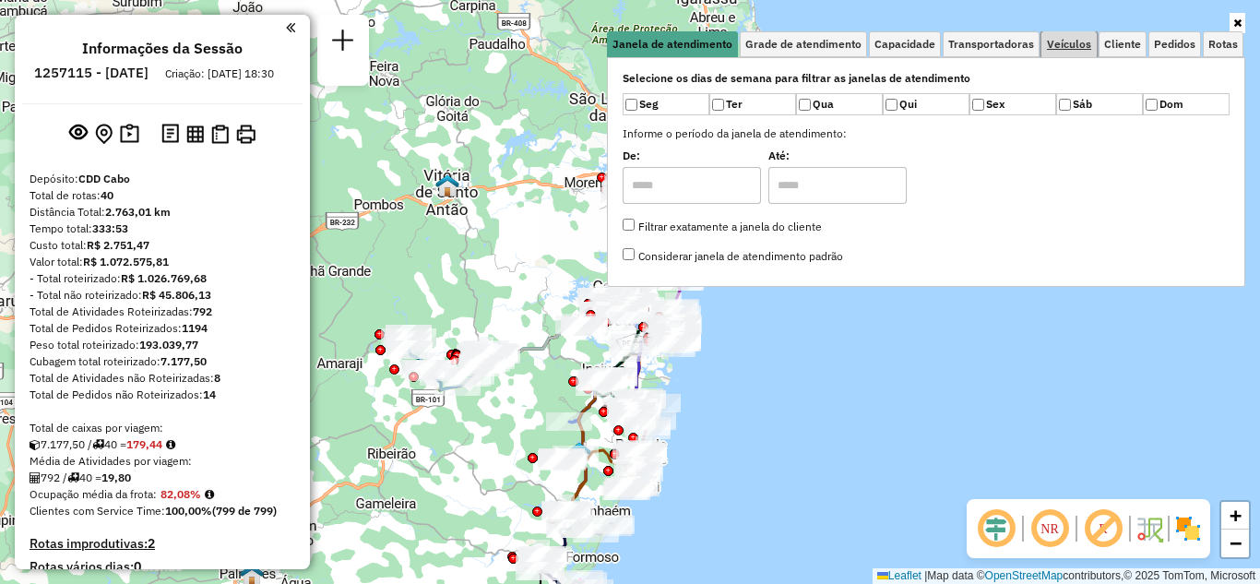
click at [1062, 41] on span "Veículos" at bounding box center [1069, 44] width 44 height 11
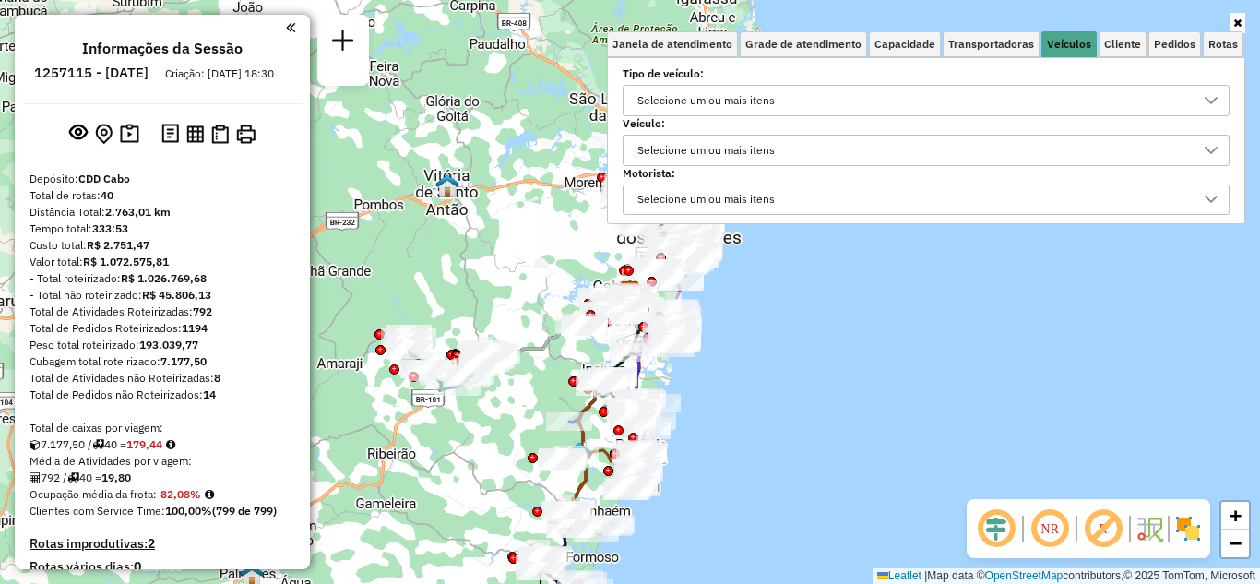
click at [725, 142] on div "Selecione um ou mais itens" at bounding box center [706, 151] width 150 height 30
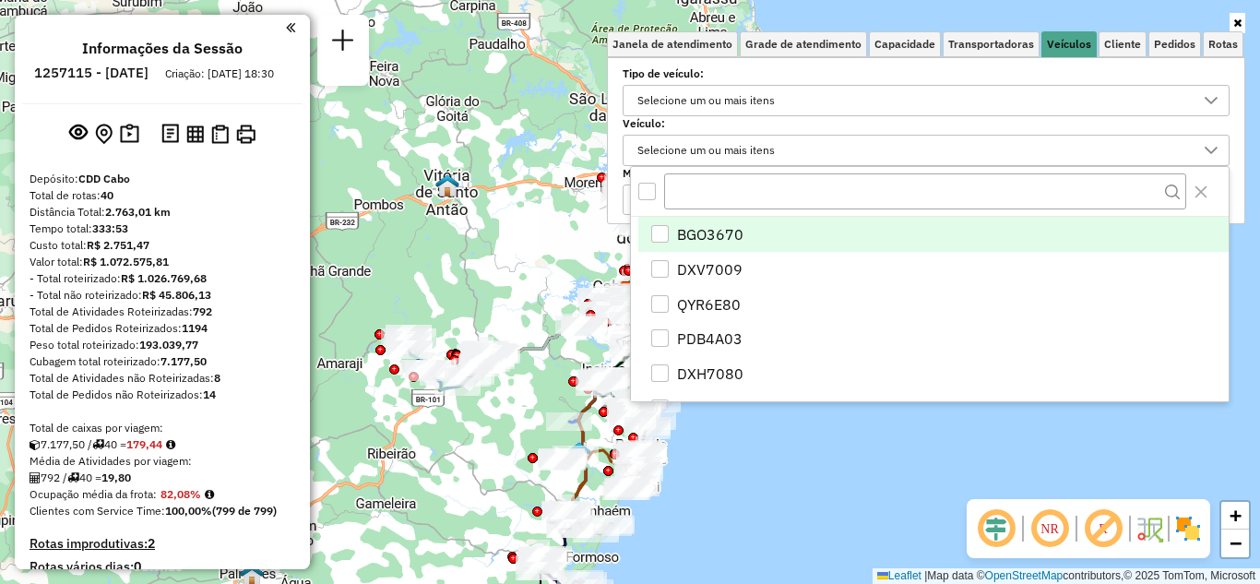
scroll to position [11, 64]
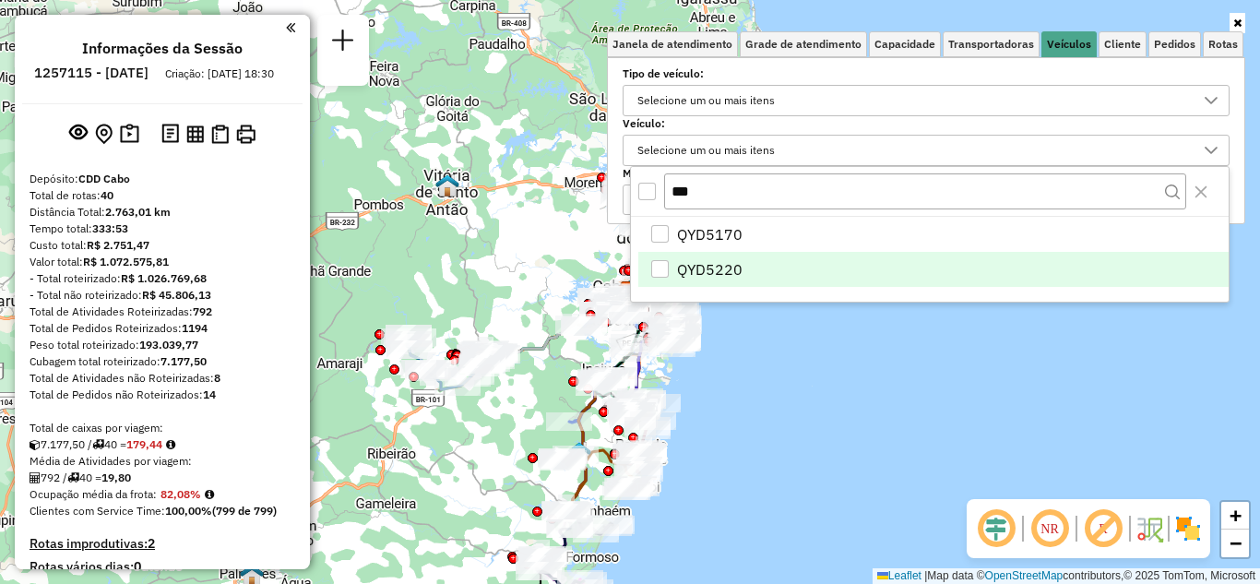
type input "***"
click at [726, 266] on span "QYD5220" at bounding box center [709, 269] width 65 height 22
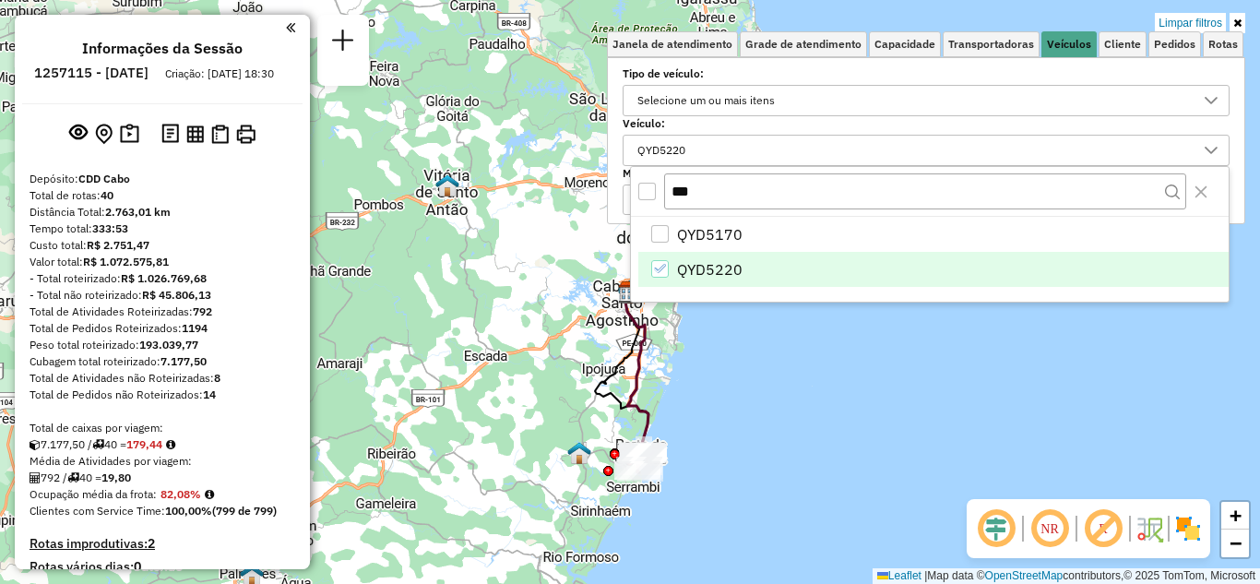
click at [740, 330] on div "Limpar filtros Janela de atendimento Grade de atendimento Capacidade Transporta…" at bounding box center [630, 292] width 1260 height 584
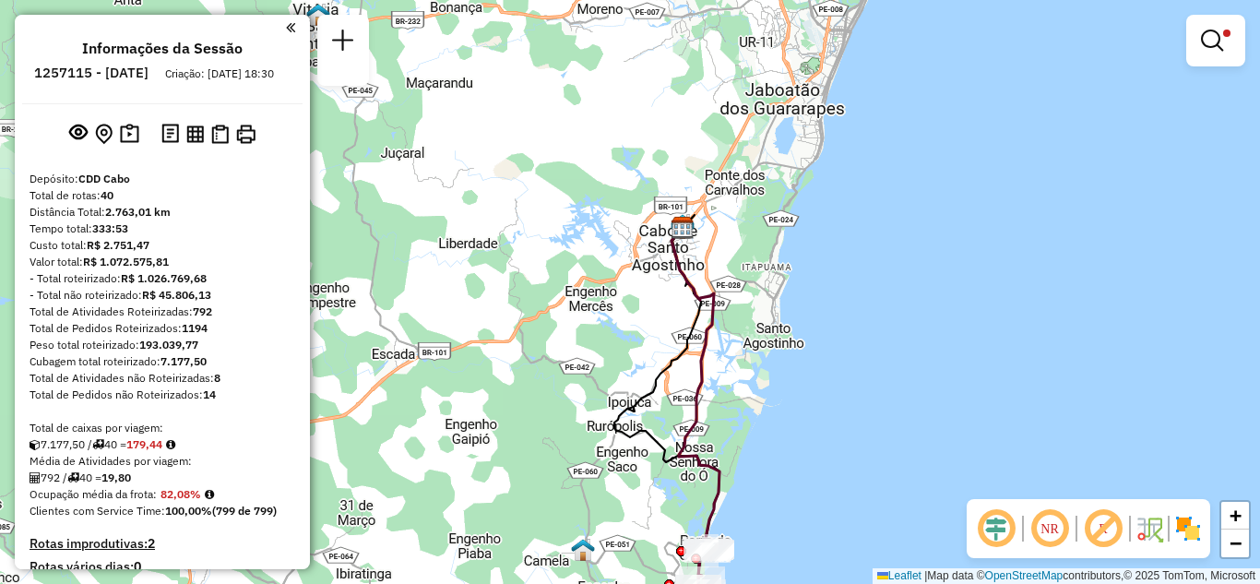
drag, startPoint x: 653, startPoint y: 439, endPoint x: 617, endPoint y: 254, distance: 188.9
click at [620, 254] on div "Limpar filtros Janela de atendimento Grade de atendimento Capacidade Transporta…" at bounding box center [630, 292] width 1260 height 584
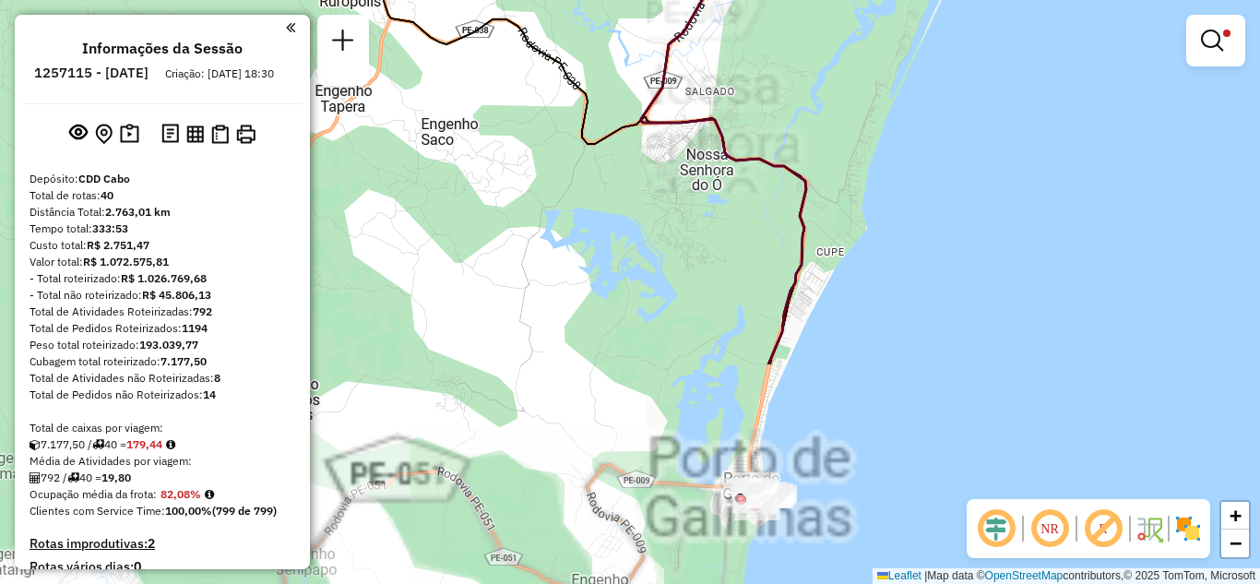
drag, startPoint x: 732, startPoint y: 393, endPoint x: 641, endPoint y: 114, distance: 292.9
click at [641, 114] on icon at bounding box center [723, 13] width 165 height 701
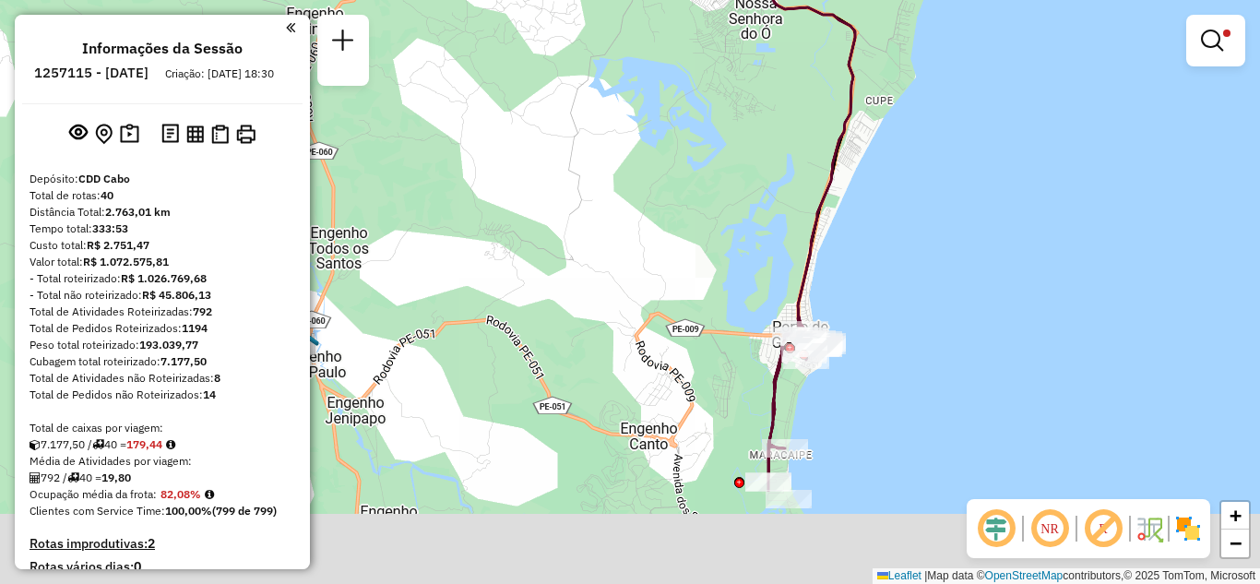
drag, startPoint x: 643, startPoint y: 244, endPoint x: 698, endPoint y: 93, distance: 161.1
click at [695, 89] on div "Limpar filtros Janela de atendimento Grade de atendimento Capacidade Transporta…" at bounding box center [630, 292] width 1260 height 584
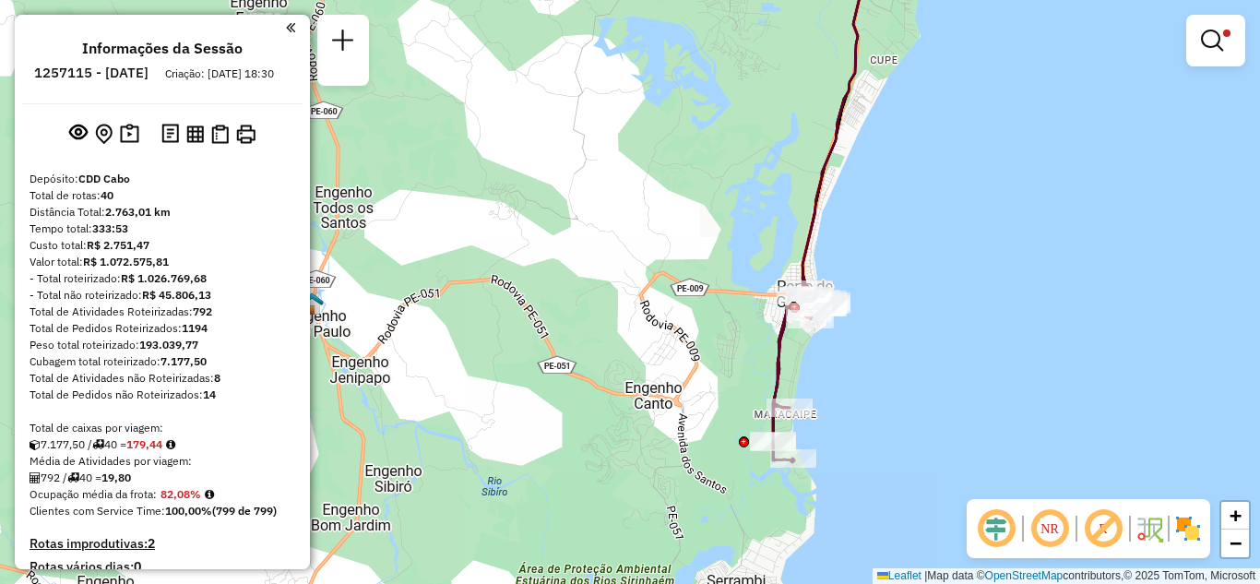
drag, startPoint x: 682, startPoint y: 364, endPoint x: 682, endPoint y: 330, distance: 34.1
click at [682, 330] on div "Limpar filtros Janela de atendimento Grade de atendimento Capacidade Transporta…" at bounding box center [630, 292] width 1260 height 584
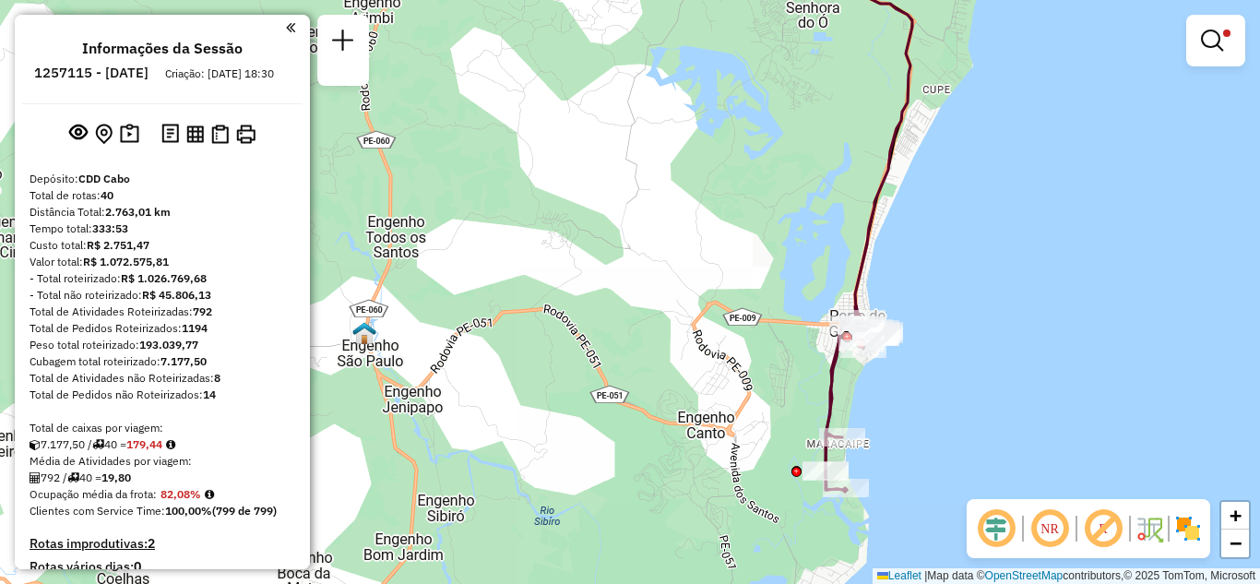
click at [494, 228] on div "Limpar filtros Janela de atendimento Grade de atendimento Capacidade Transporta…" at bounding box center [630, 292] width 1260 height 584
click at [149, 69] on h6 "1257115 - [DATE]" at bounding box center [91, 73] width 114 height 17
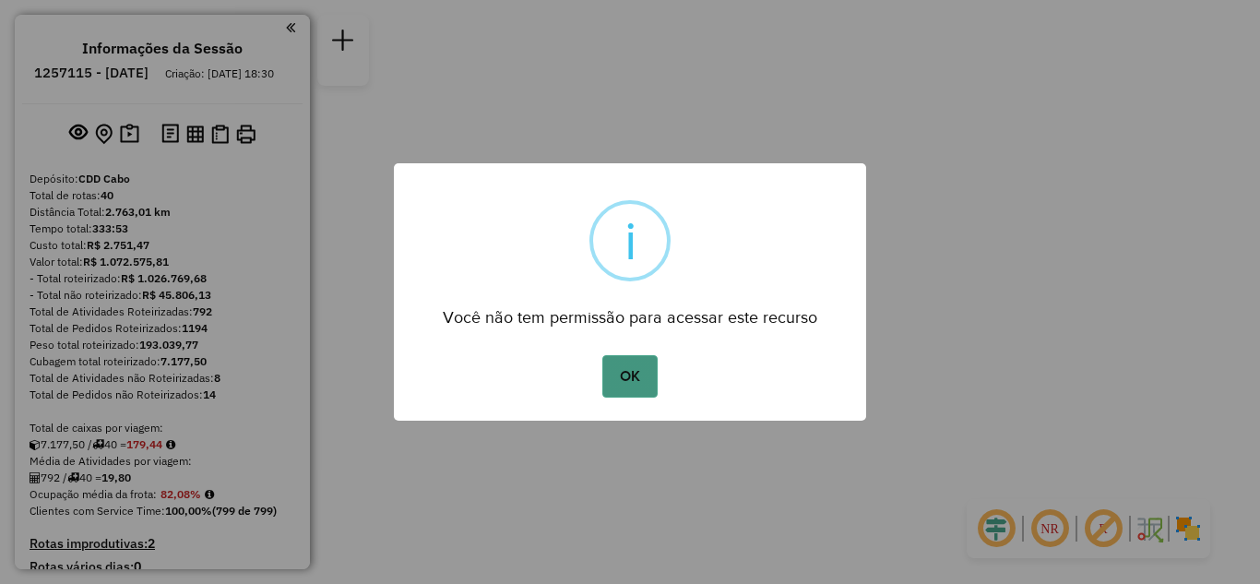
click at [619, 371] on button "OK" at bounding box center [629, 376] width 54 height 42
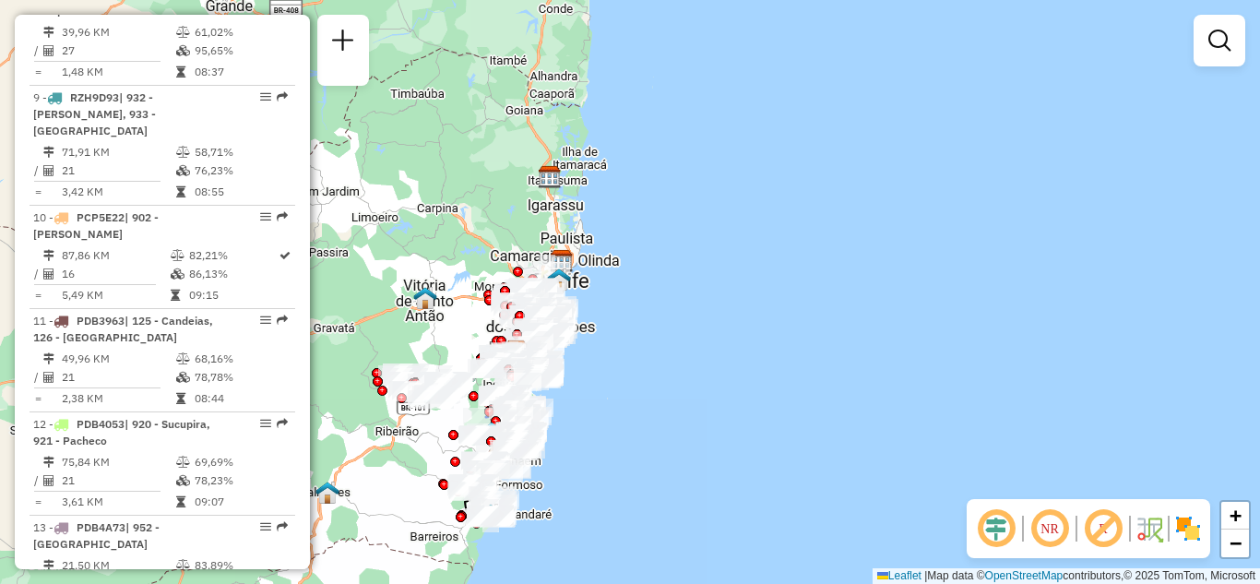
scroll to position [1753, 0]
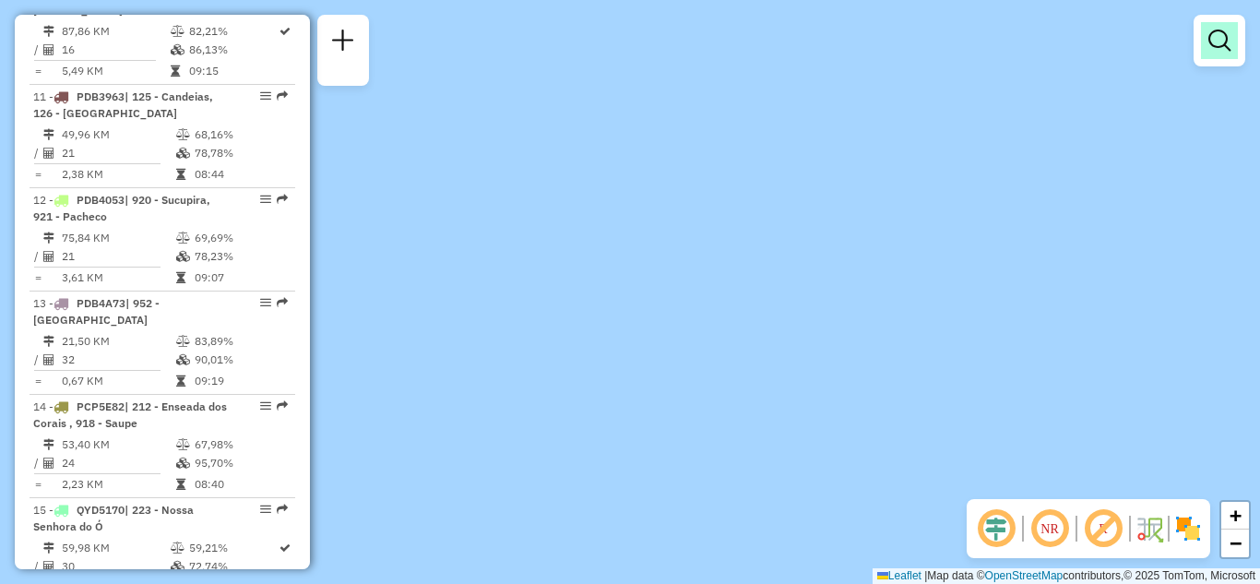
click at [1231, 41] on link at bounding box center [1219, 40] width 37 height 37
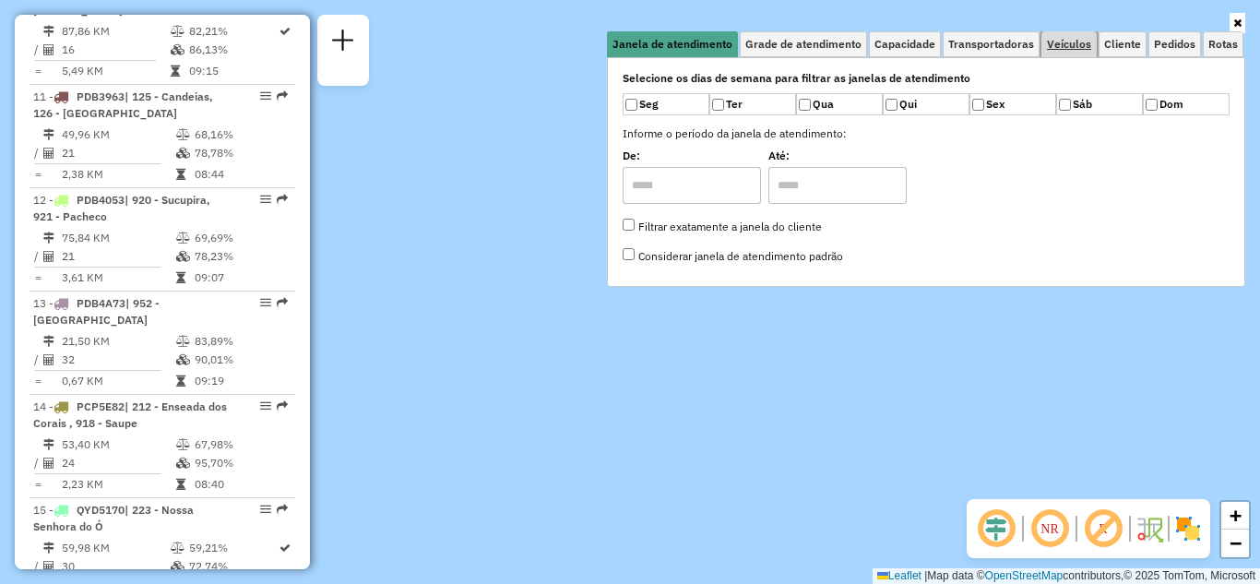
click at [1055, 41] on span "Veículos" at bounding box center [1069, 44] width 44 height 11
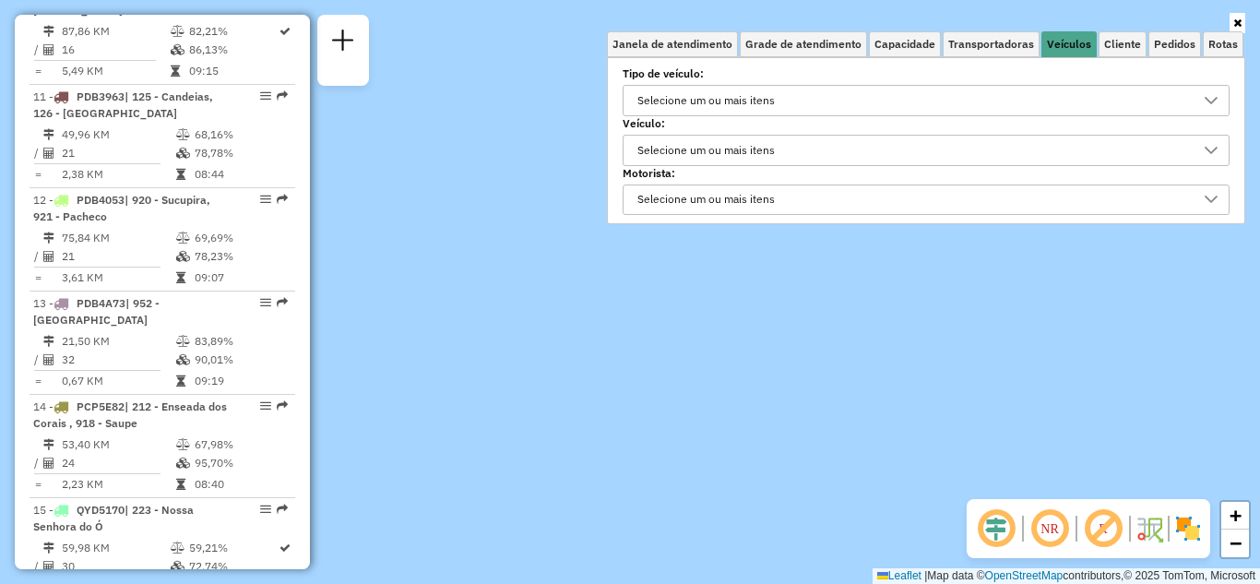
click at [714, 135] on div "Selecione um ou mais itens" at bounding box center [926, 150] width 607 height 31
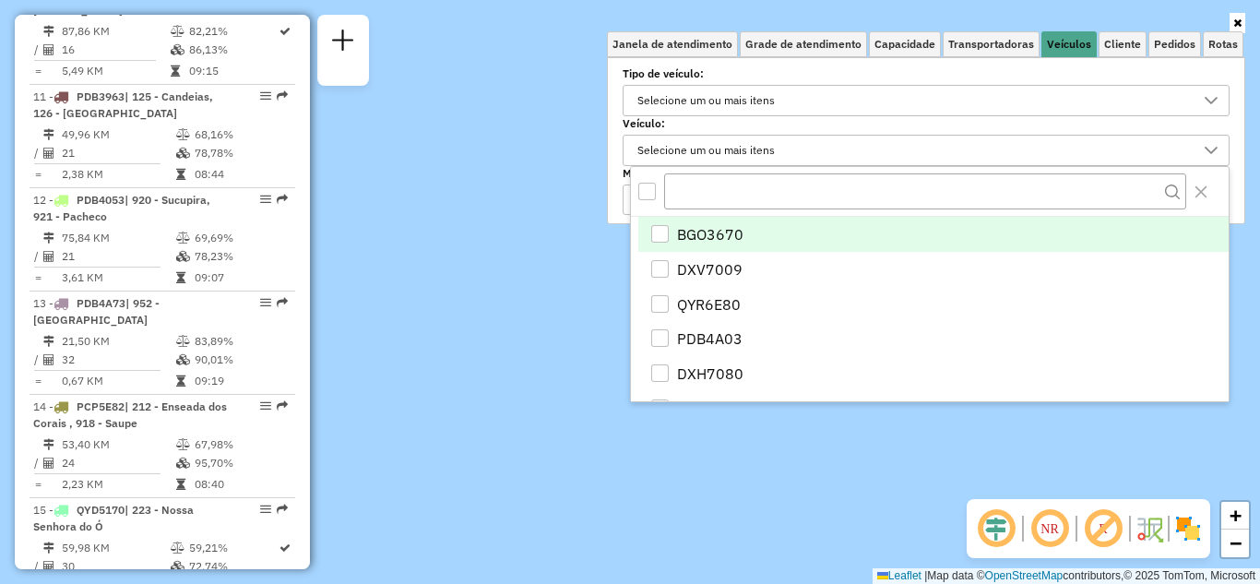
scroll to position [11, 64]
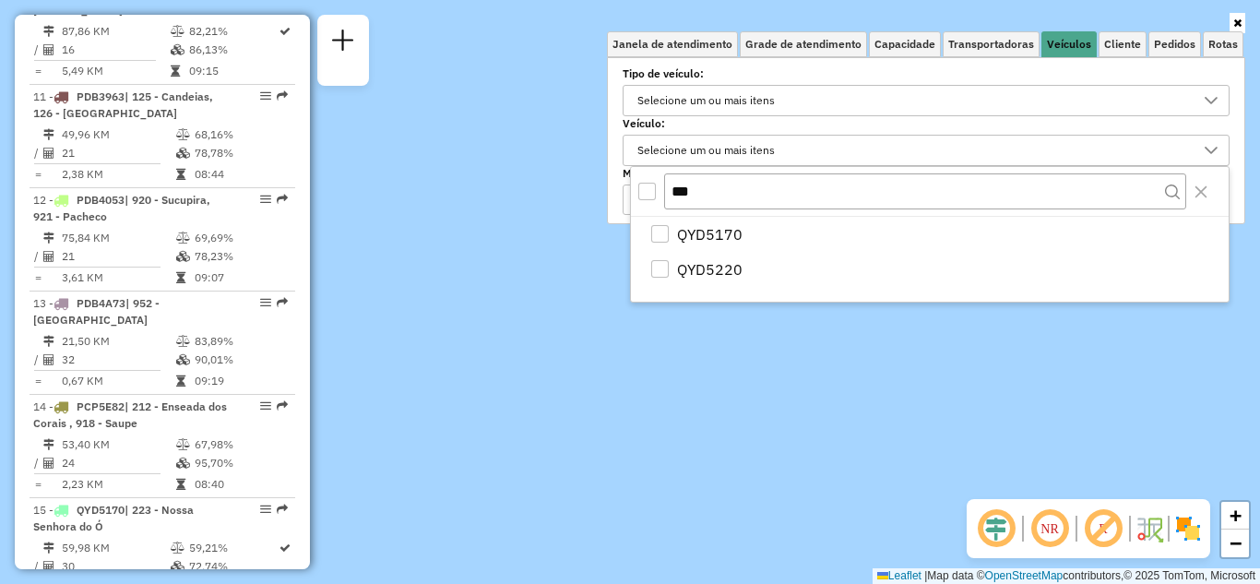
type input "***"
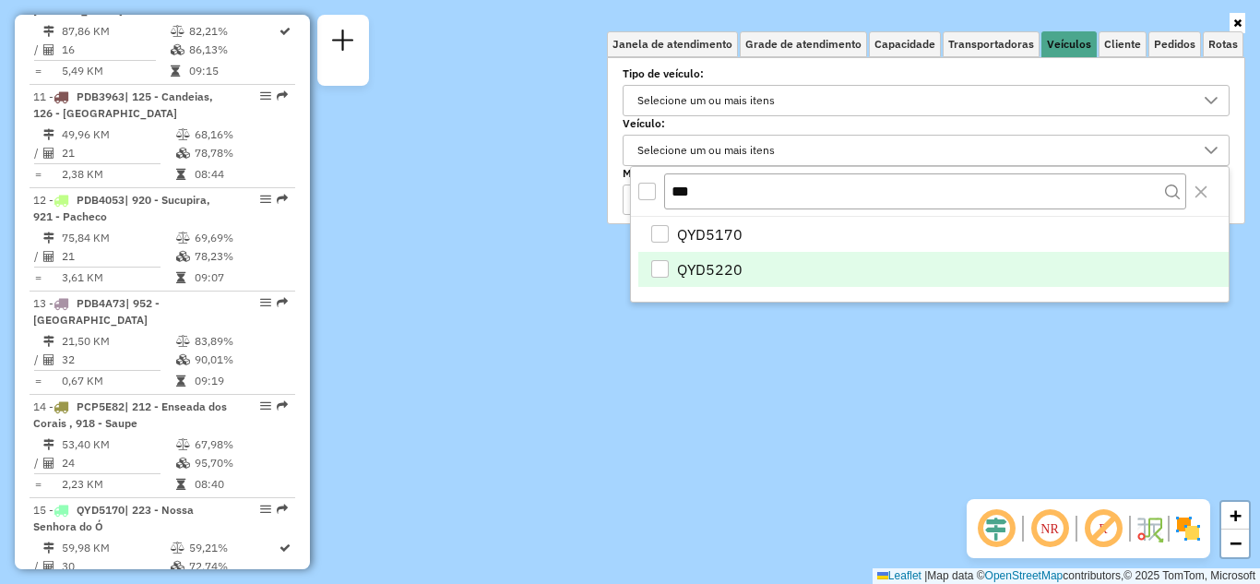
click at [747, 265] on li "QYD5220" at bounding box center [933, 269] width 590 height 35
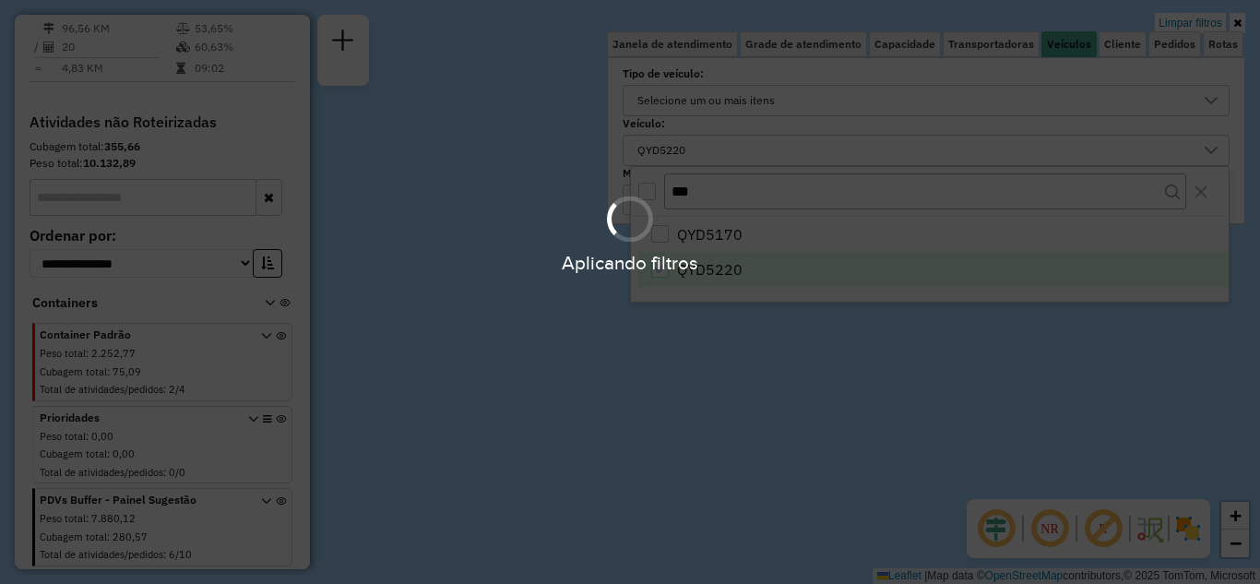
scroll to position [776, 0]
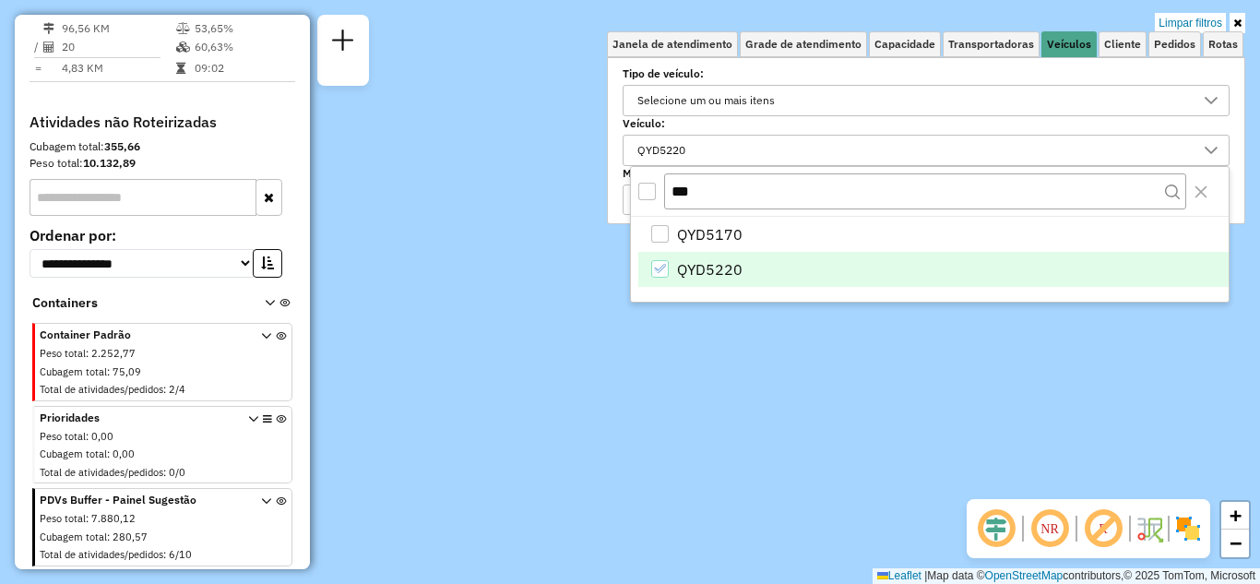
click at [730, 345] on div "Limpar filtros Janela de atendimento Grade de atendimento Capacidade Transporta…" at bounding box center [630, 292] width 1260 height 584
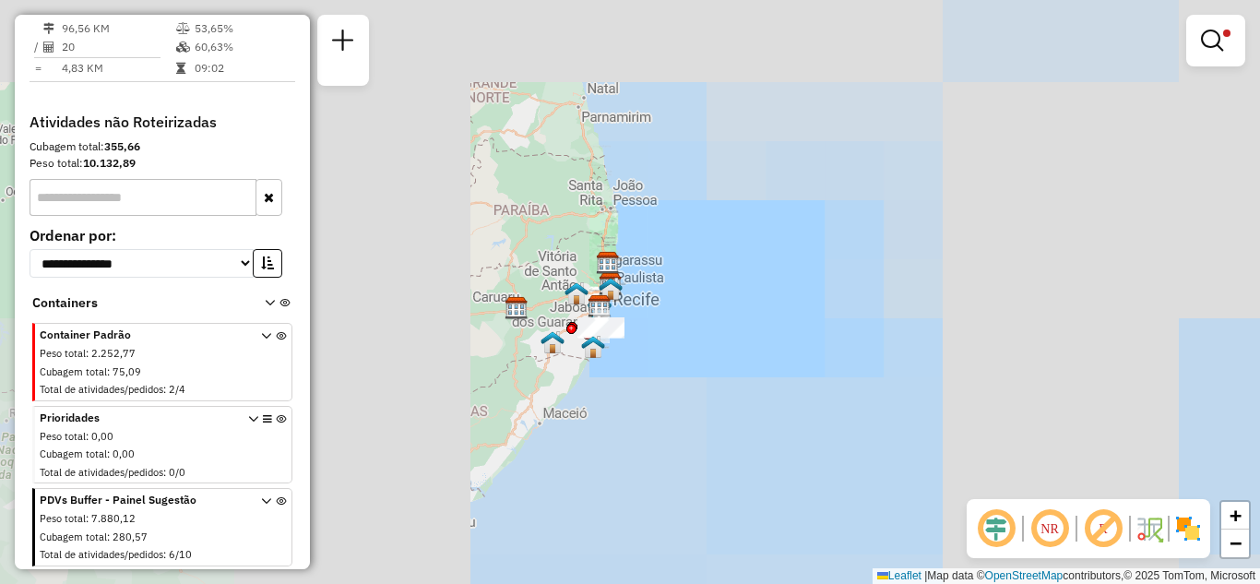
drag, startPoint x: 471, startPoint y: 314, endPoint x: 734, endPoint y: 276, distance: 265.6
click at [738, 276] on div "Limpar filtros Janela de atendimento Grade de atendimento Capacidade Transporta…" at bounding box center [630, 292] width 1260 height 584
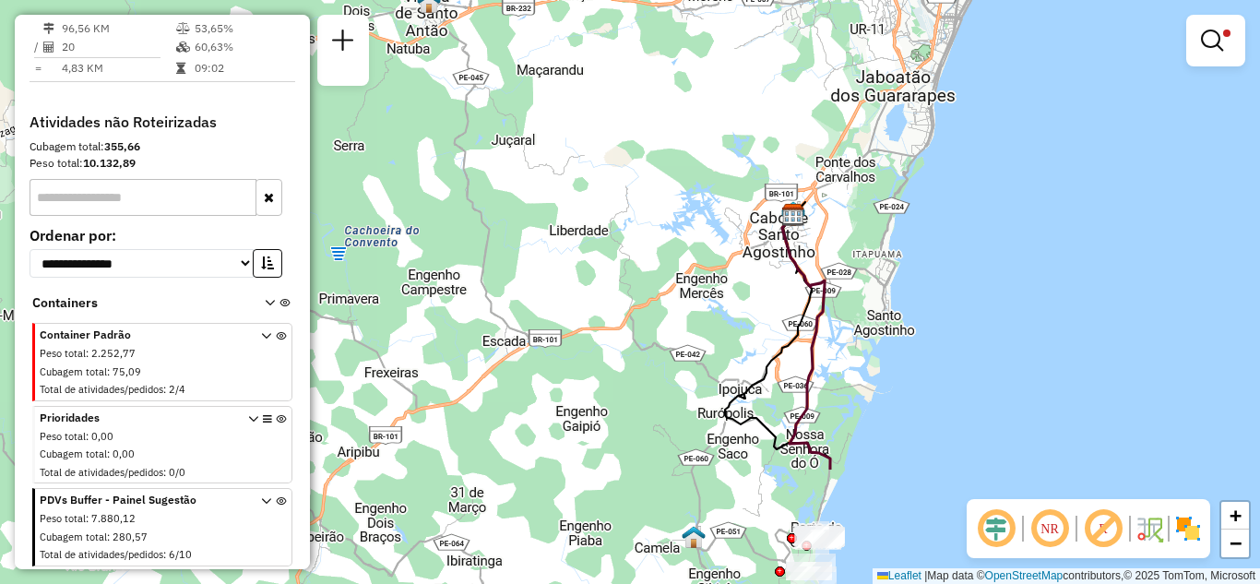
drag, startPoint x: 779, startPoint y: 410, endPoint x: 696, endPoint y: 193, distance: 232.1
click at [697, 194] on div "Limpar filtros Janela de atendimento Grade de atendimento Capacidade Transporta…" at bounding box center [630, 292] width 1260 height 584
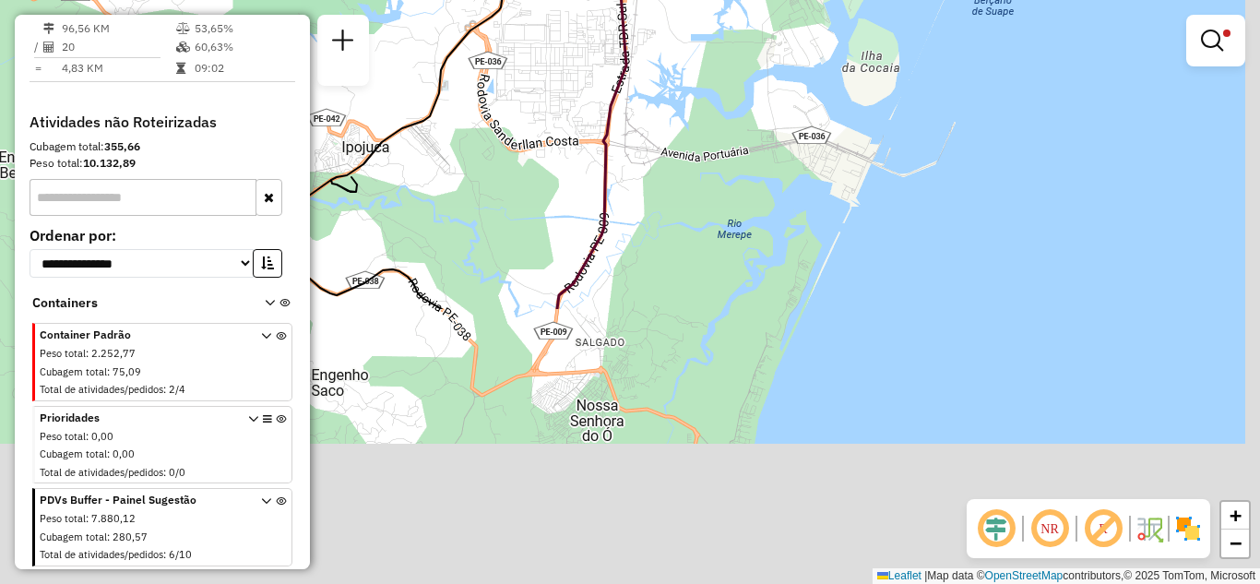
drag, startPoint x: 901, startPoint y: 323, endPoint x: 876, endPoint y: -80, distance: 403.9
click at [876, 0] on html "Aplicando filtros Pop-up bloqueado! Seu navegador bloqueou automáticamente a ab…" at bounding box center [630, 292] width 1260 height 584
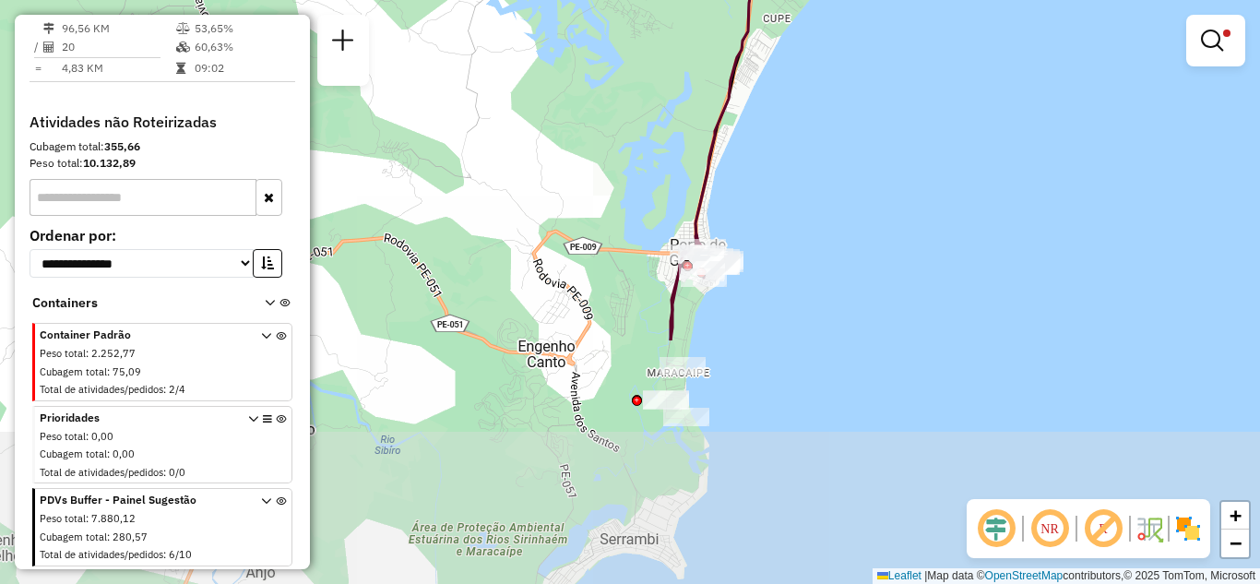
drag, startPoint x: 760, startPoint y: 250, endPoint x: 776, endPoint y: 125, distance: 126.4
click at [776, 125] on div "Limpar filtros Janela de atendimento Grade de atendimento Capacidade Transporta…" at bounding box center [630, 292] width 1260 height 584
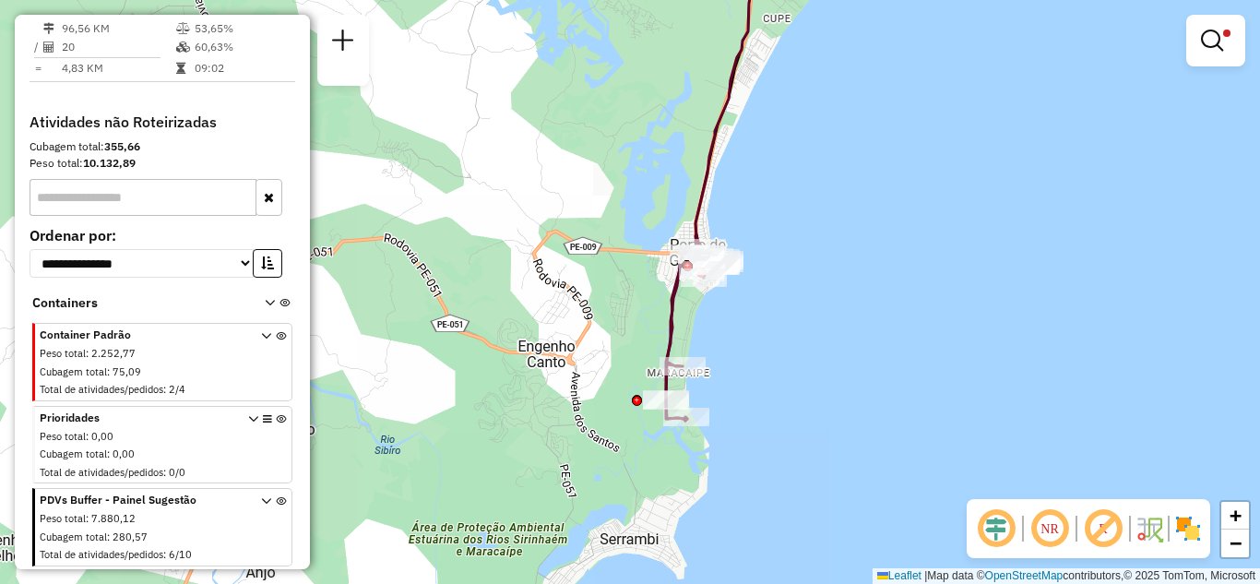
click at [747, 332] on div "Limpar filtros Janela de atendimento Grade de atendimento Capacidade Transporta…" at bounding box center [630, 292] width 1260 height 584
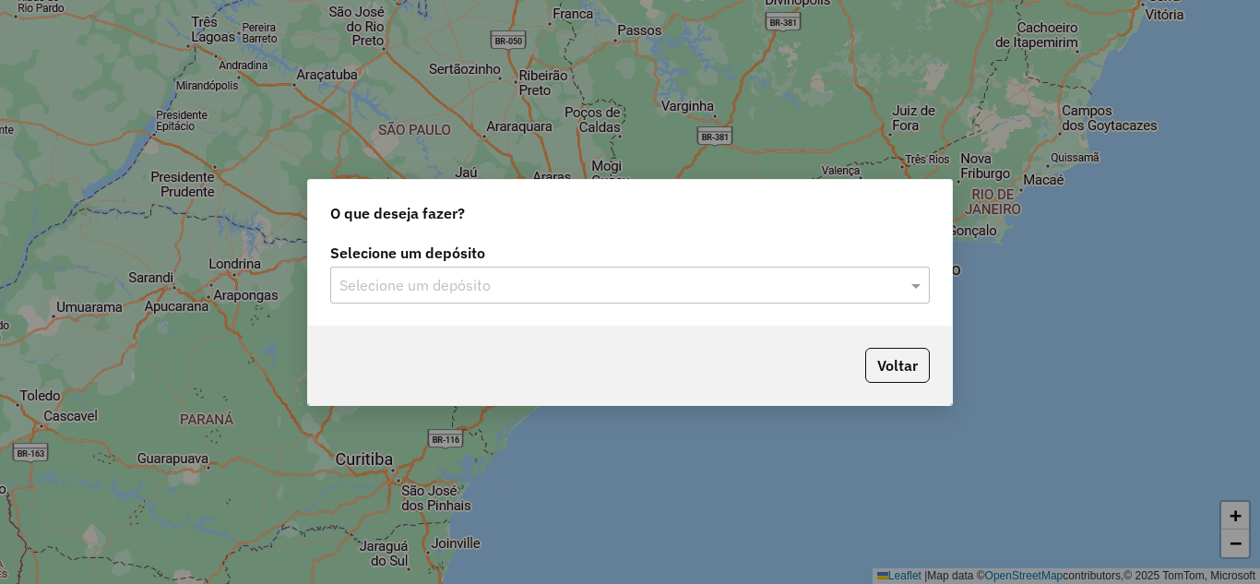
click at [526, 290] on input "text" at bounding box center [611, 286] width 544 height 22
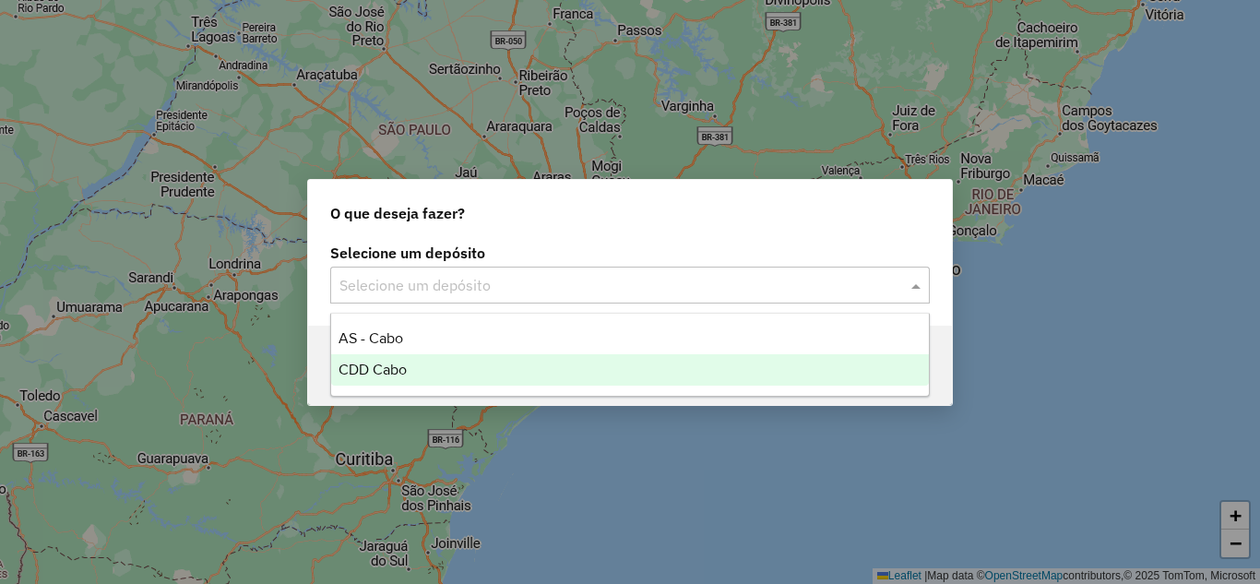
click at [485, 364] on div "CDD Cabo" at bounding box center [630, 369] width 598 height 31
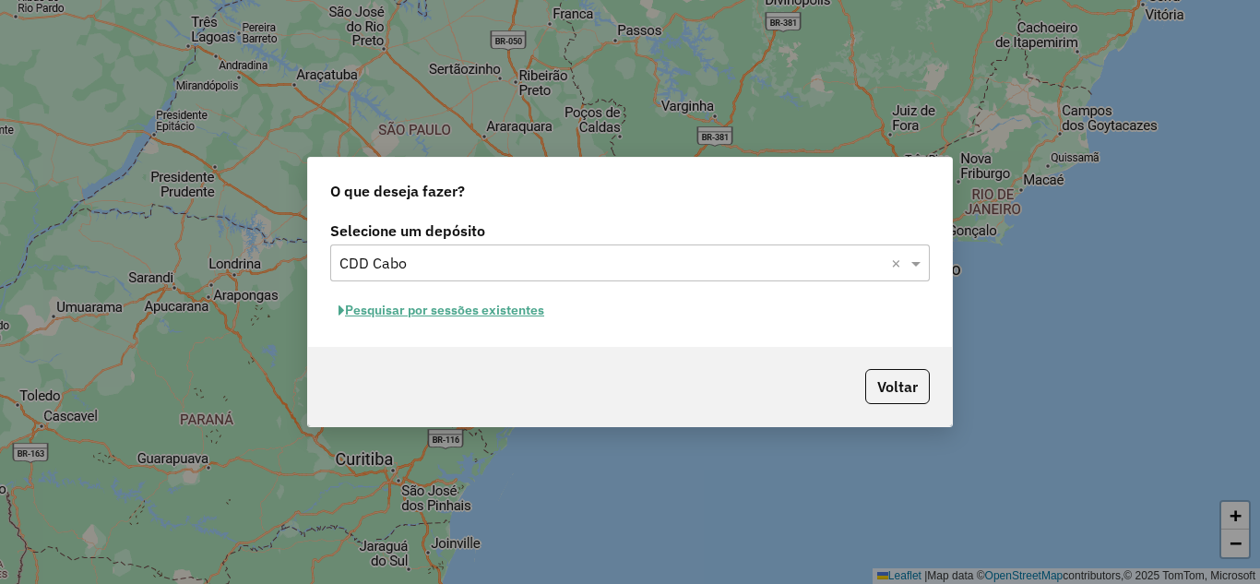
click at [503, 309] on button "Pesquisar por sessões existentes" at bounding box center [441, 310] width 222 height 29
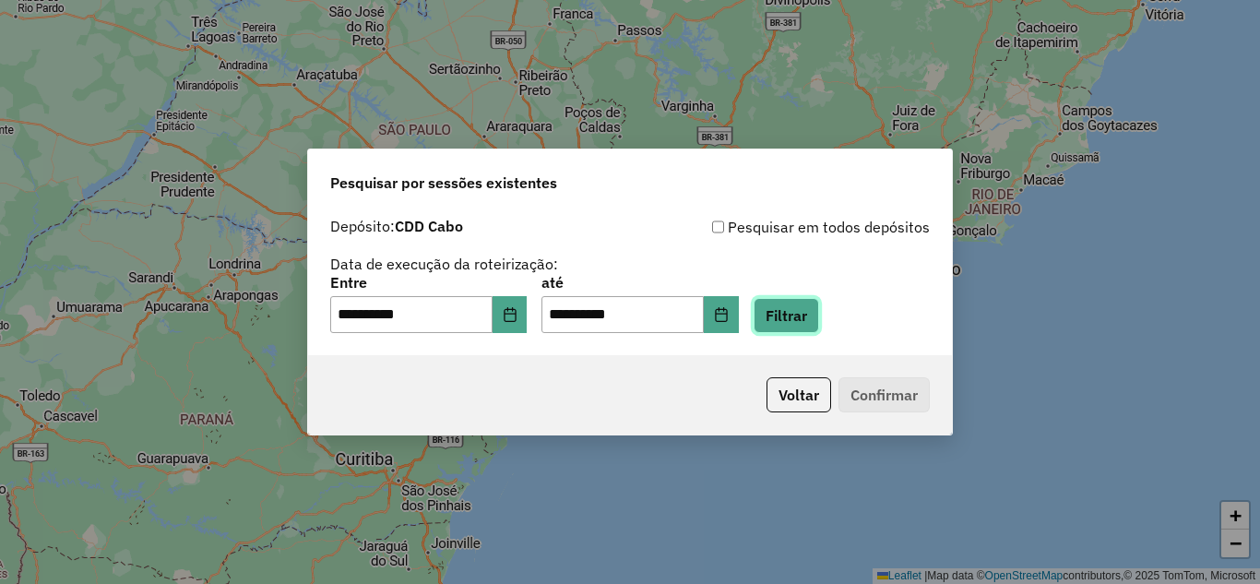
click at [798, 315] on button "Filtrar" at bounding box center [786, 315] width 65 height 35
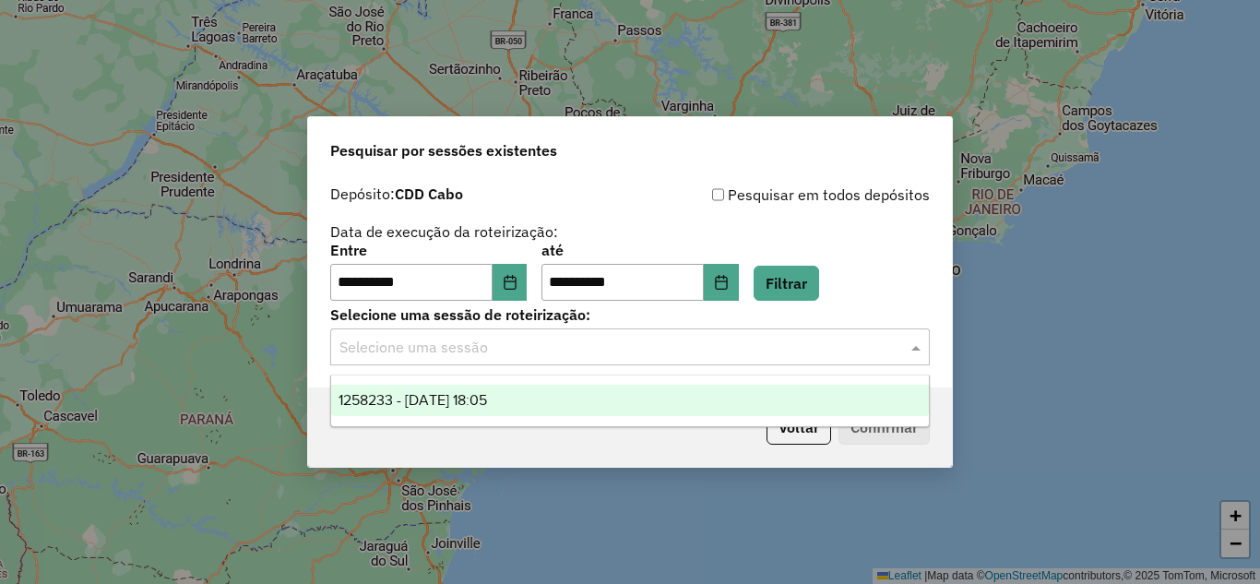
click at [526, 342] on input "text" at bounding box center [611, 348] width 544 height 22
click at [487, 400] on span "1258233 - [DATE] 18:05" at bounding box center [413, 400] width 149 height 16
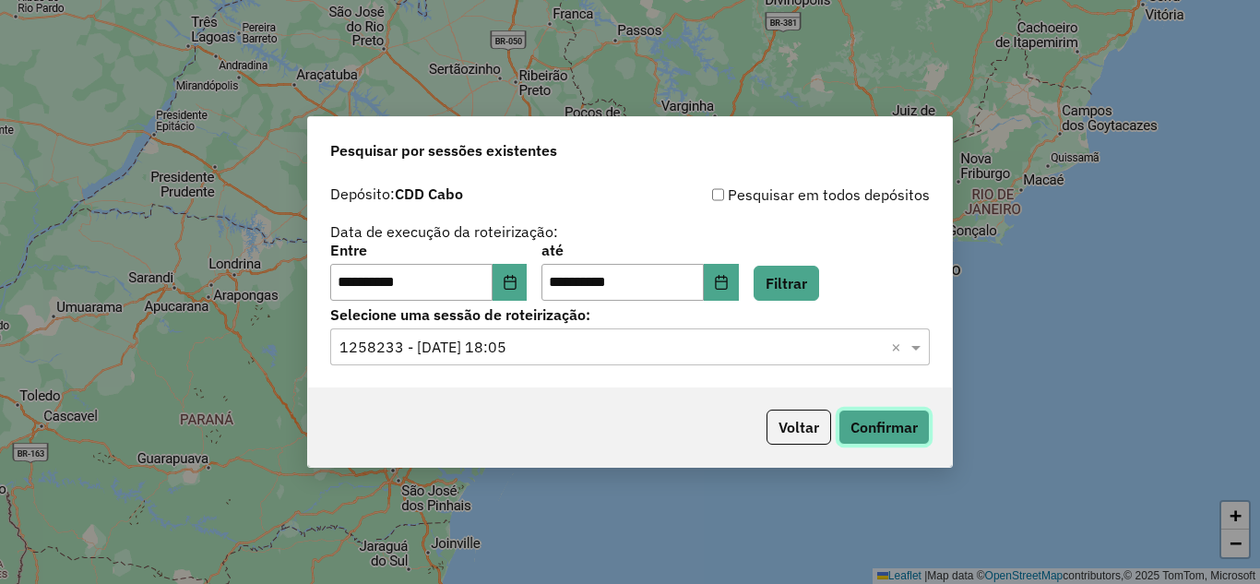
click at [894, 431] on button "Confirmar" at bounding box center [884, 427] width 91 height 35
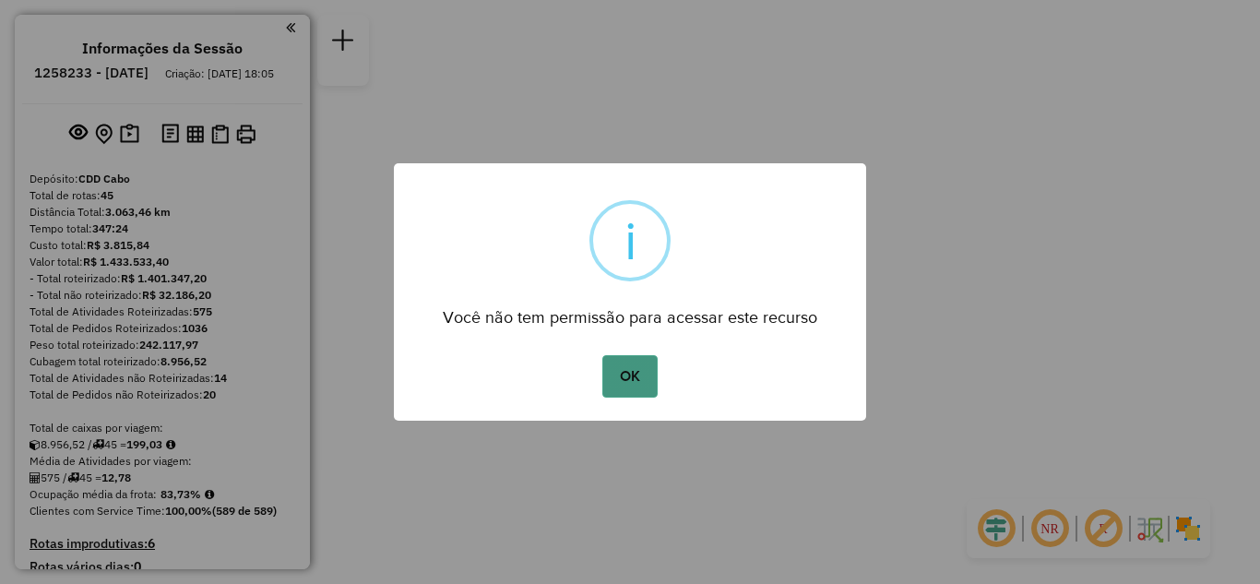
click at [646, 368] on button "OK" at bounding box center [629, 376] width 54 height 42
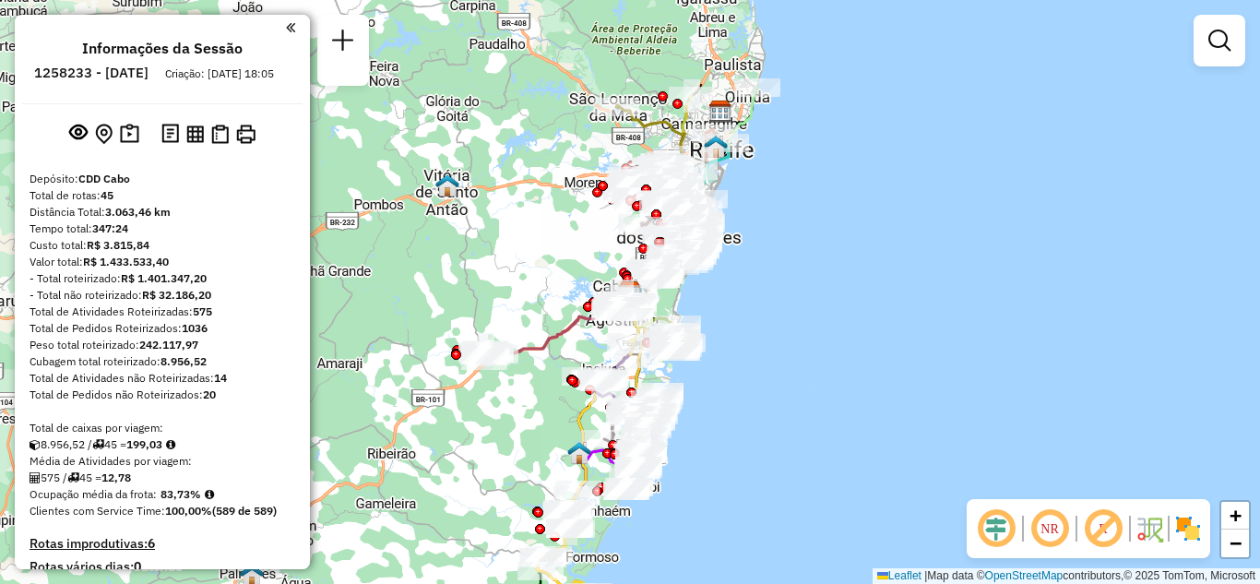
click at [1231, 52] on link at bounding box center [1219, 40] width 37 height 37
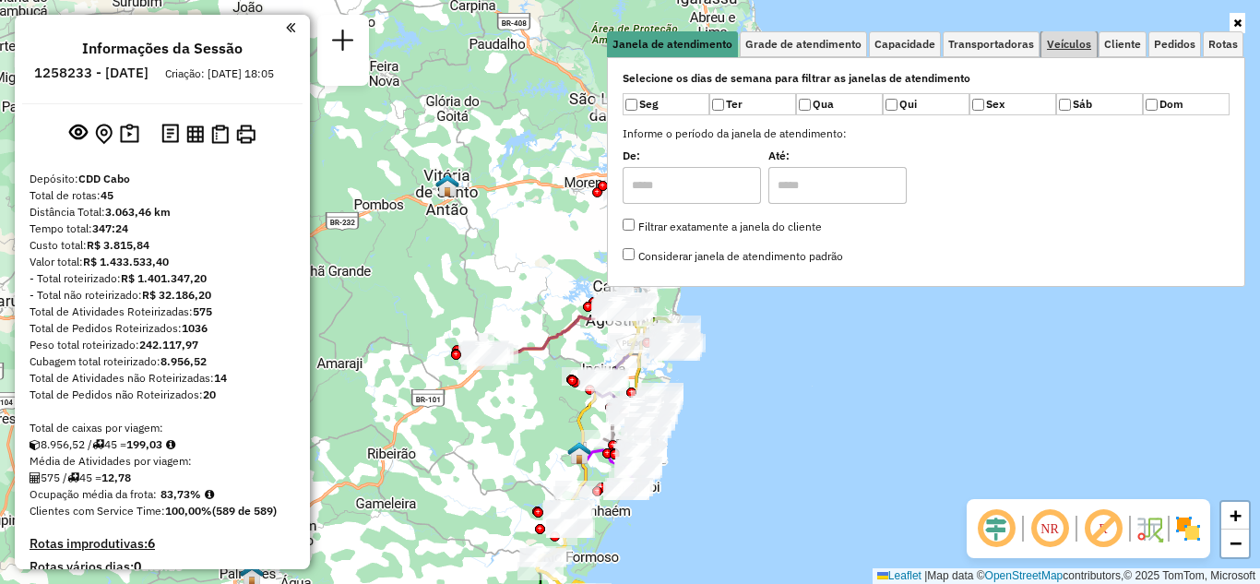
click at [1069, 48] on span "Veículos" at bounding box center [1069, 44] width 44 height 11
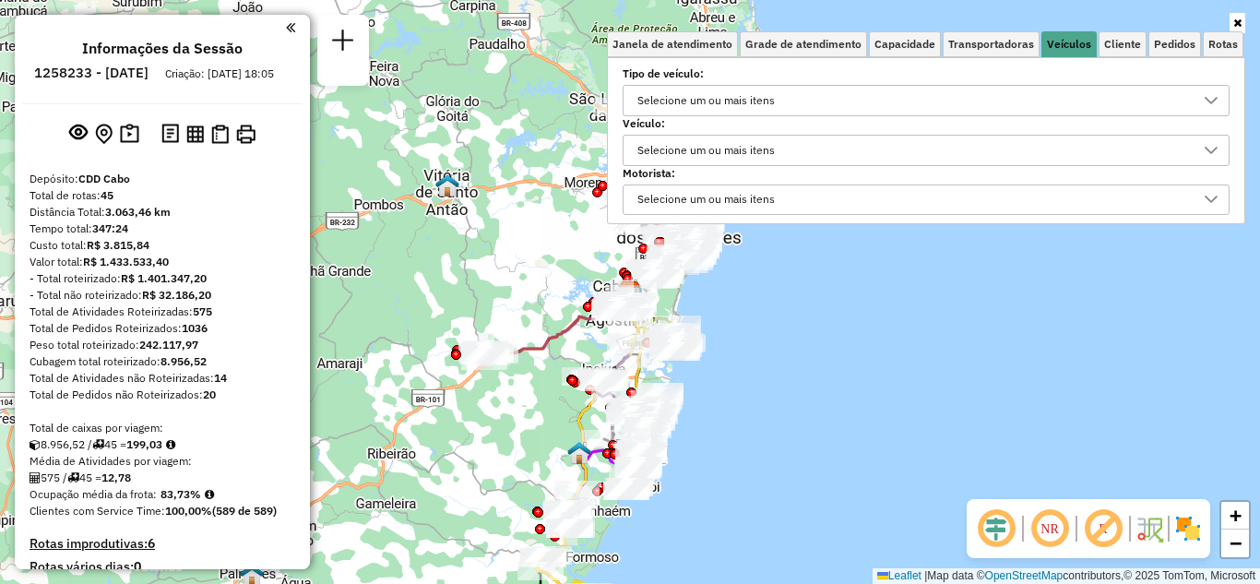
click at [767, 169] on label "Motorista:" at bounding box center [926, 173] width 607 height 17
click at [745, 152] on div "Selecione um ou mais itens" at bounding box center [706, 151] width 150 height 30
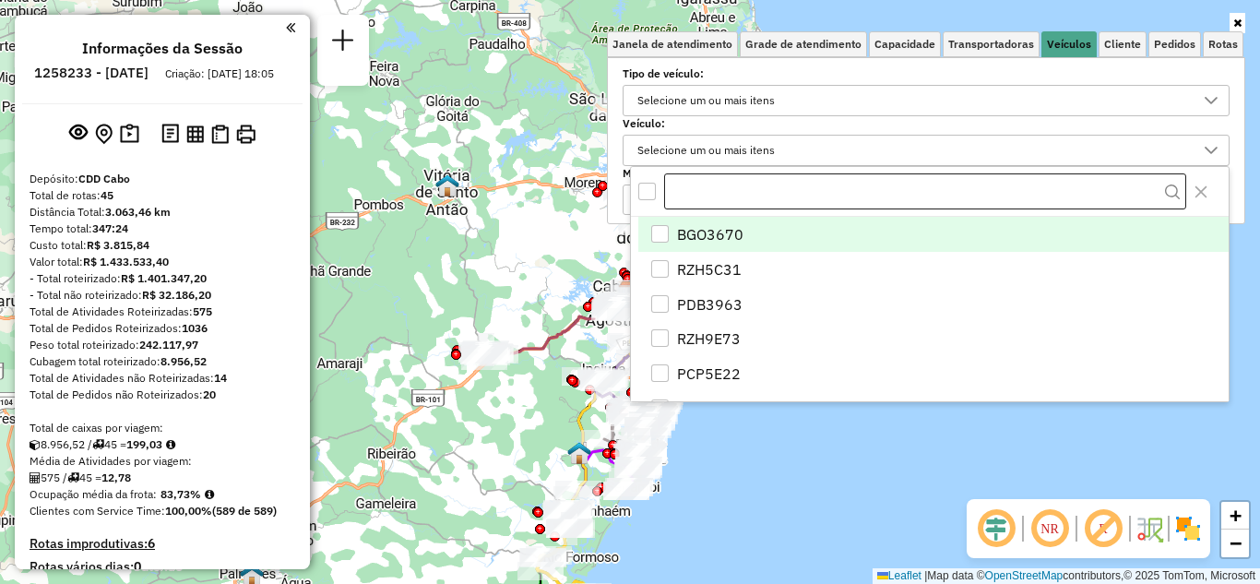
scroll to position [11, 64]
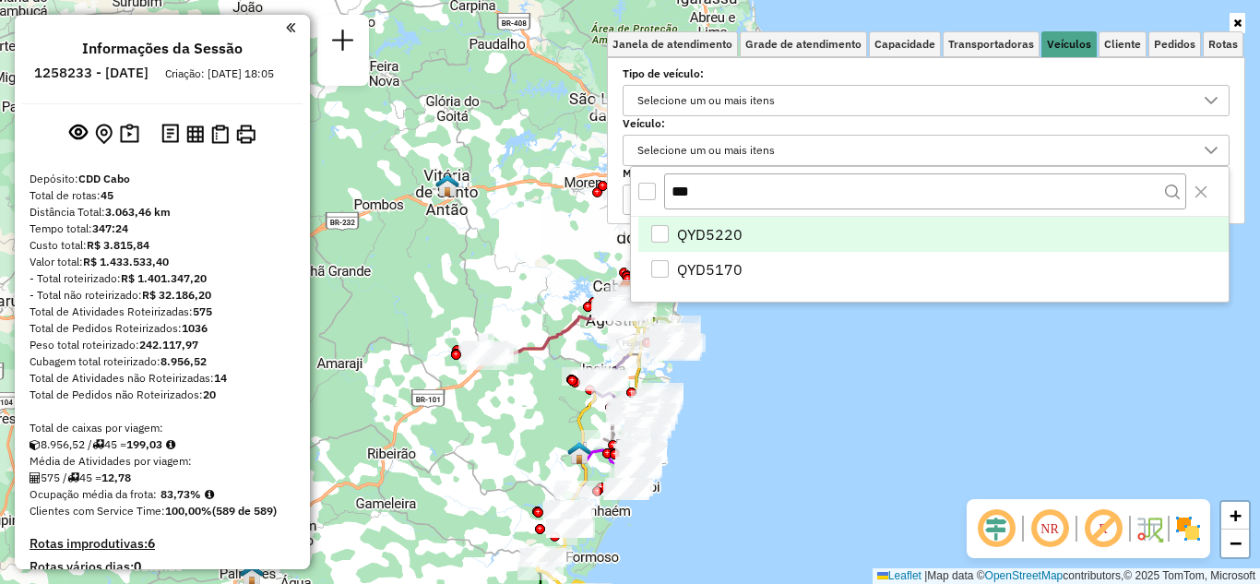
type input "***"
click at [729, 227] on span "QYD5220" at bounding box center [709, 234] width 65 height 22
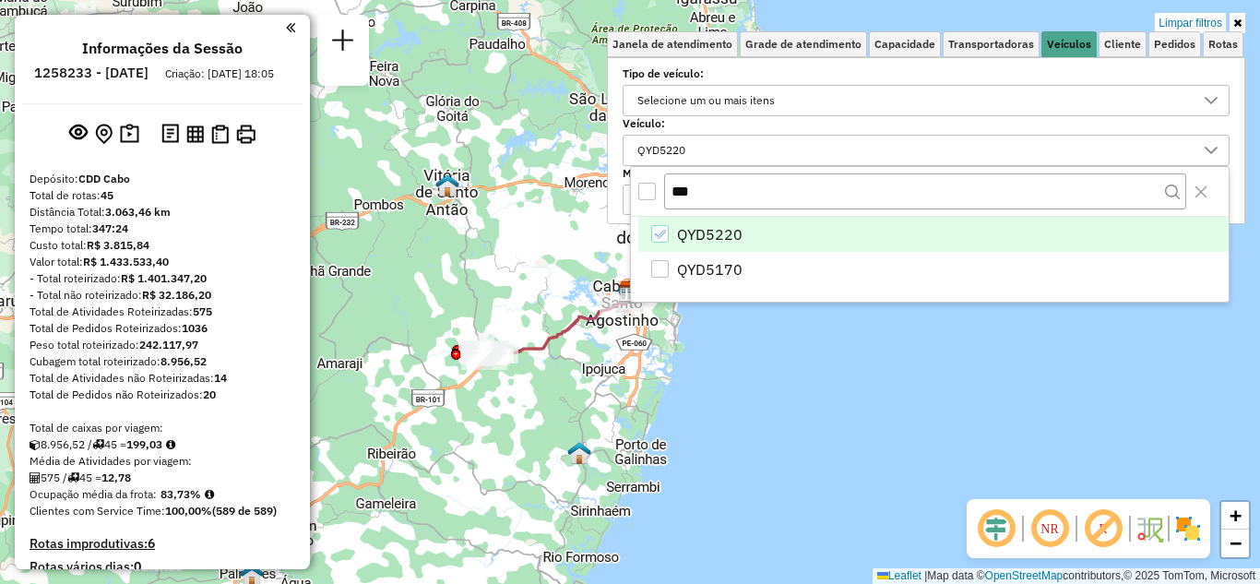
click at [881, 377] on div "Limpar filtros Janela de atendimento Grade de atendimento Capacidade Transporta…" at bounding box center [630, 292] width 1260 height 584
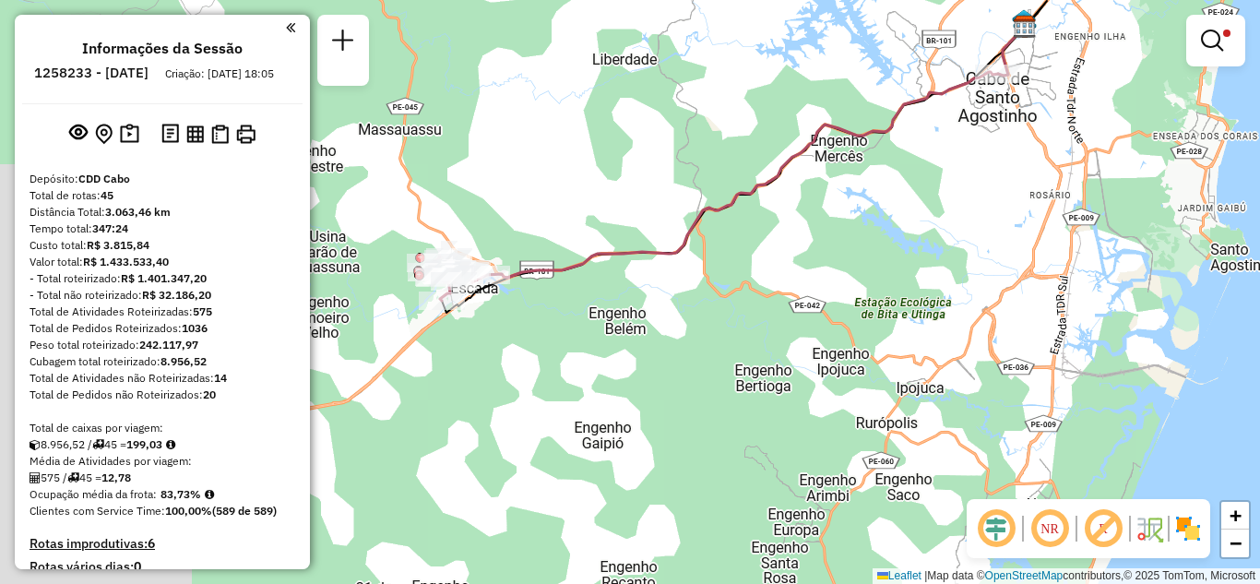
drag, startPoint x: 529, startPoint y: 322, endPoint x: 1008, endPoint y: 292, distance: 480.6
click at [987, 295] on div "Limpar filtros Janela de atendimento Grade de atendimento Capacidade Transporta…" at bounding box center [630, 292] width 1260 height 584
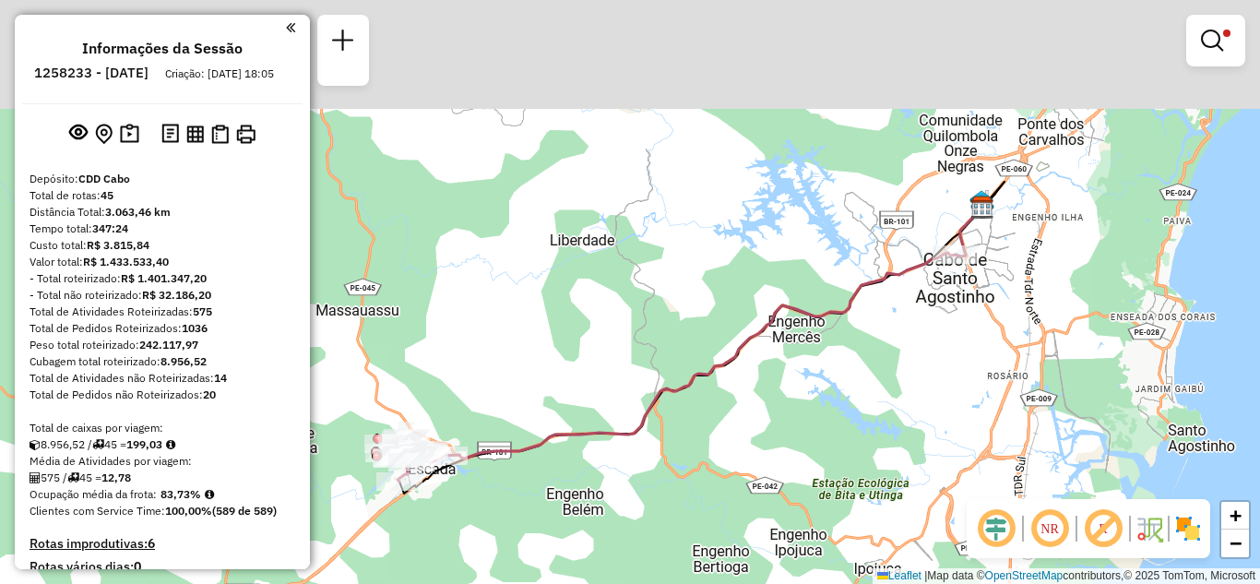
click at [937, 340] on div "Limpar filtros Janela de atendimento Grade de atendimento Capacidade Transporta…" at bounding box center [630, 292] width 1260 height 584
